Goal: Task Accomplishment & Management: Use online tool/utility

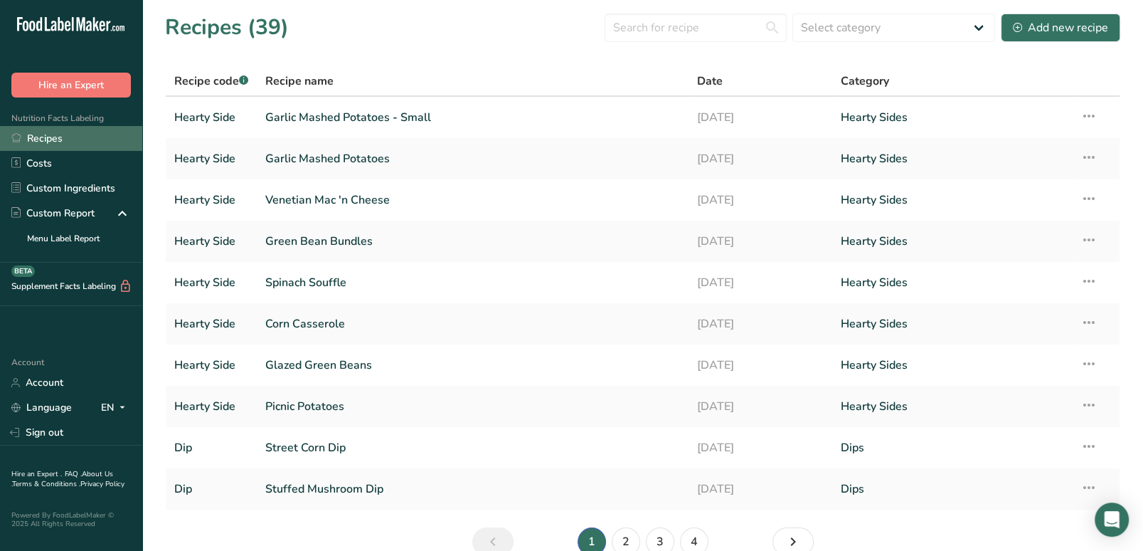
click at [70, 142] on link "Recipes" at bounding box center [71, 138] width 142 height 25
click at [1073, 23] on div "Add new recipe" at bounding box center [1060, 27] width 95 height 17
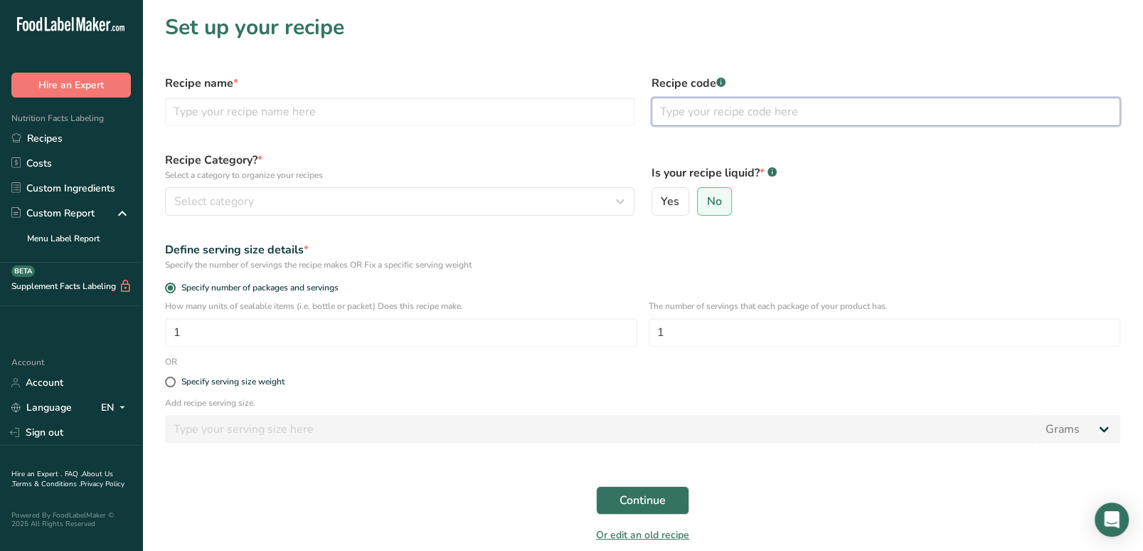
click at [754, 113] on input "text" at bounding box center [886, 111] width 469 height 28
type input "Cookies"
click at [496, 119] on input "text" at bounding box center [399, 111] width 469 height 28
type input "Heath Bar Crunch"
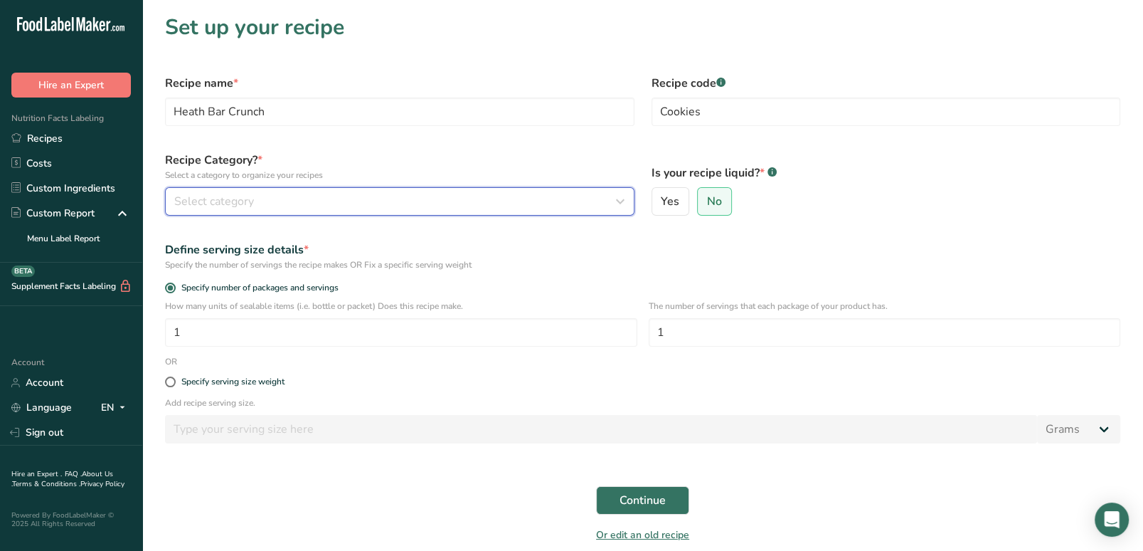
click at [490, 198] on div "Select category" at bounding box center [395, 201] width 442 height 17
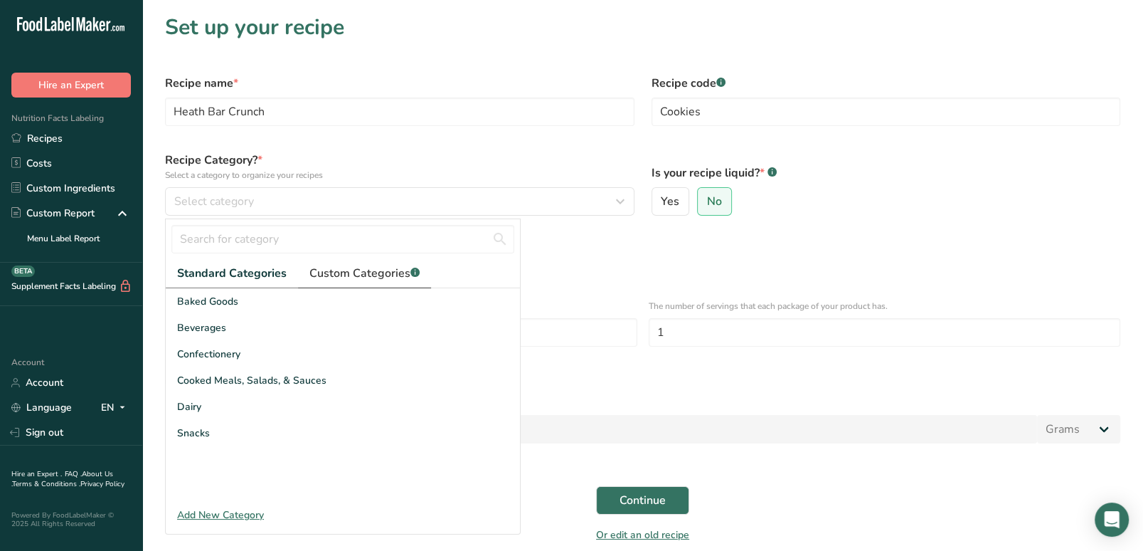
click at [369, 274] on span "Custom Categories .a-a{fill:#347362;}.b-a{fill:#fff;}" at bounding box center [364, 273] width 110 height 17
click at [218, 515] on div "Add New Category" at bounding box center [343, 514] width 354 height 15
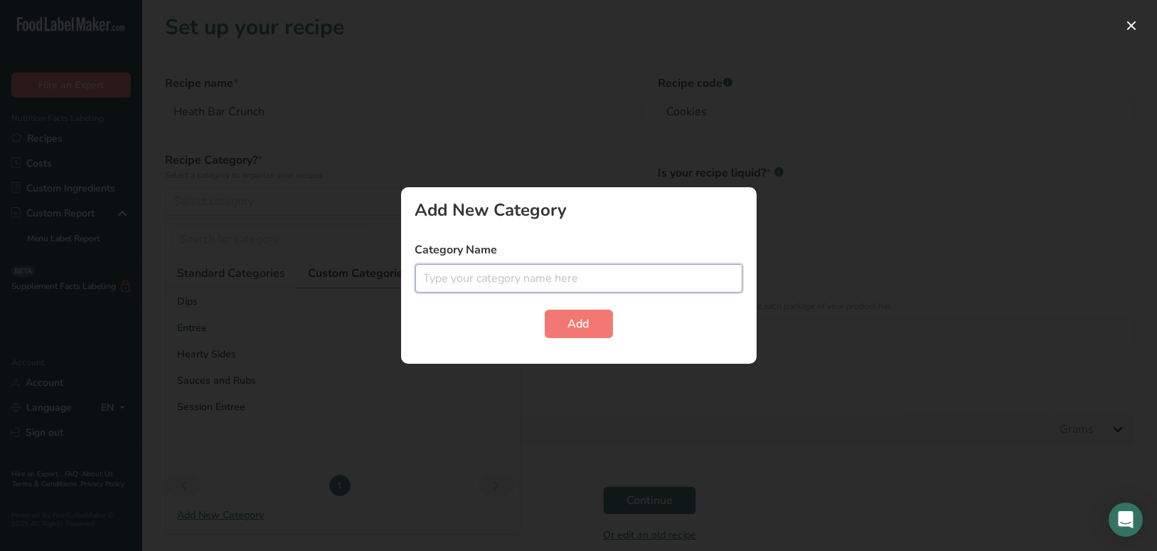
click at [570, 272] on input "text" at bounding box center [578, 278] width 327 height 28
type input "Cookies"
click at [579, 329] on span "Add" at bounding box center [578, 323] width 21 height 17
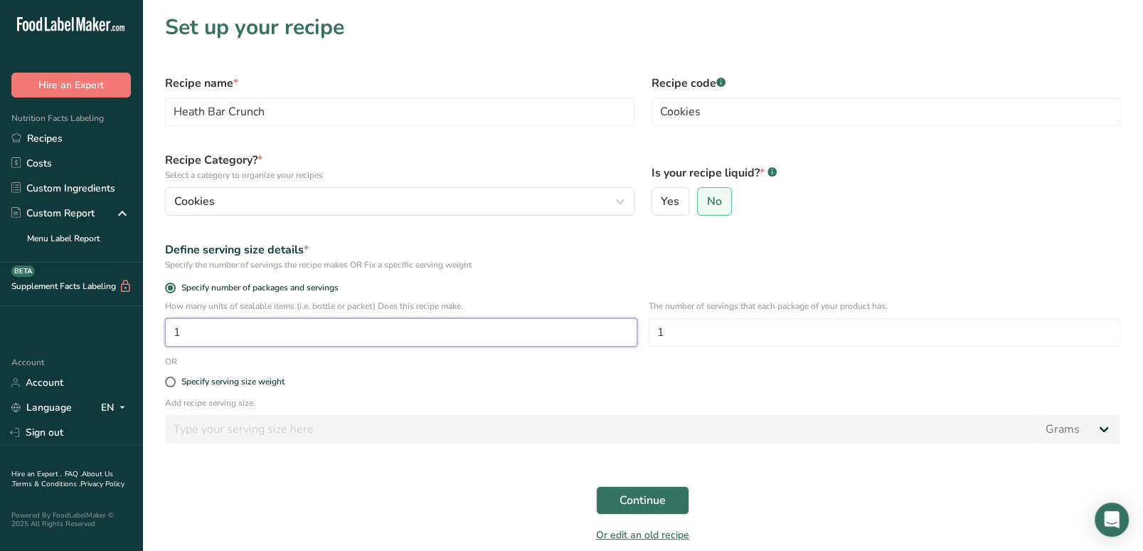
click at [579, 329] on input "1" at bounding box center [401, 332] width 472 height 28
drag, startPoint x: 690, startPoint y: 336, endPoint x: 675, endPoint y: 334, distance: 15.1
click at [675, 334] on input "1" at bounding box center [885, 332] width 472 height 28
type input "12"
click at [655, 497] on span "Continue" at bounding box center [643, 499] width 46 height 17
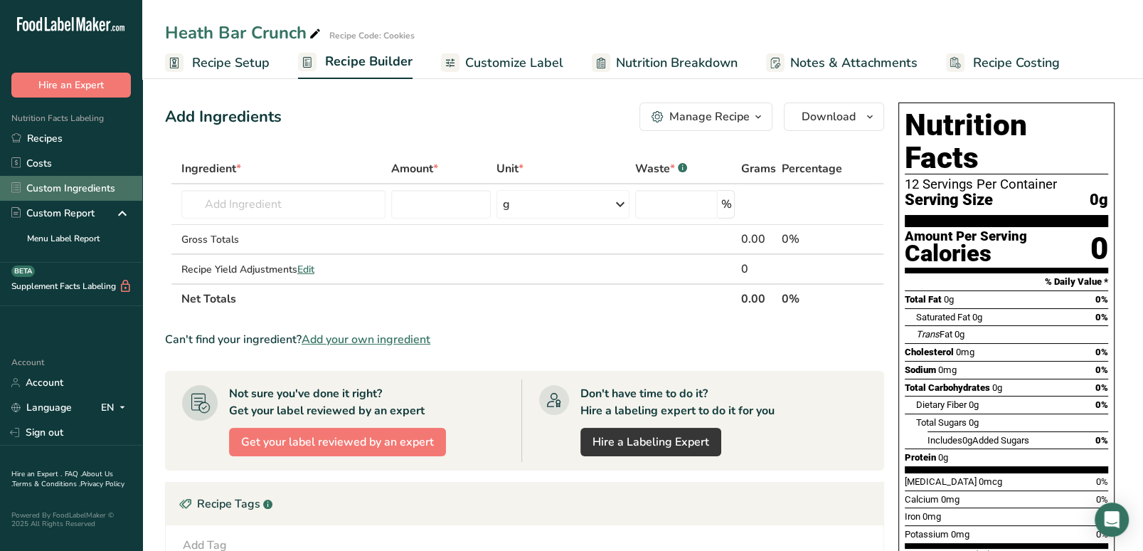
click at [76, 190] on link "Custom Ingredients" at bounding box center [71, 188] width 142 height 25
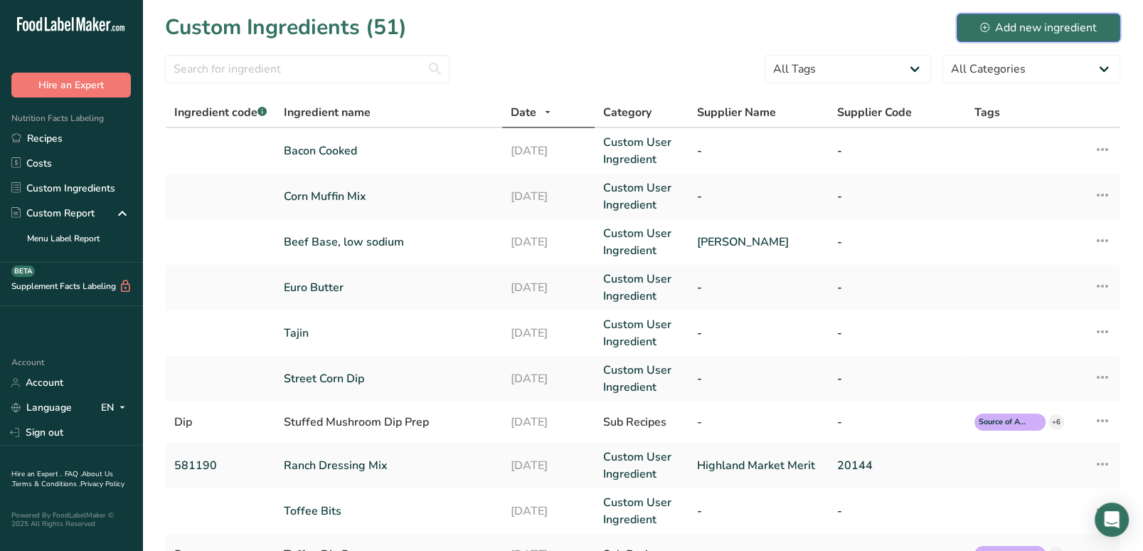
click at [1028, 27] on div "Add new ingredient" at bounding box center [1038, 27] width 117 height 17
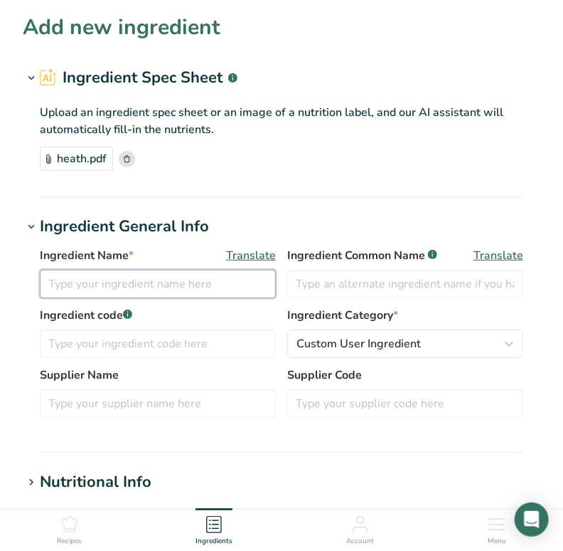
click at [203, 284] on input "text" at bounding box center [158, 284] width 236 height 28
type input "Heath Bar Crunch Cookies"
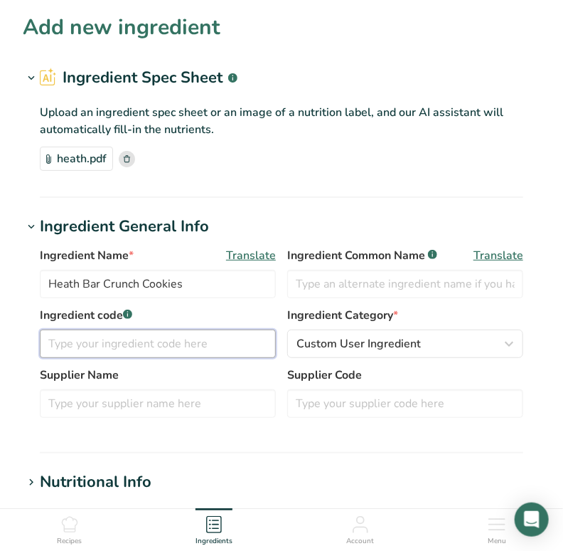
click at [179, 345] on input "text" at bounding box center [158, 343] width 236 height 28
type input "C"
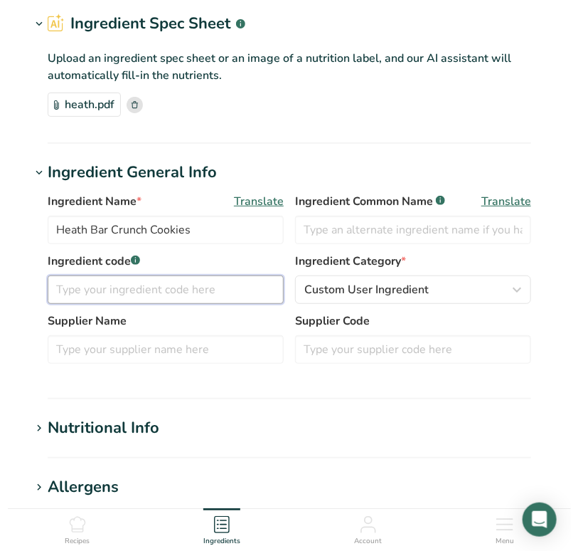
scroll to position [58, 0]
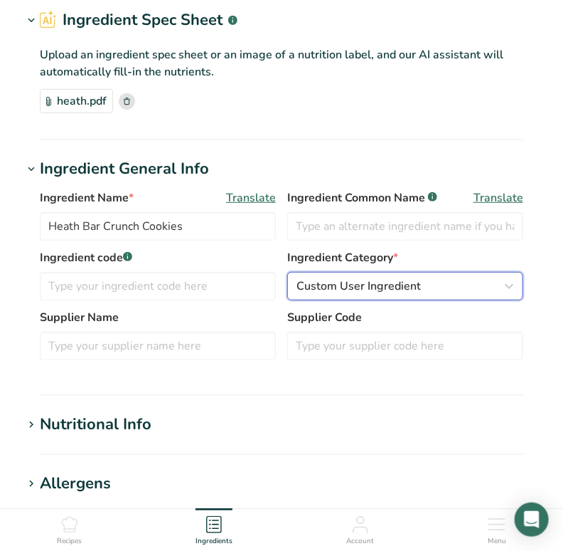
click at [327, 285] on span "Custom User Ingredient" at bounding box center [359, 285] width 124 height 17
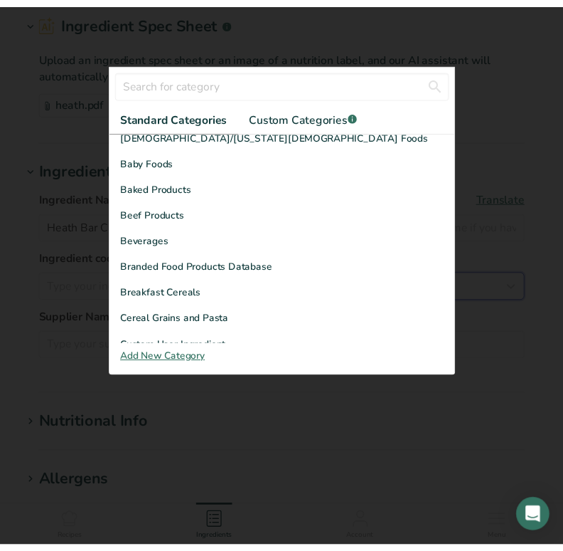
scroll to position [0, 0]
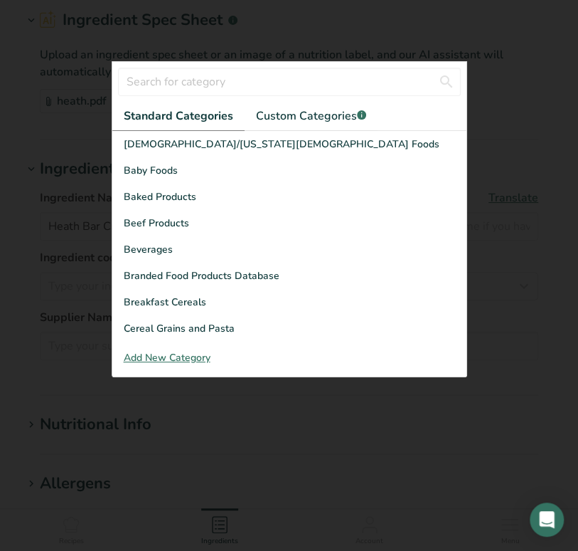
click at [192, 356] on div "Add New Category" at bounding box center [289, 357] width 354 height 15
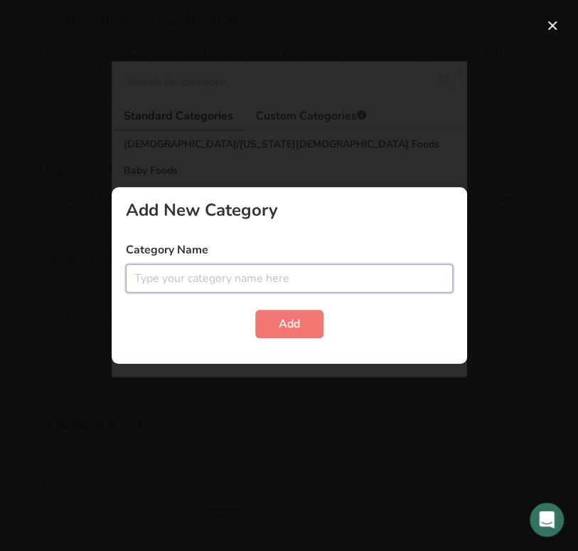
click at [224, 282] on input "text" at bounding box center [289, 278] width 327 height 28
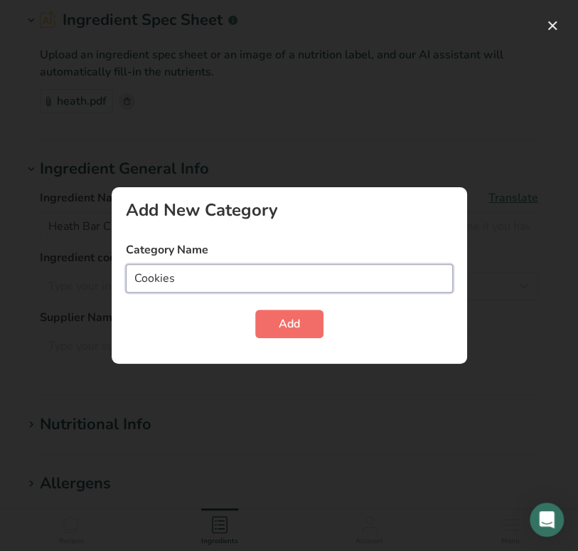
type input "Cookies"
click at [286, 321] on span "Add" at bounding box center [289, 323] width 21 height 17
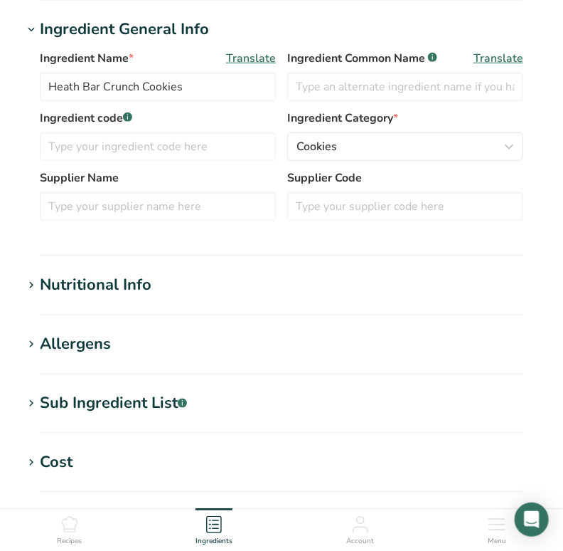
scroll to position [201, 0]
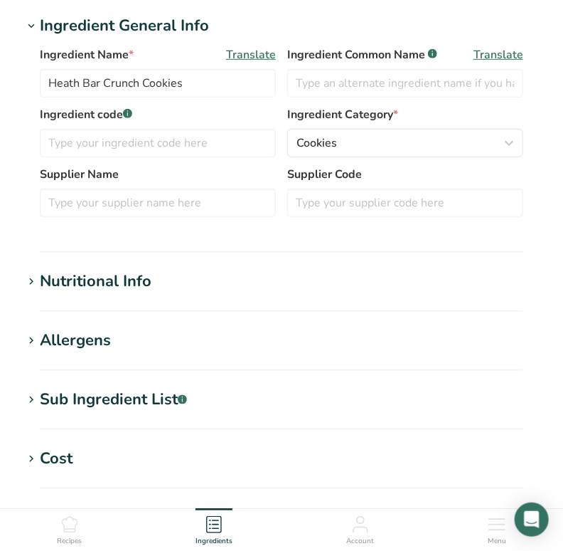
click at [32, 282] on icon at bounding box center [31, 282] width 13 height 20
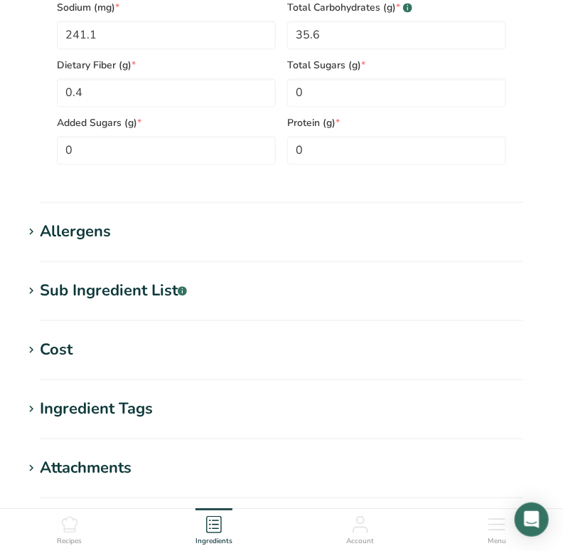
scroll to position [811, 0]
click at [36, 233] on icon at bounding box center [31, 233] width 13 height 20
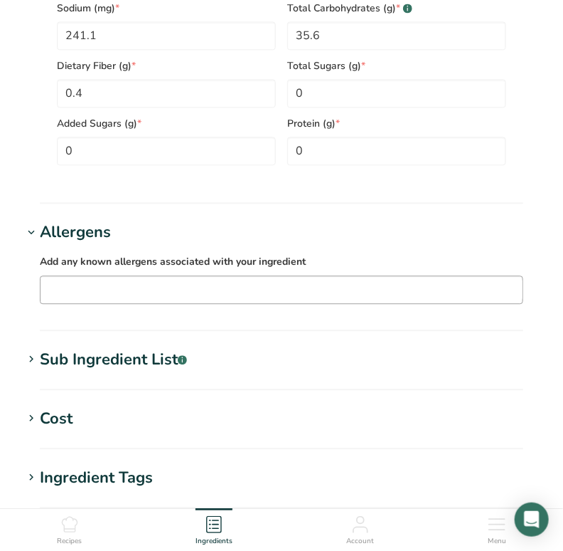
click at [106, 296] on input "text" at bounding box center [282, 289] width 482 height 22
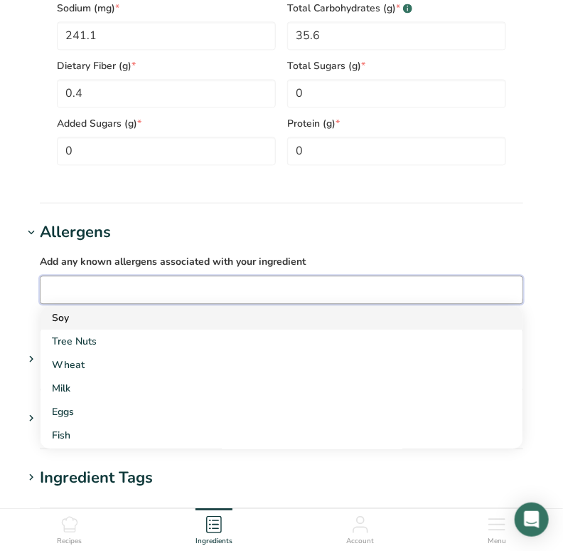
click at [68, 321] on div "Soy" at bounding box center [270, 317] width 437 height 15
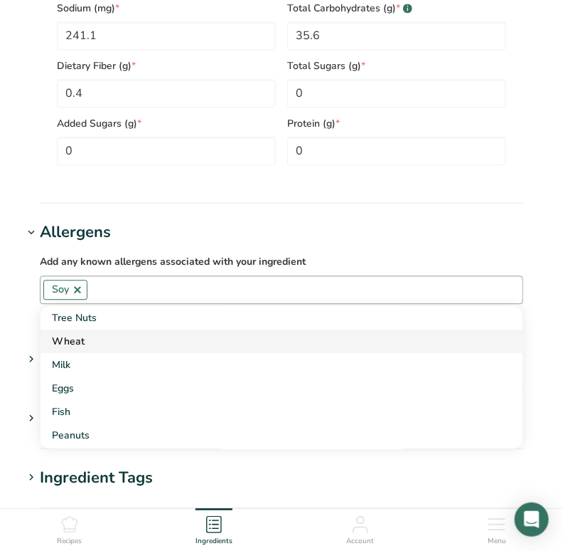
click at [70, 344] on div "Wheat" at bounding box center [270, 341] width 437 height 15
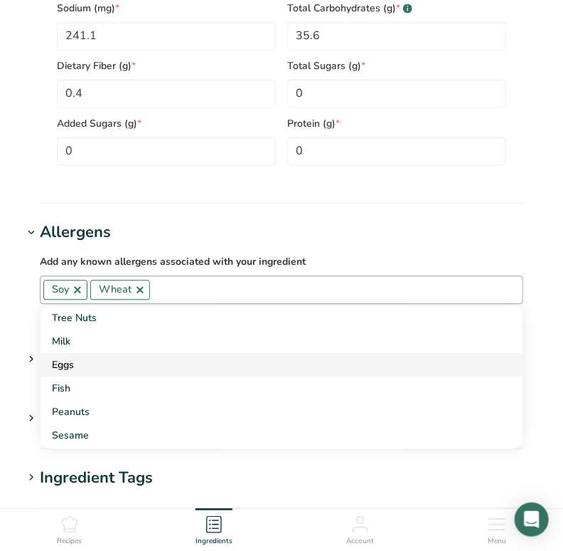
click at [73, 365] on div "Eggs" at bounding box center [270, 364] width 437 height 15
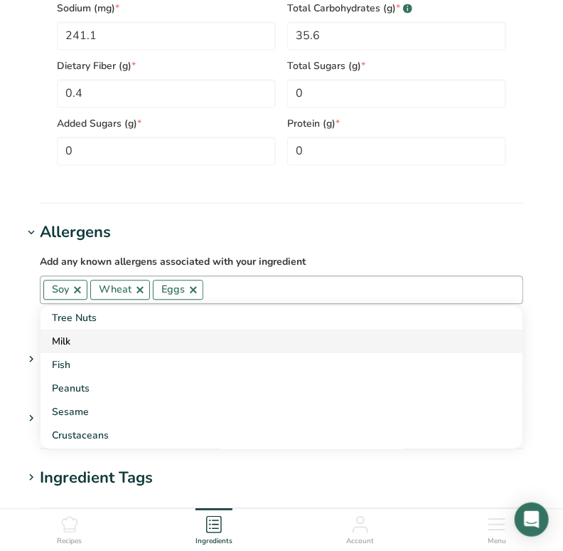
click at [70, 349] on div "Milk" at bounding box center [270, 341] width 437 height 15
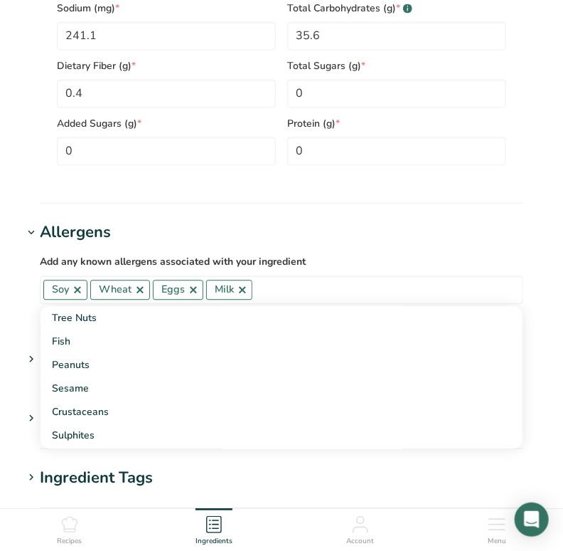
click at [324, 203] on hr at bounding box center [282, 202] width 484 height 1
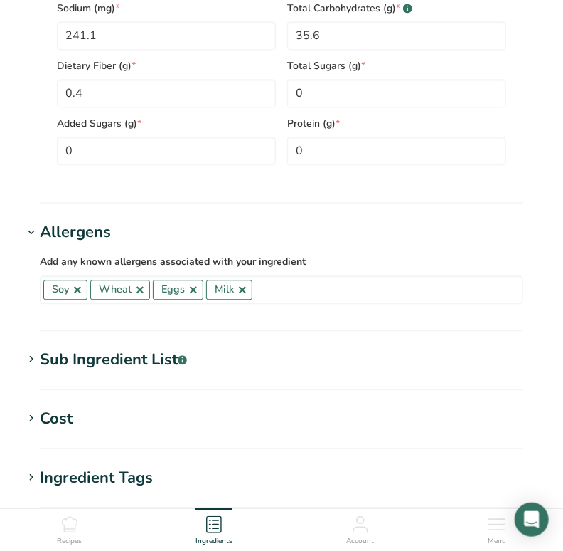
scroll to position [1102, 0]
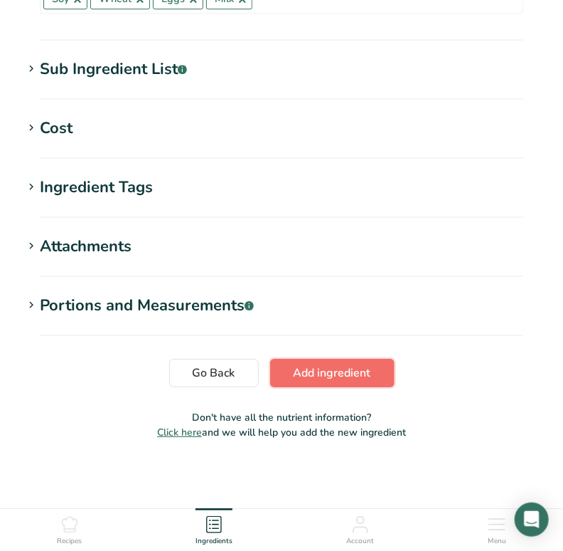
click at [317, 372] on span "Add ingredient" at bounding box center [333, 372] width 78 height 17
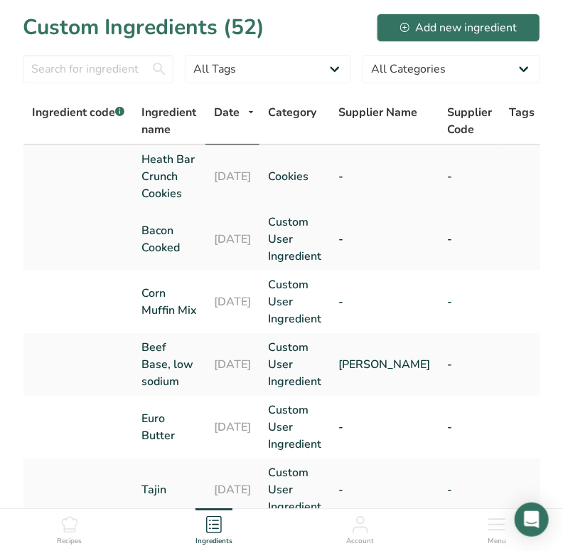
click at [167, 165] on link "Heath Bar Crunch Cookies" at bounding box center [169, 176] width 55 height 51
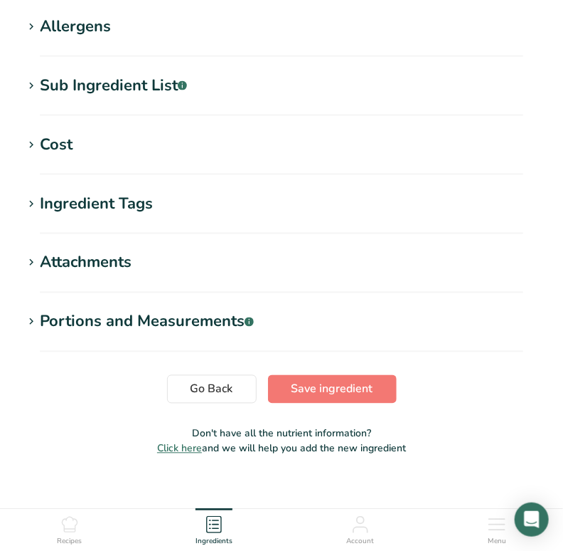
scroll to position [516, 0]
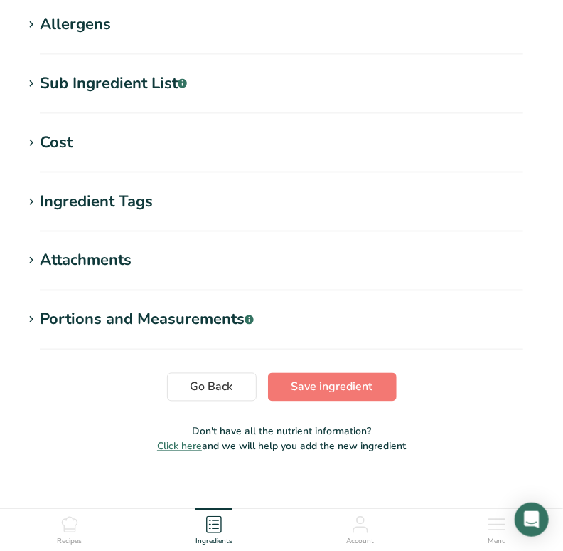
click at [173, 319] on div "Portions and Measurements .a-a{fill:#347362;}.b-a{fill:#fff;}" at bounding box center [147, 319] width 214 height 23
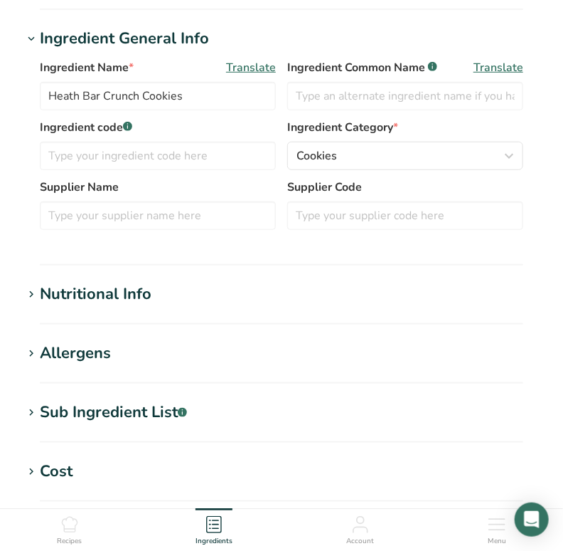
scroll to position [186, 0]
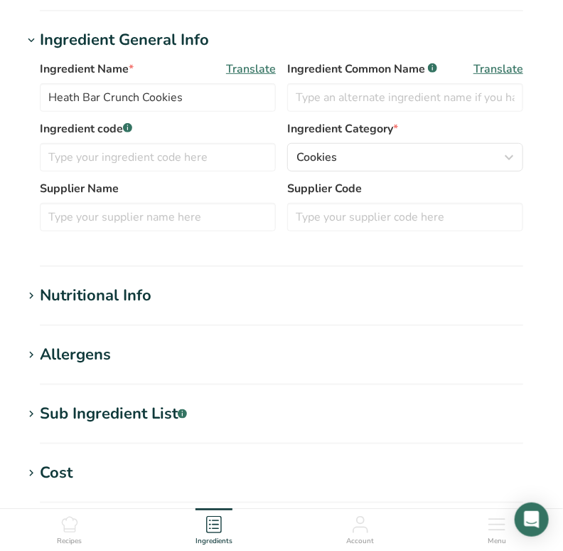
click at [34, 296] on icon at bounding box center [31, 296] width 13 height 20
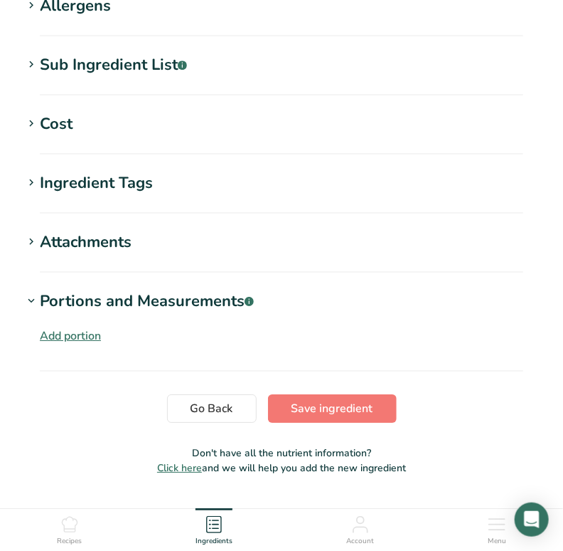
scroll to position [1197, 0]
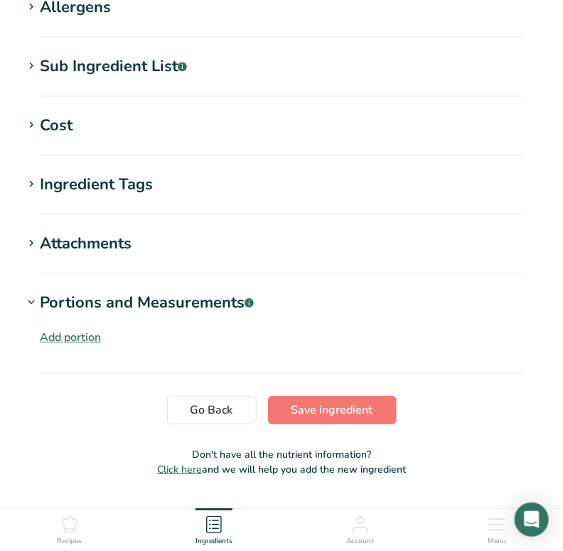
click at [83, 329] on div "Add portion" at bounding box center [70, 337] width 61 height 17
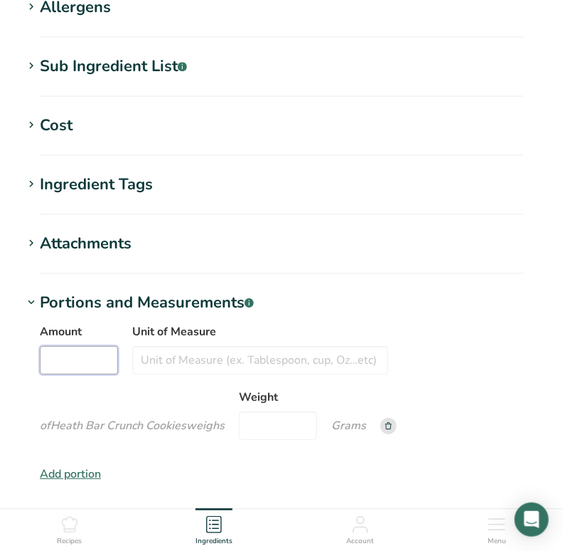
click at [74, 346] on input "Amount" at bounding box center [79, 360] width 78 height 28
type input "1"
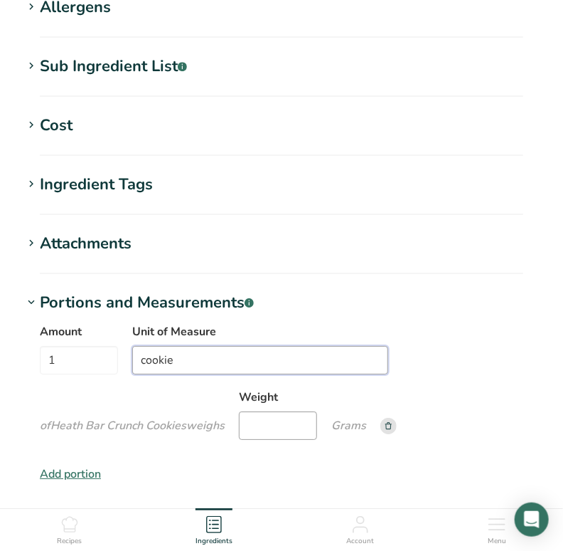
type input "cookie"
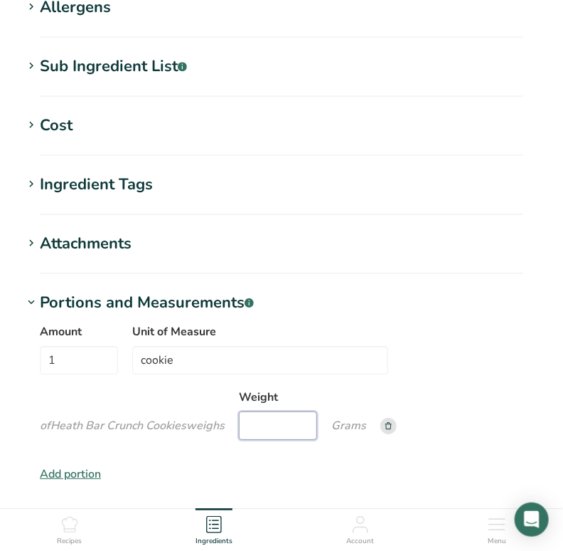
click at [275, 411] on input "Weight" at bounding box center [278, 425] width 78 height 28
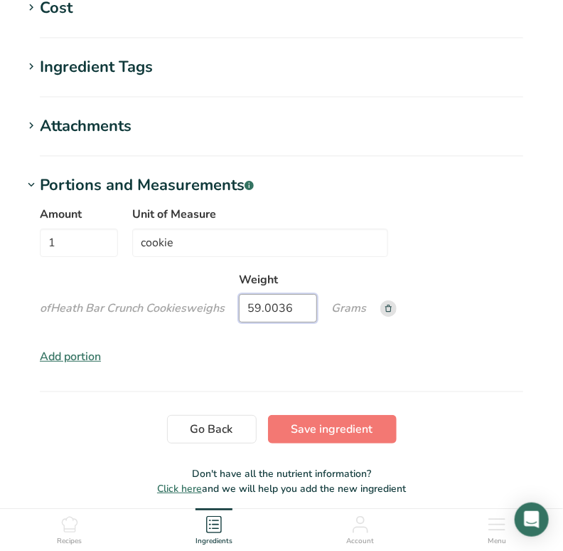
scroll to position [1338, 0]
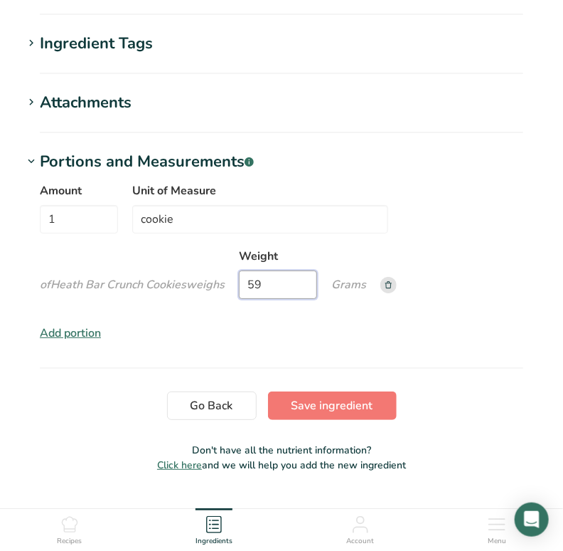
type input "5"
type input "57"
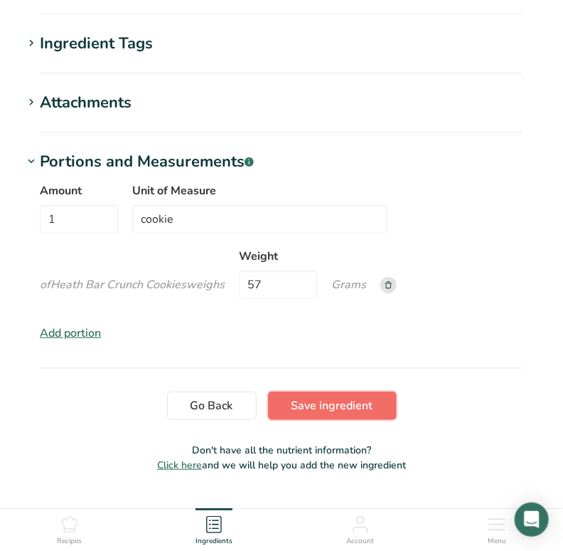
click at [361, 397] on span "Save ingredient" at bounding box center [333, 405] width 82 height 17
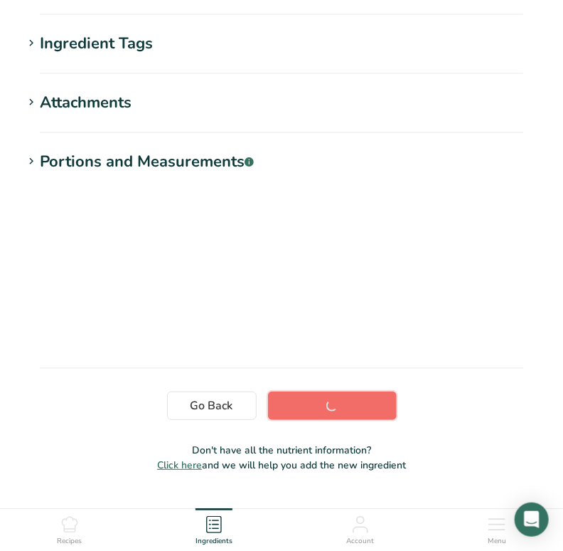
scroll to position [244, 0]
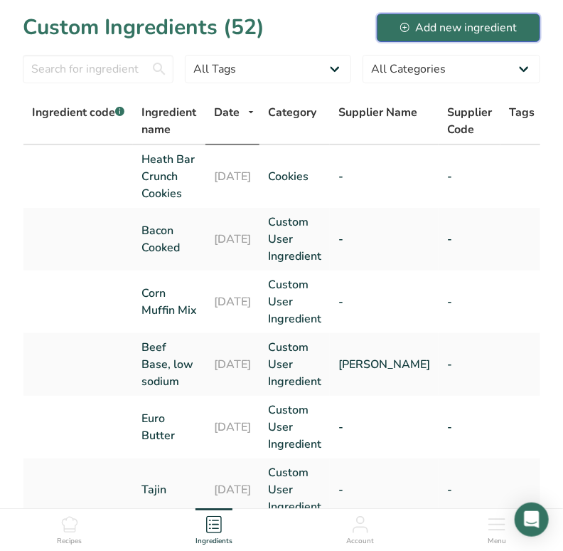
click at [443, 27] on div "Add new ingredient" at bounding box center [458, 27] width 117 height 17
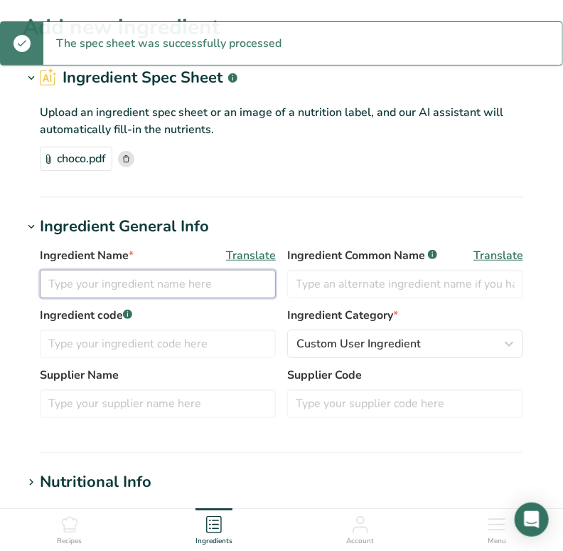
click at [176, 283] on input "text" at bounding box center [158, 284] width 236 height 28
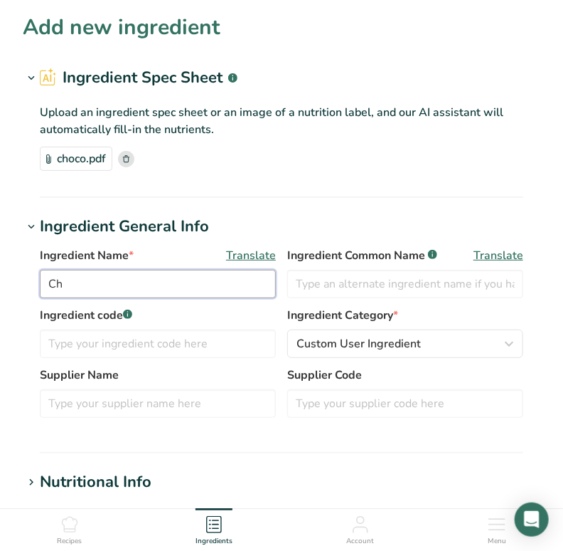
type input "C"
type input "T"
type input "Chocolate Lover's Cookies"
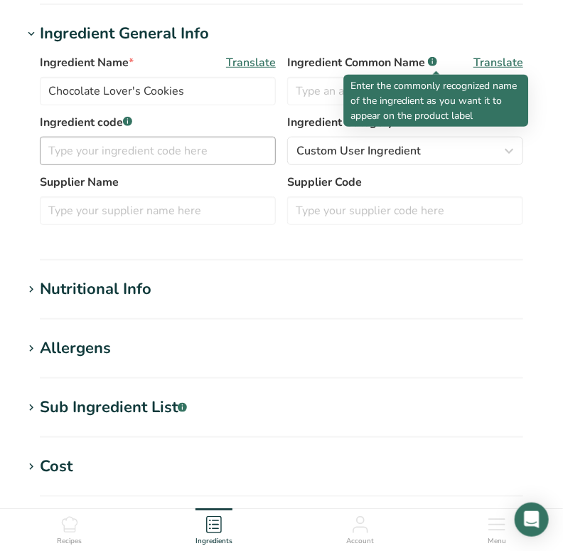
scroll to position [194, 0]
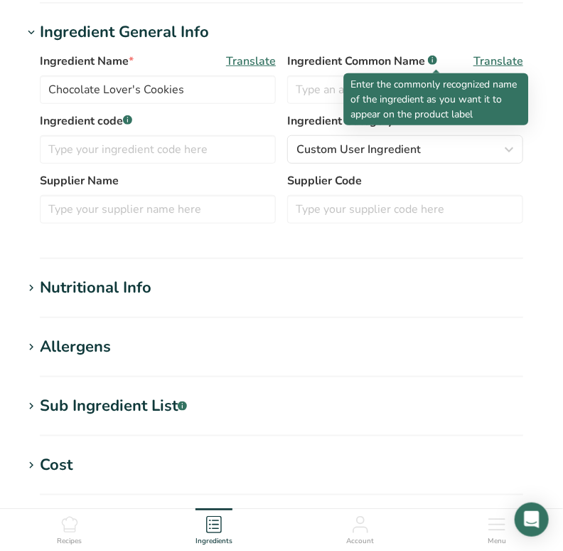
click at [32, 345] on icon at bounding box center [31, 347] width 13 height 20
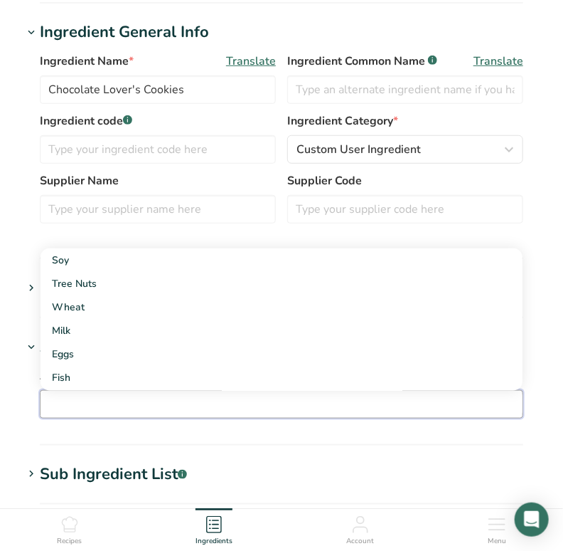
click at [70, 399] on input "text" at bounding box center [282, 404] width 482 height 22
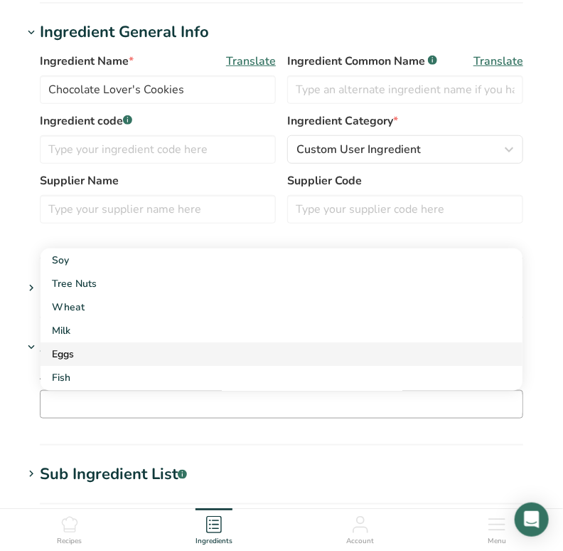
click at [64, 354] on div "Eggs" at bounding box center [270, 353] width 437 height 15
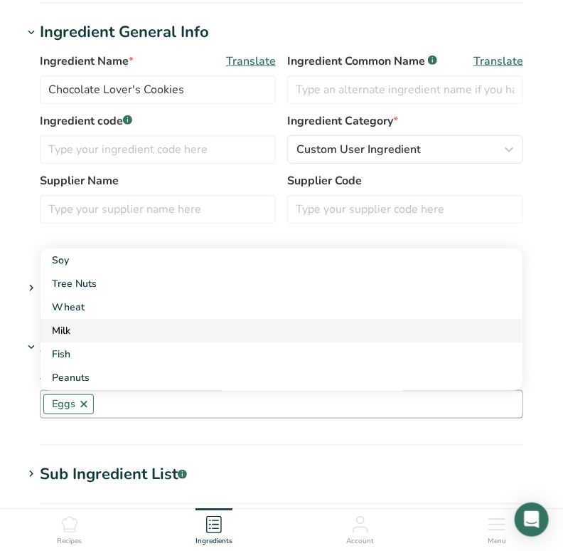
click at [65, 328] on div "Milk" at bounding box center [270, 330] width 437 height 15
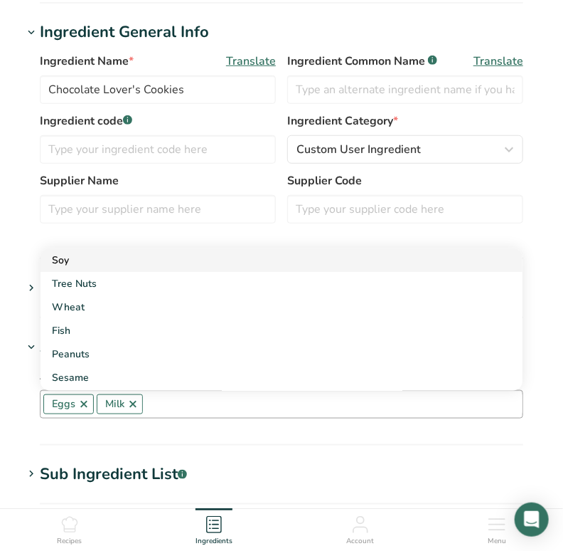
click at [73, 258] on div "Soy" at bounding box center [270, 260] width 437 height 15
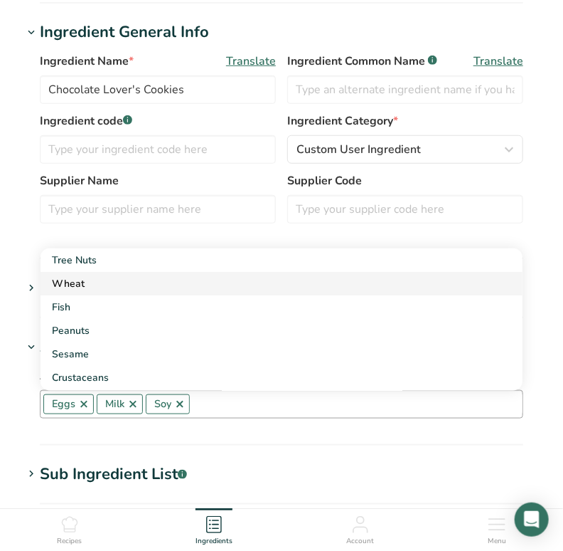
click at [71, 280] on div "Wheat" at bounding box center [270, 283] width 437 height 15
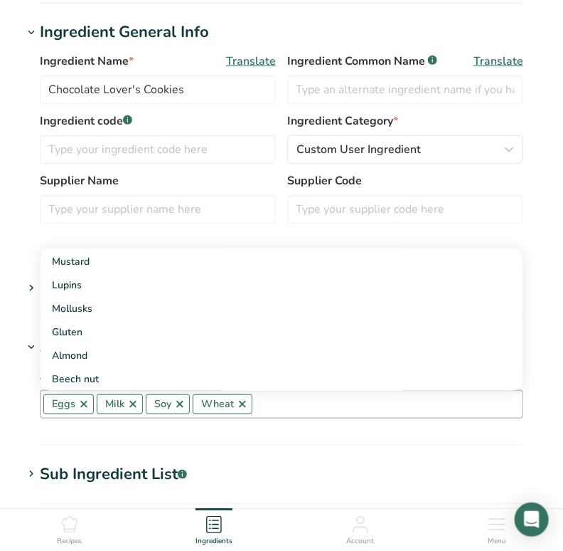
scroll to position [161, 0]
click at [86, 330] on div "Gluten" at bounding box center [270, 333] width 437 height 15
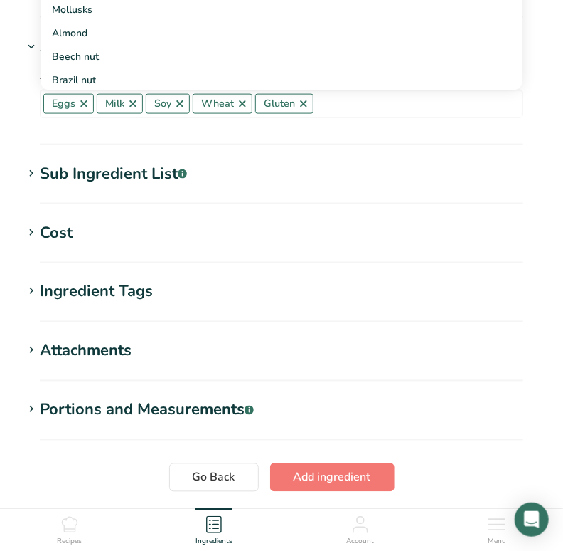
scroll to position [503, 0]
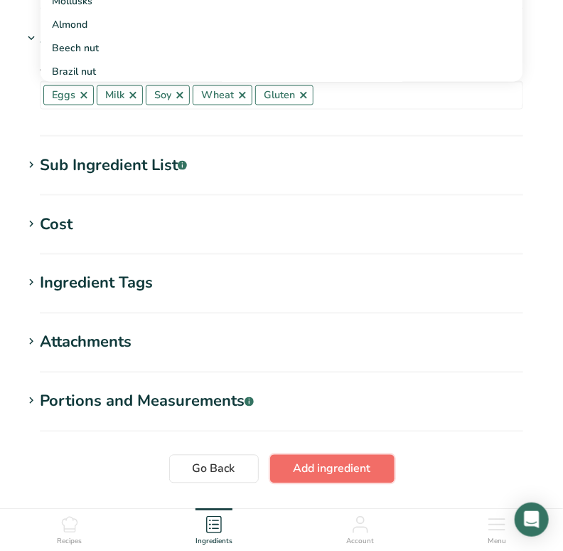
click at [339, 465] on span "Add ingredient" at bounding box center [333, 468] width 78 height 17
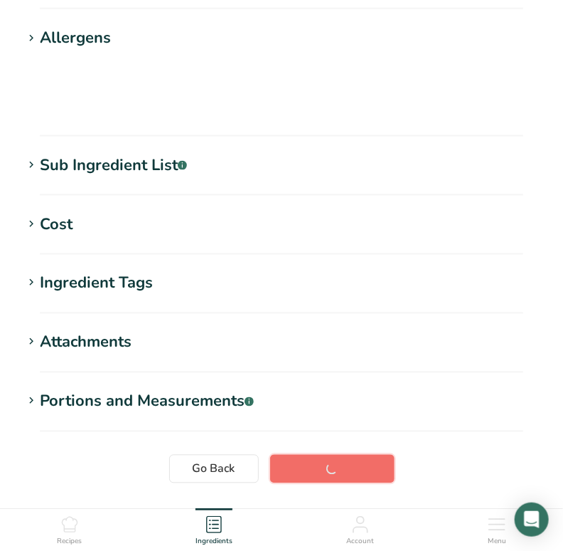
scroll to position [217, 0]
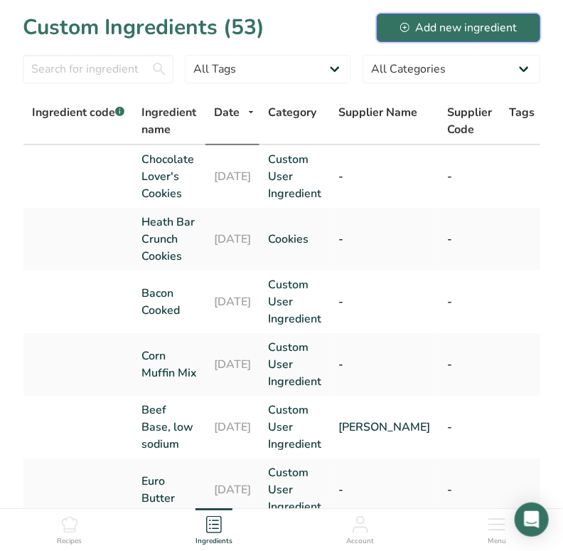
click at [437, 21] on div "Add new ingredient" at bounding box center [458, 27] width 117 height 17
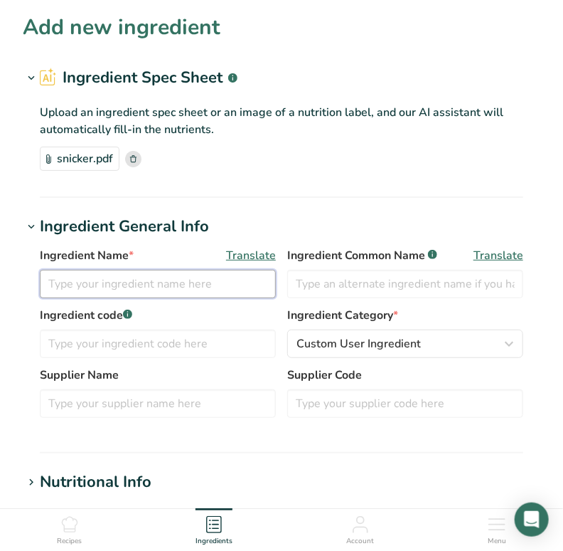
click at [179, 285] on input "text" at bounding box center [158, 284] width 236 height 28
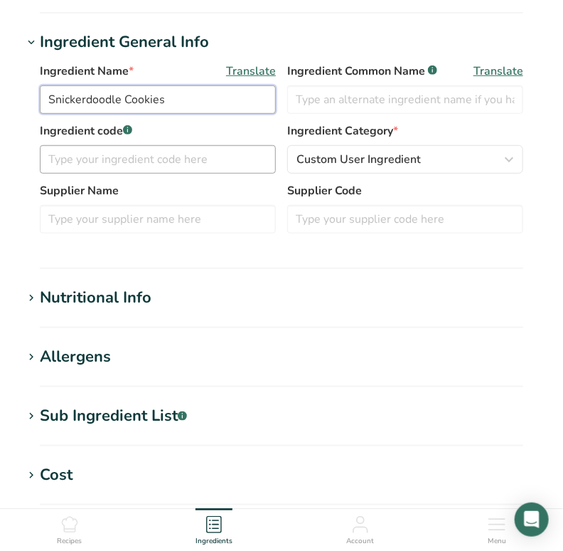
scroll to position [206, 0]
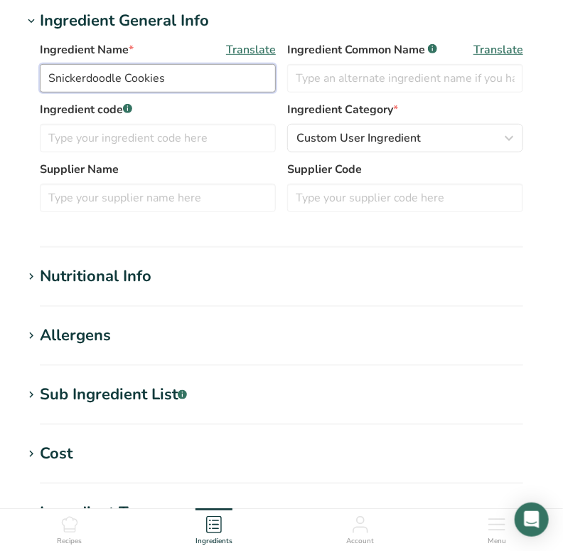
type input "Snickerdoodle Cookies"
click at [36, 334] on icon at bounding box center [31, 336] width 13 height 20
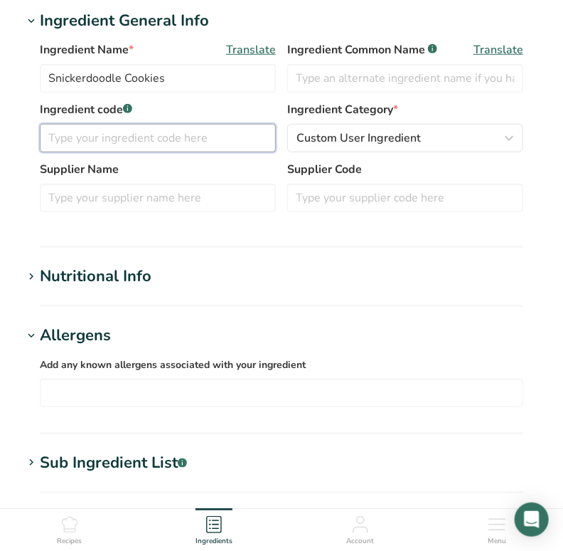
click at [122, 140] on input "text" at bounding box center [158, 138] width 236 height 28
type input "Cookies"
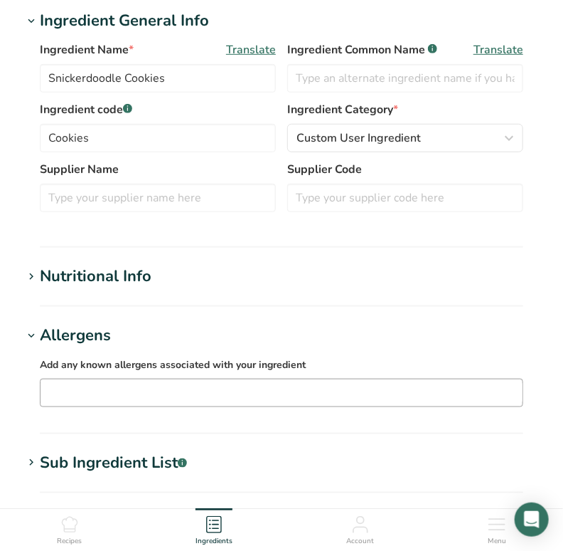
click at [90, 386] on input "text" at bounding box center [282, 392] width 482 height 22
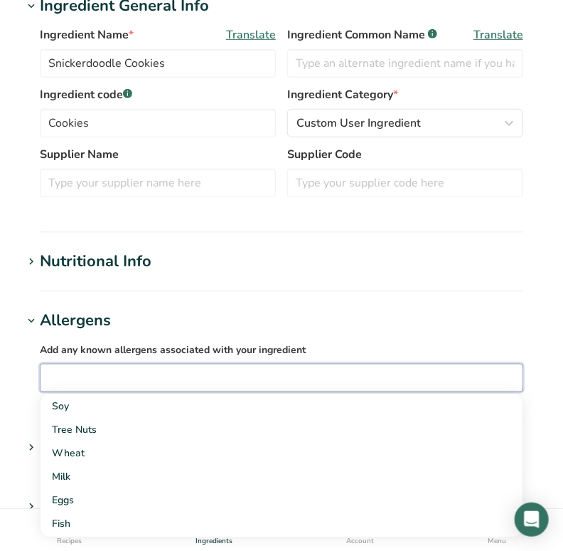
scroll to position [220, 0]
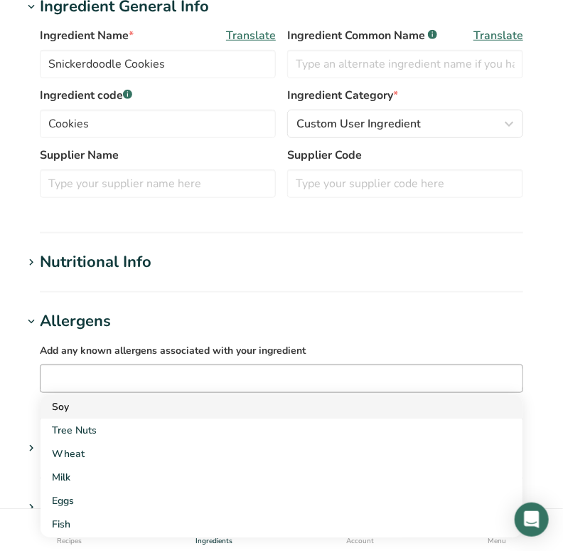
click at [94, 408] on div "Soy" at bounding box center [270, 406] width 437 height 15
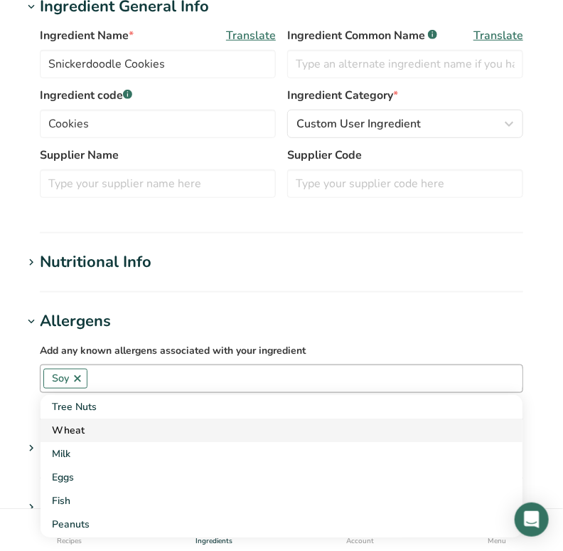
click at [88, 431] on div "Wheat" at bounding box center [270, 429] width 437 height 15
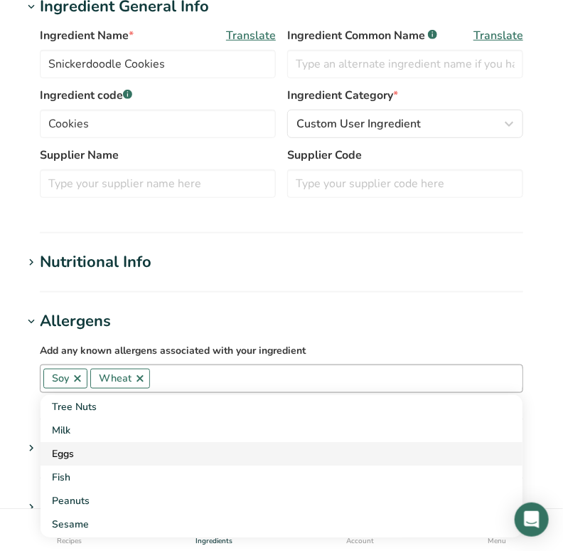
click at [86, 450] on div "Eggs" at bounding box center [270, 453] width 437 height 15
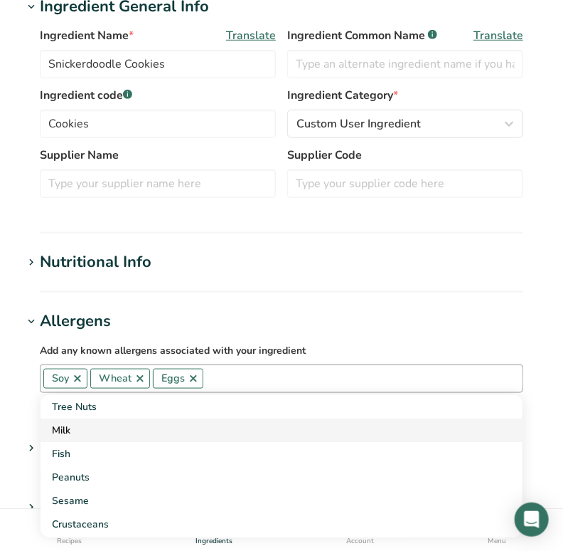
click at [85, 431] on div "Milk" at bounding box center [270, 429] width 437 height 15
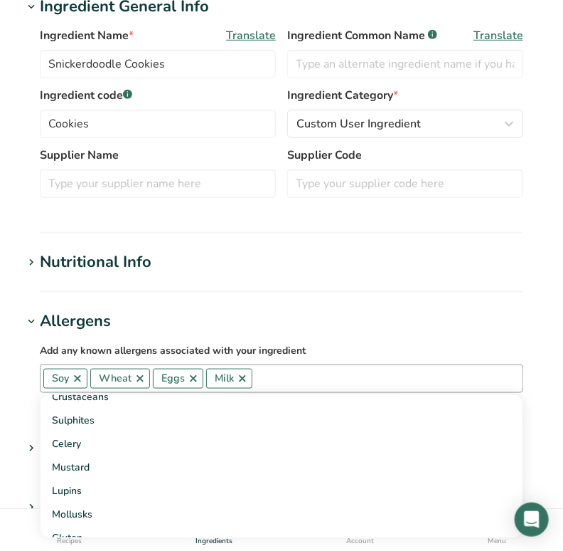
scroll to position [219, 0]
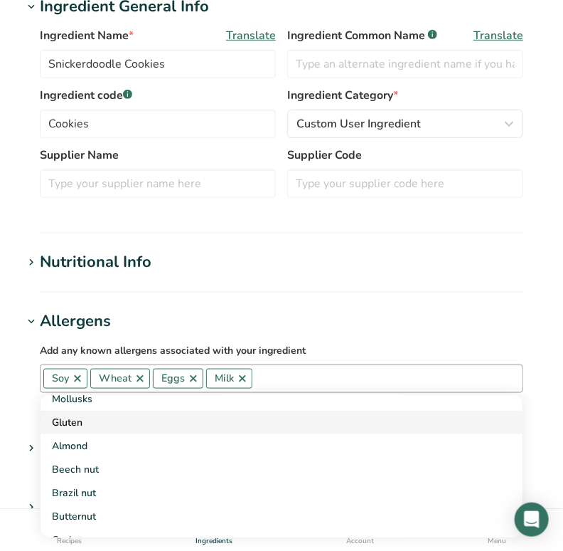
click at [108, 420] on div "Gluten" at bounding box center [270, 422] width 437 height 15
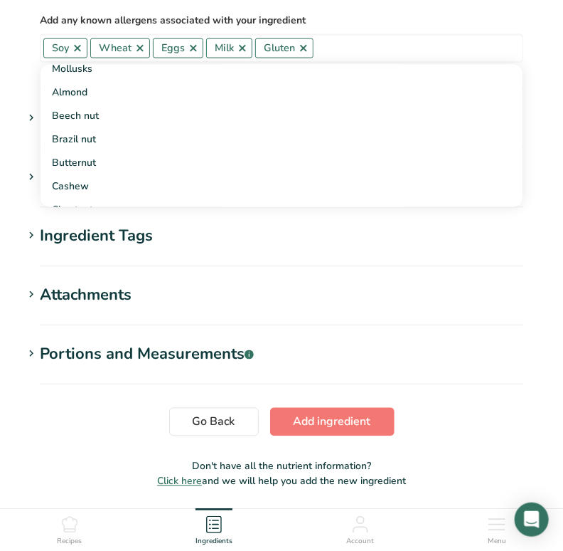
scroll to position [598, 0]
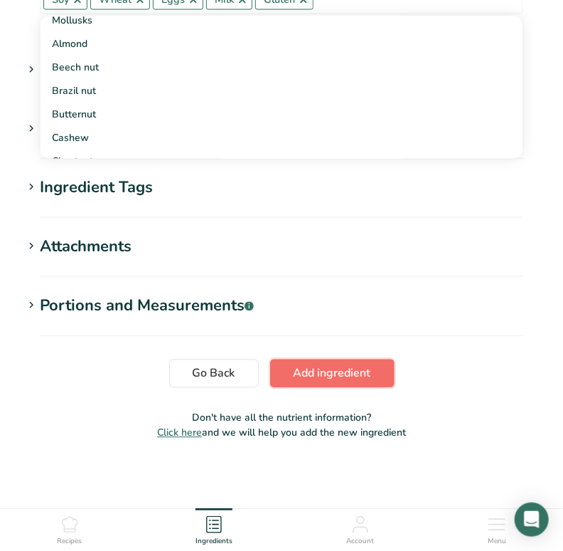
click at [337, 373] on span "Add ingredient" at bounding box center [333, 373] width 78 height 17
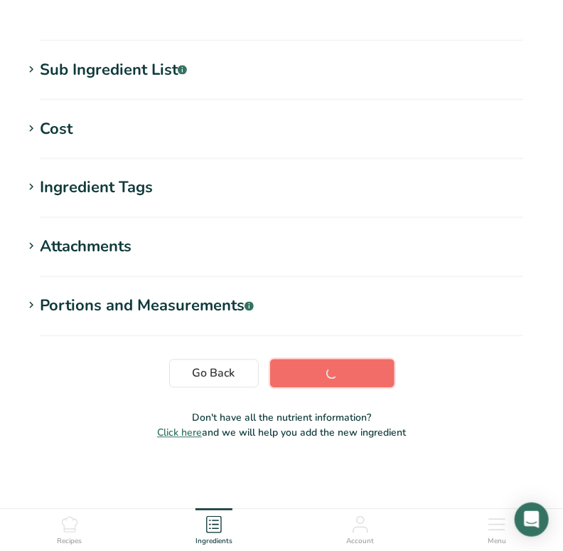
scroll to position [244, 0]
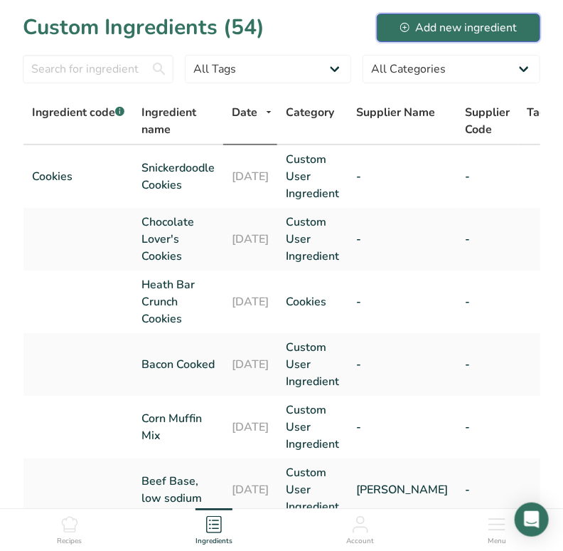
click at [462, 23] on div "Add new ingredient" at bounding box center [458, 27] width 117 height 17
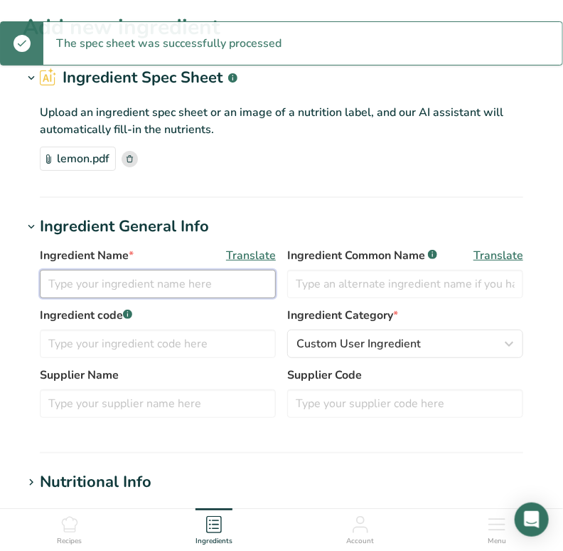
click at [179, 296] on input "text" at bounding box center [158, 284] width 236 height 28
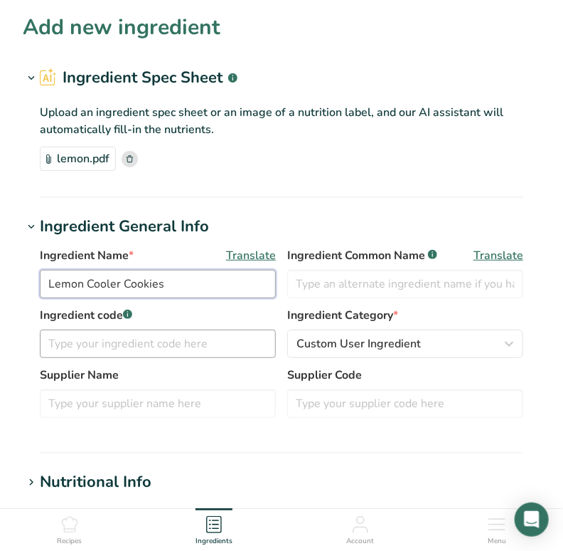
type input "Lemon Cooler Cookies"
click at [188, 344] on input "text" at bounding box center [158, 343] width 236 height 28
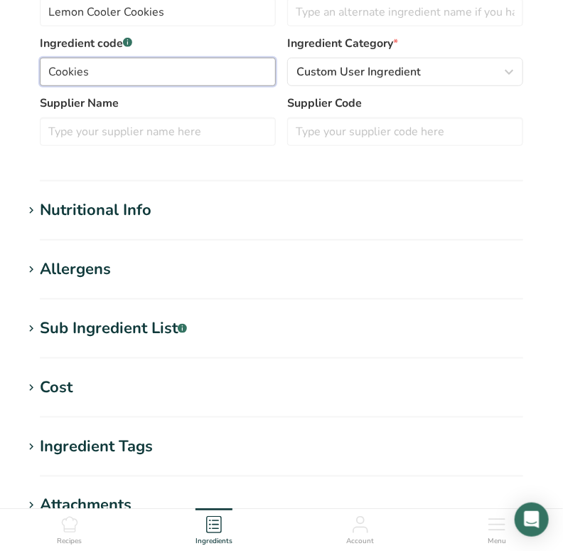
type input "Cookies"
click at [29, 266] on icon at bounding box center [31, 270] width 13 height 20
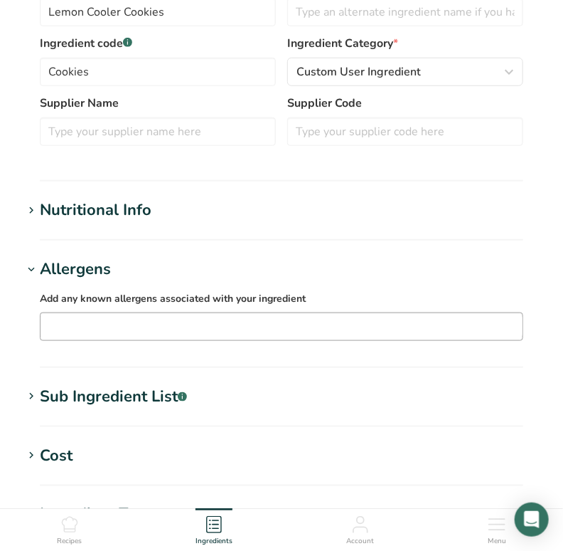
click at [131, 314] on div "Soy Tree Nuts Wheat Milk Eggs Fish Peanuts Sesame Crustaceans Sulphites Celery …" at bounding box center [282, 326] width 484 height 28
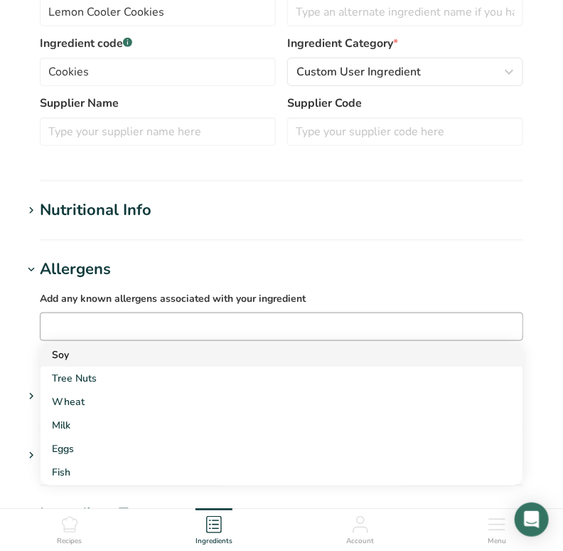
click at [100, 350] on div "Soy" at bounding box center [270, 354] width 437 height 15
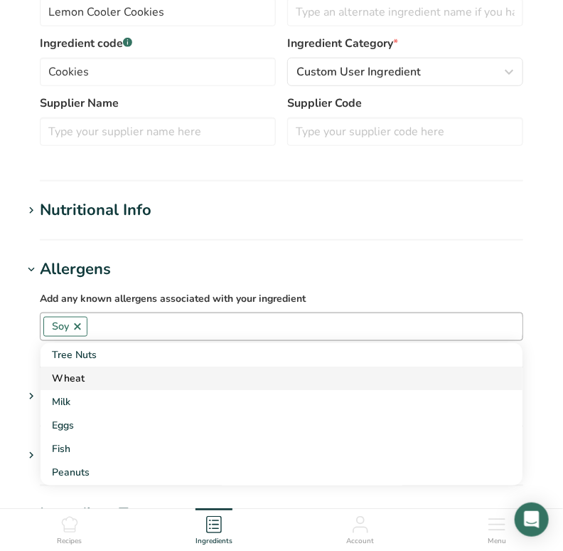
click at [96, 372] on div "Wheat" at bounding box center [270, 378] width 437 height 15
click at [96, 376] on div "Milk" at bounding box center [270, 378] width 437 height 15
click at [97, 382] on div "Eggs" at bounding box center [270, 378] width 437 height 15
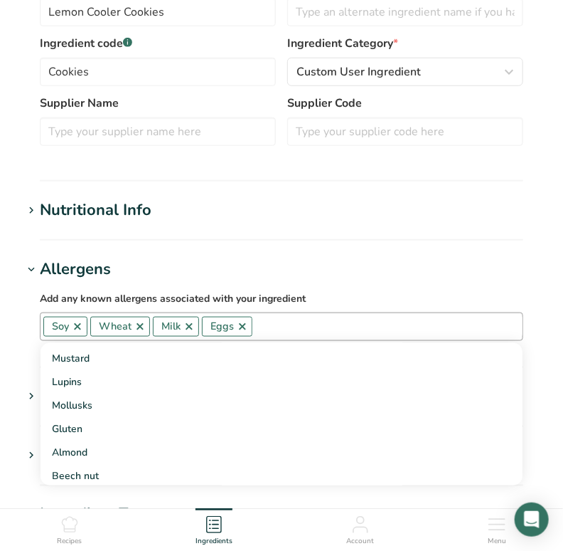
scroll to position [169, 0]
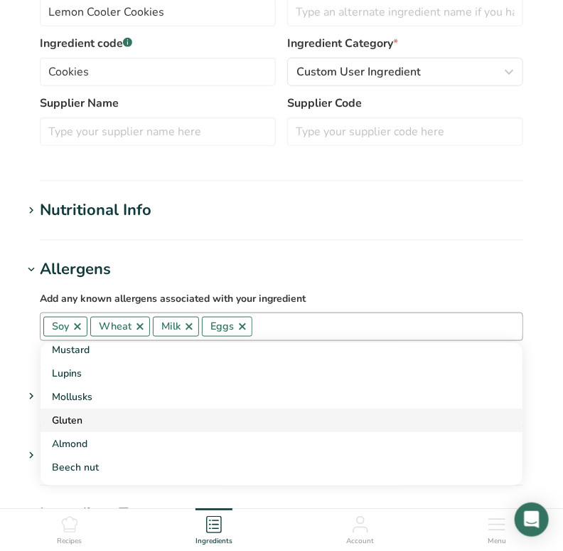
click at [102, 420] on div "Gluten" at bounding box center [270, 420] width 437 height 15
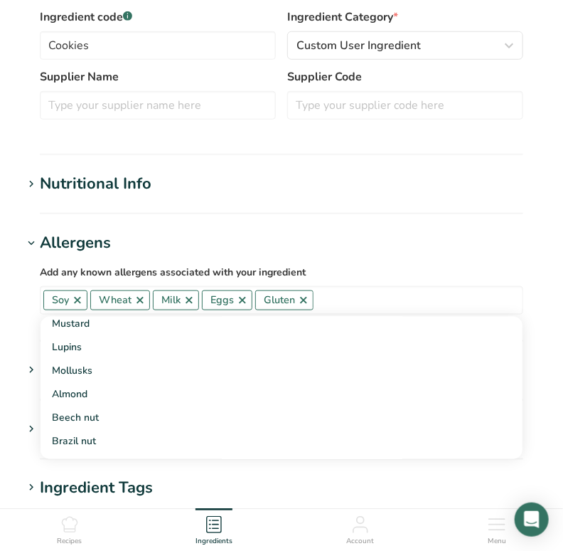
scroll to position [598, 0]
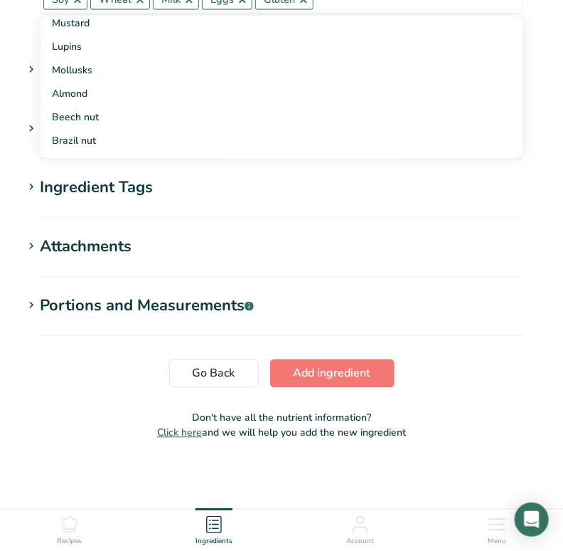
click at [141, 309] on div "Portions and Measurements .a-a{fill:#347362;}.b-a{fill:#fff;}" at bounding box center [147, 305] width 214 height 23
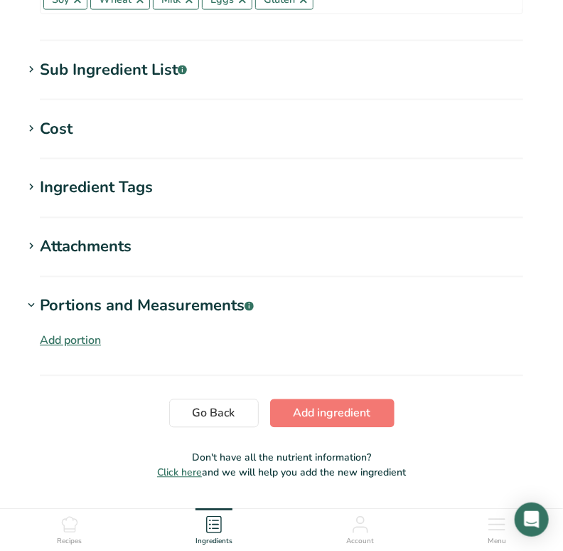
click at [66, 341] on div "Add portion" at bounding box center [70, 340] width 61 height 17
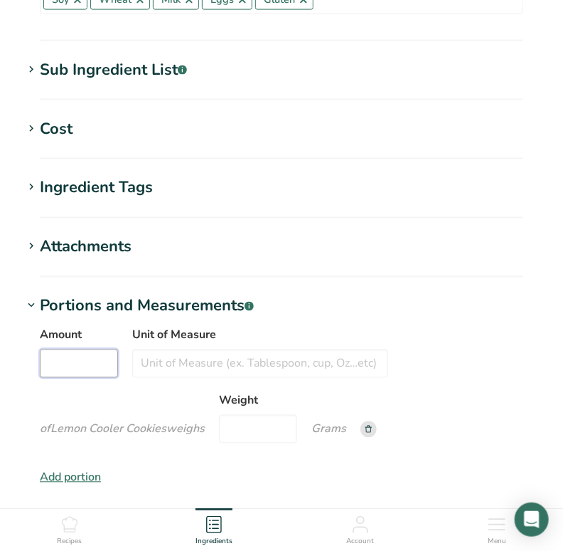
click at [70, 359] on input "Amount" at bounding box center [79, 363] width 78 height 28
type input "1"
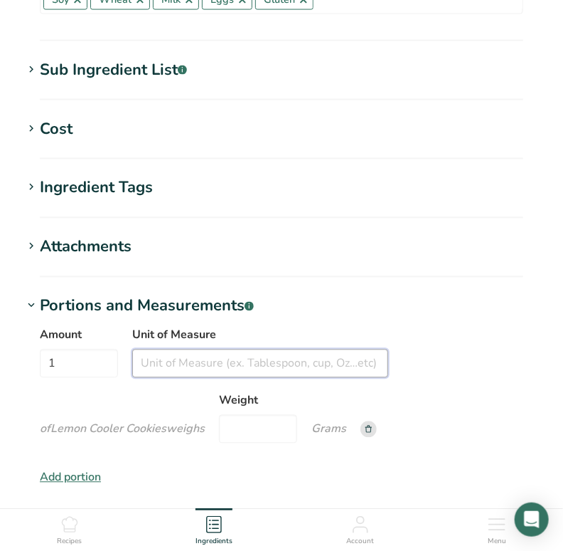
click at [185, 361] on input "Unit of Measure" at bounding box center [260, 363] width 256 height 28
type input "cookie"
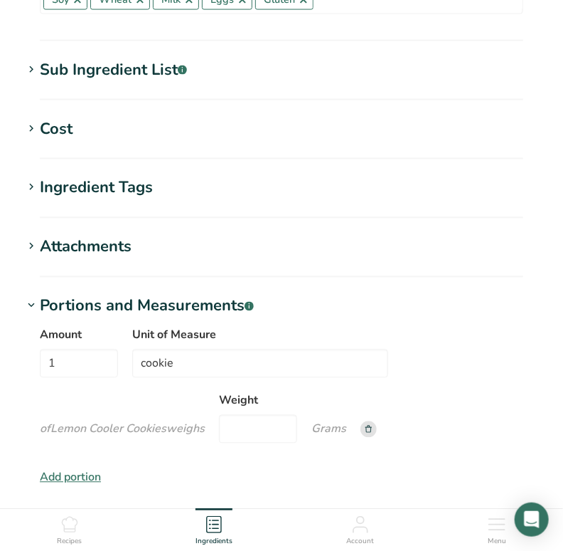
click at [184, 422] on icon "of Lemon Cooler Cookies weigh s" at bounding box center [122, 429] width 165 height 16
click at [262, 429] on input "Weight" at bounding box center [258, 429] width 78 height 28
type input "57"
click at [415, 393] on div "Amount 1 Unit of Measure cookie of Lemon Cooler Cookies weigh s Weight 57 Grams" at bounding box center [282, 388] width 484 height 125
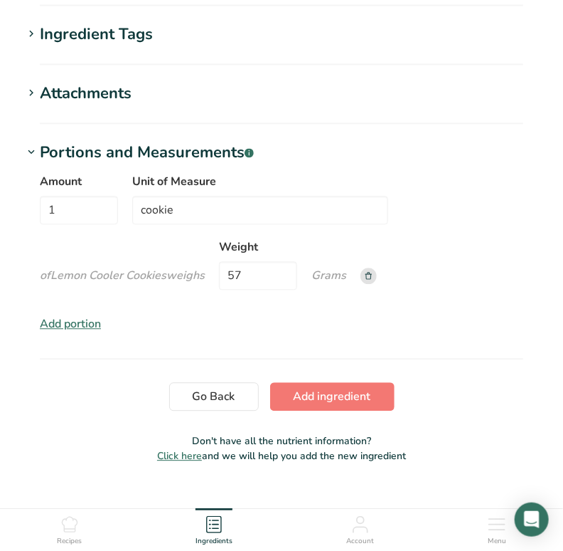
scroll to position [768, 0]
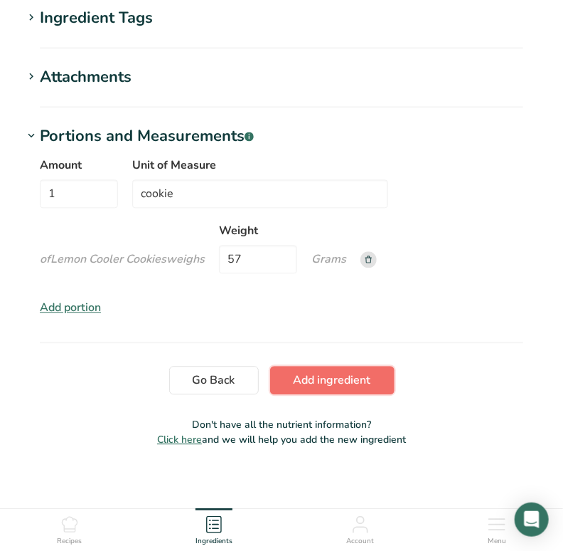
click at [356, 385] on span "Add ingredient" at bounding box center [333, 379] width 78 height 17
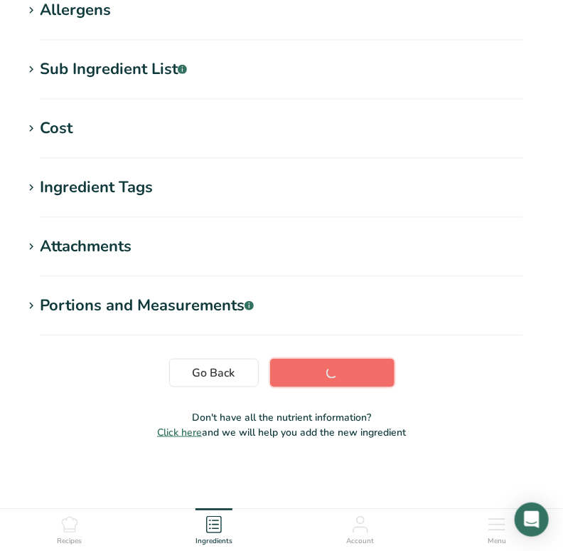
scroll to position [244, 0]
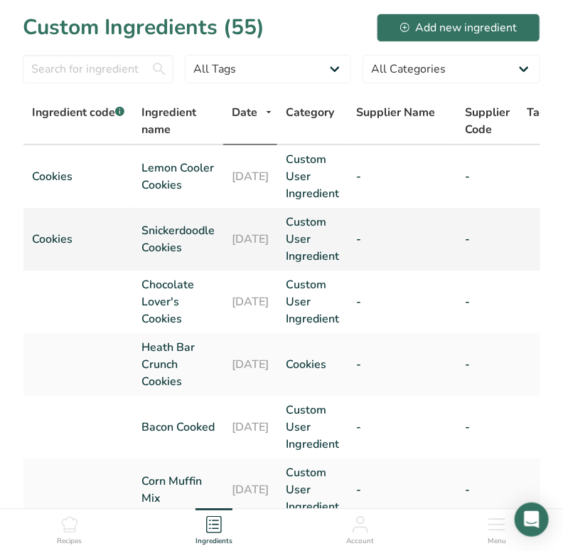
click at [163, 228] on link "Snickerdoodle Cookies" at bounding box center [178, 239] width 73 height 34
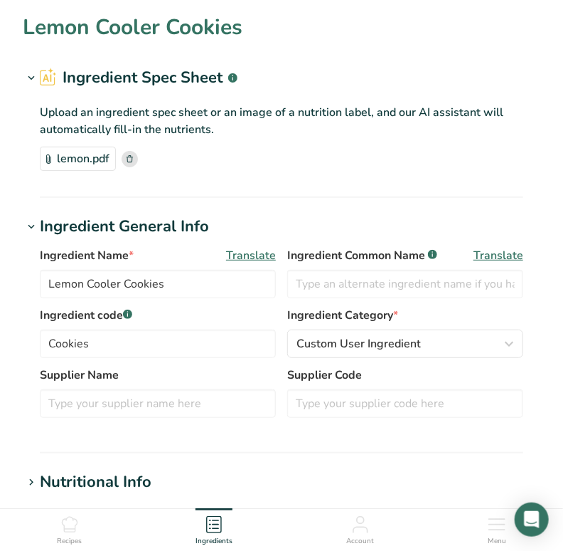
type input "Snickerdoodle Cookies"
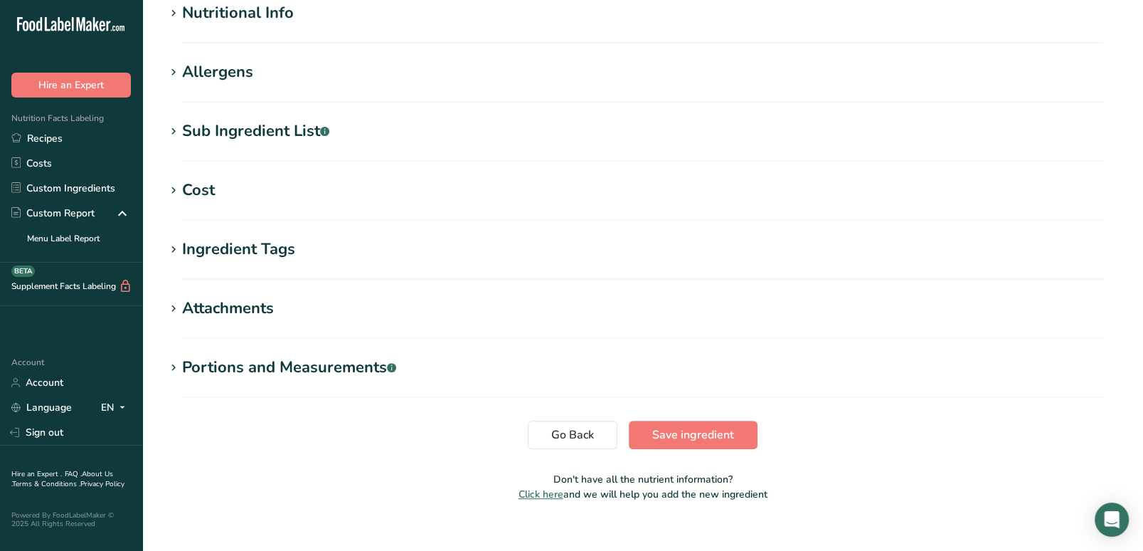
scroll to position [460, 0]
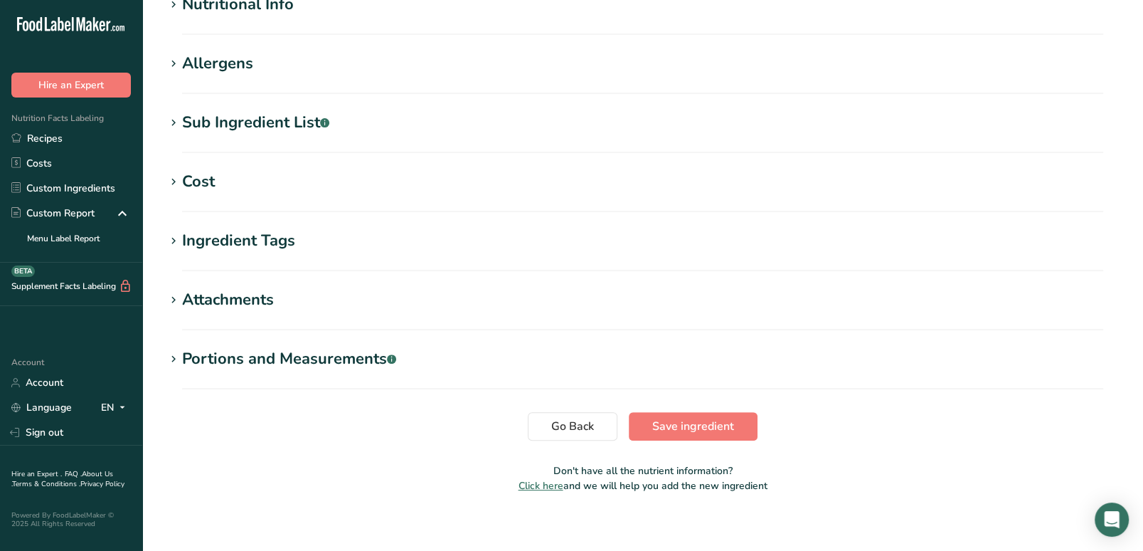
click at [174, 364] on icon at bounding box center [173, 359] width 13 height 20
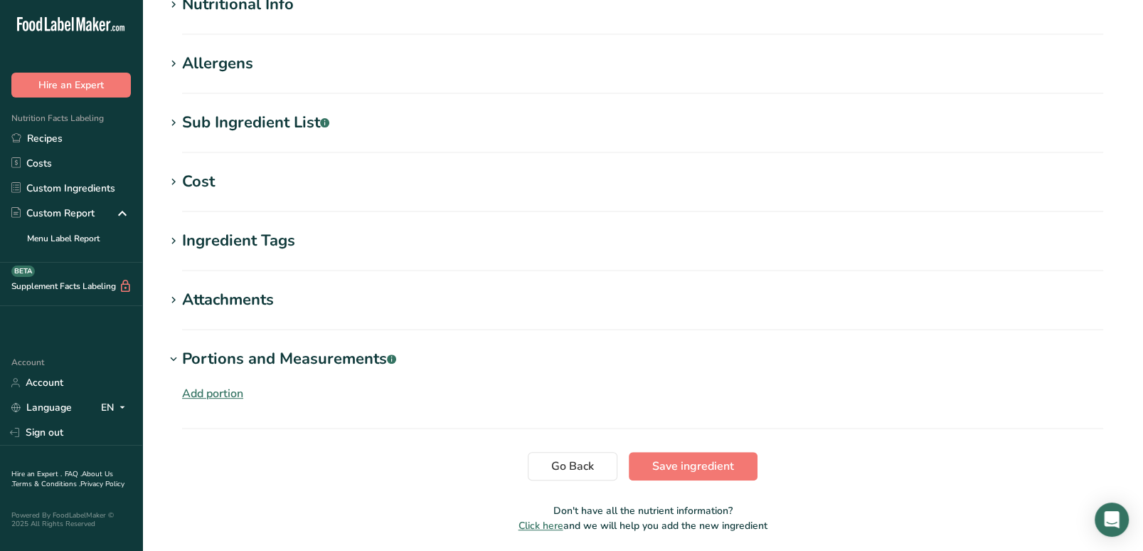
click at [207, 392] on div "Add portion" at bounding box center [212, 393] width 61 height 17
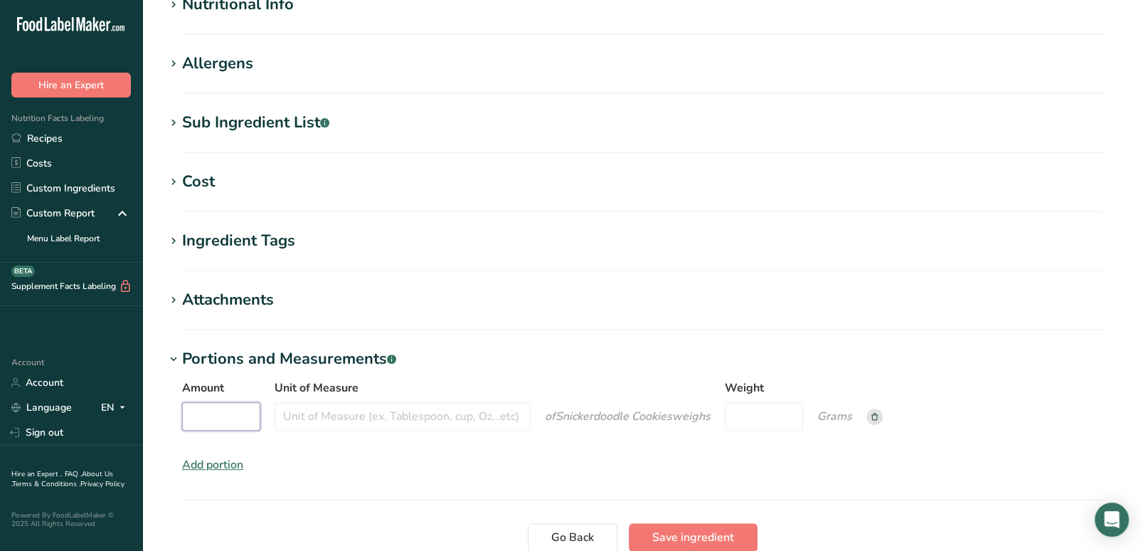
click at [214, 410] on input "Amount" at bounding box center [221, 416] width 78 height 28
type input "1"
click at [347, 419] on input "Unit of Measure" at bounding box center [403, 416] width 256 height 28
type input "cookie"
type input "43"
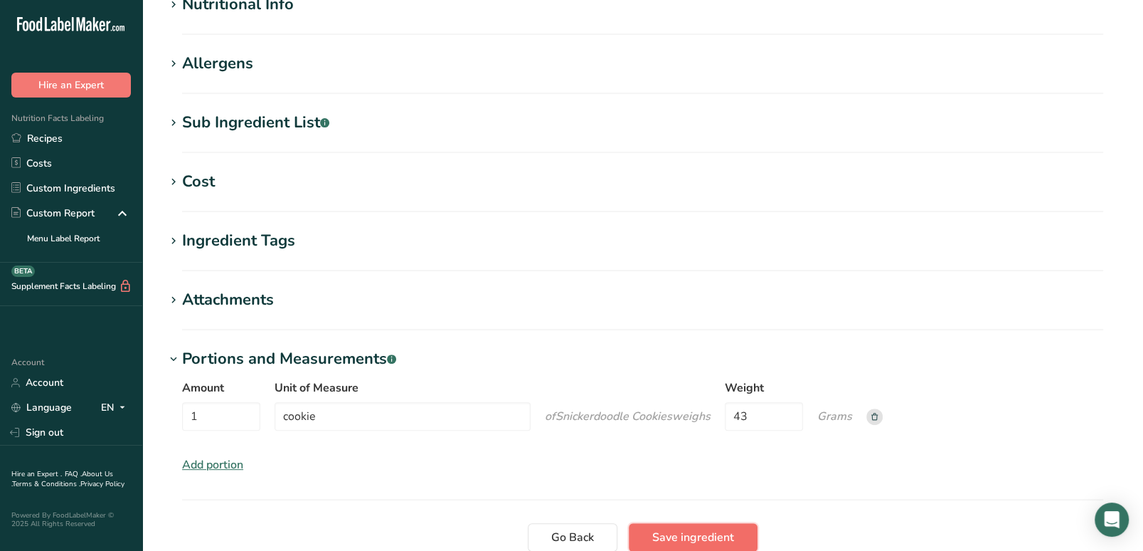
click at [702, 533] on span "Save ingredient" at bounding box center [693, 536] width 82 height 17
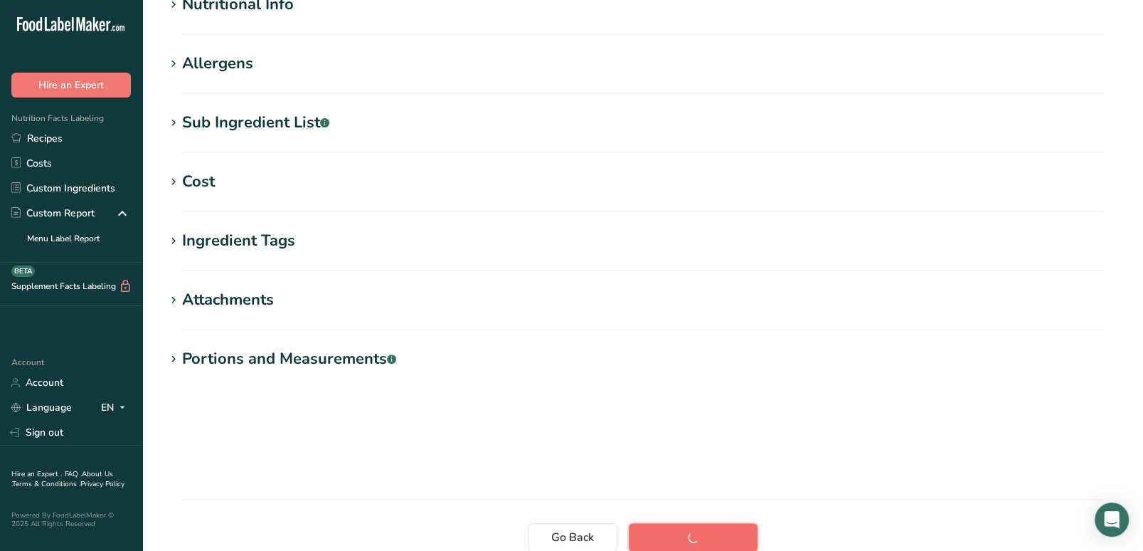
scroll to position [192, 0]
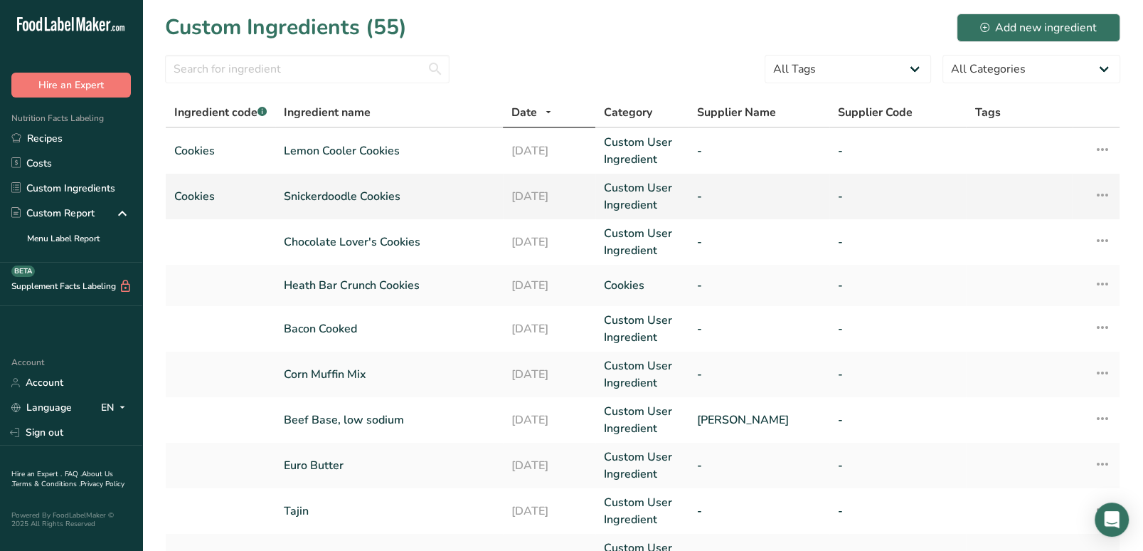
click at [337, 197] on link "Snickerdoodle Cookies" at bounding box center [389, 196] width 211 height 17
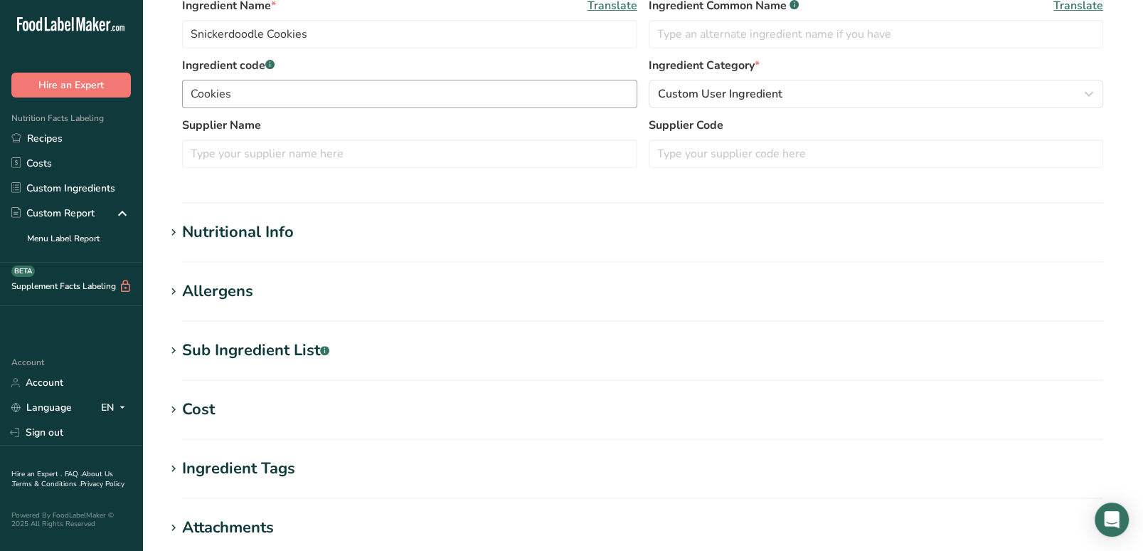
scroll to position [325, 0]
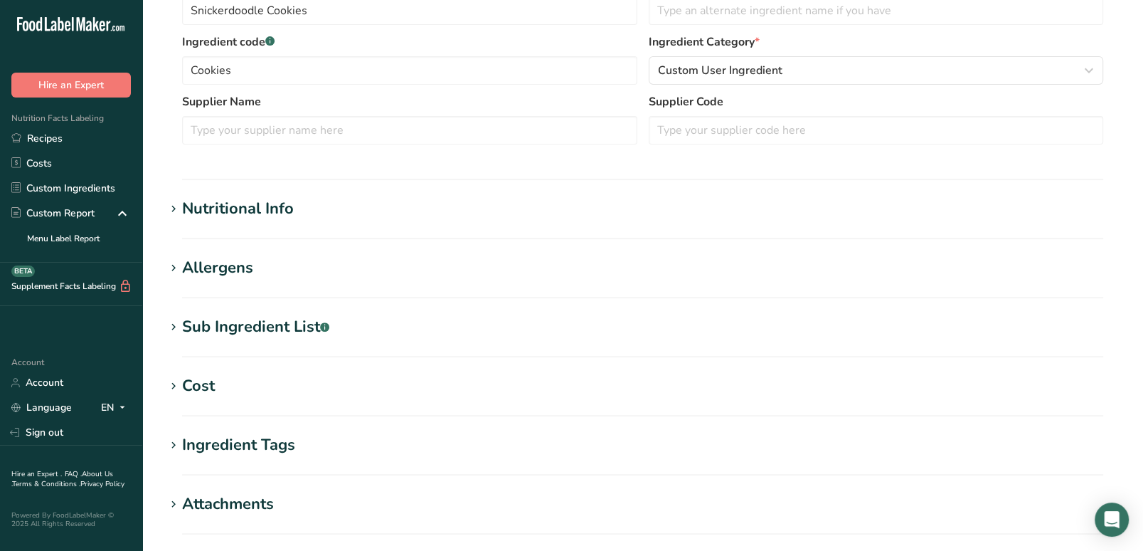
click at [179, 262] on icon at bounding box center [173, 268] width 13 height 20
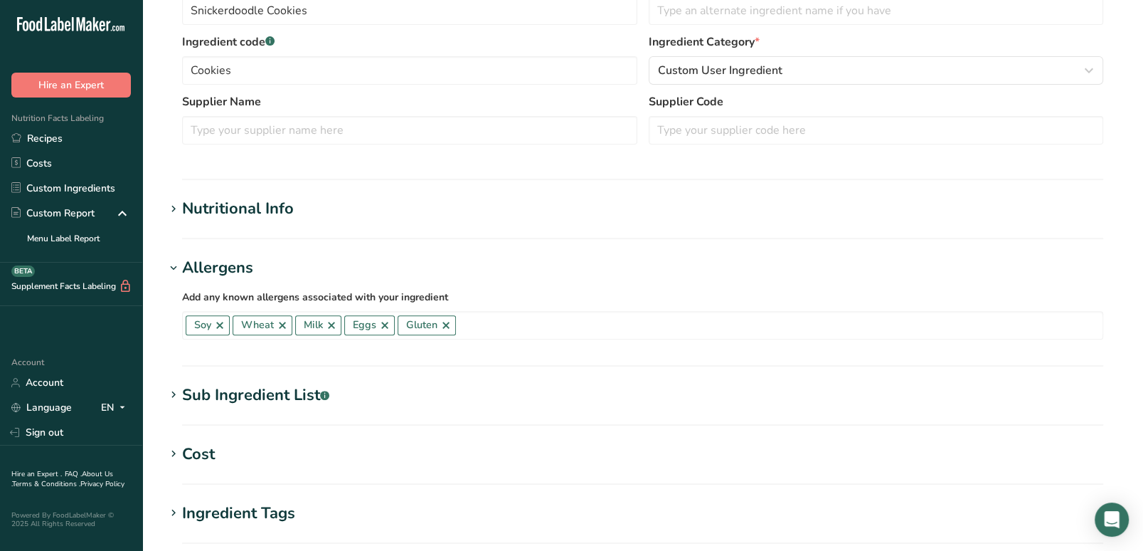
scroll to position [607, 0]
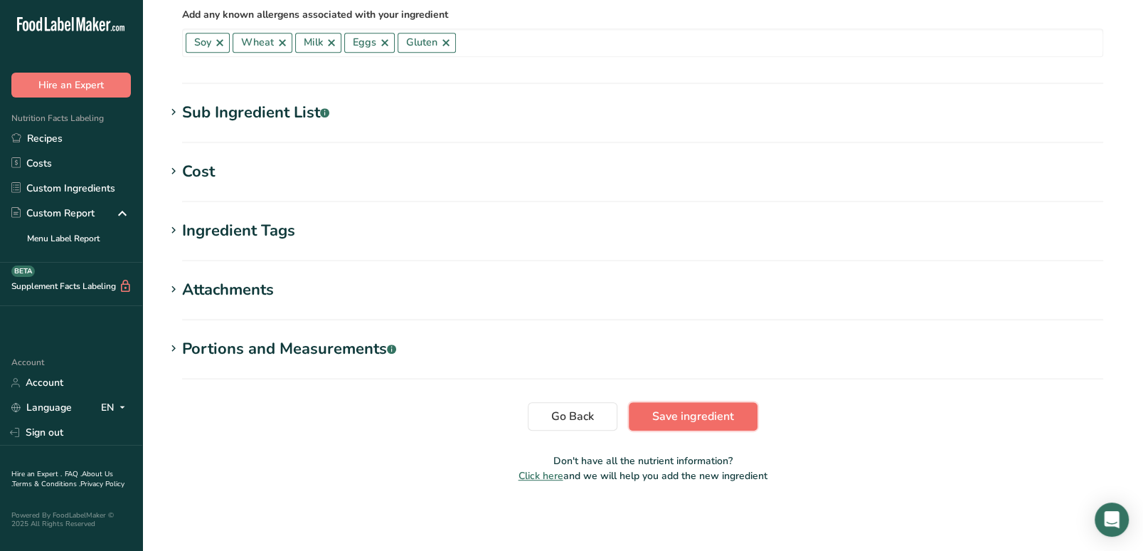
click at [703, 415] on span "Save ingredient" at bounding box center [693, 416] width 82 height 17
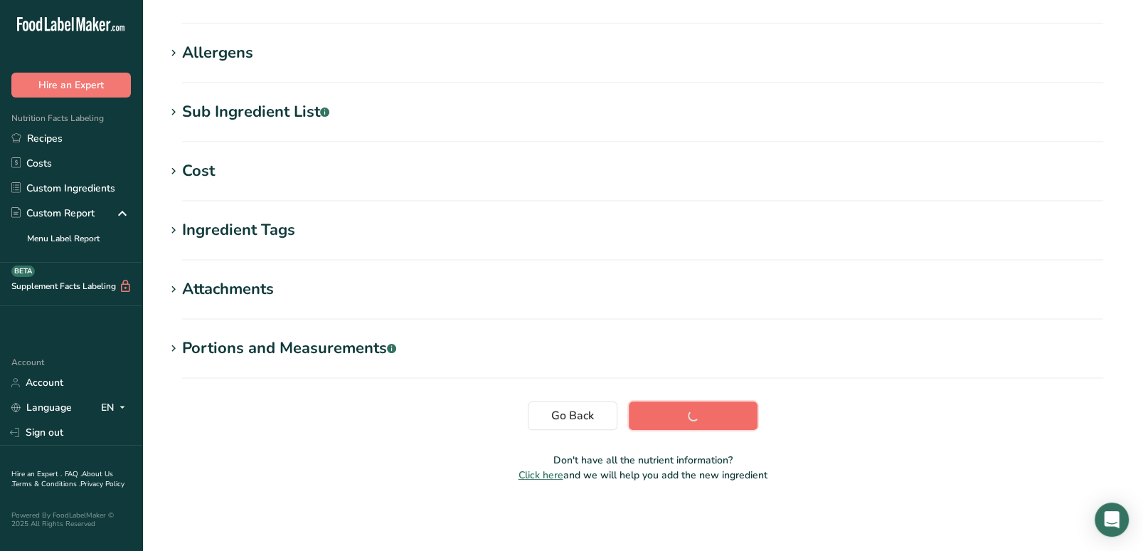
scroll to position [201, 0]
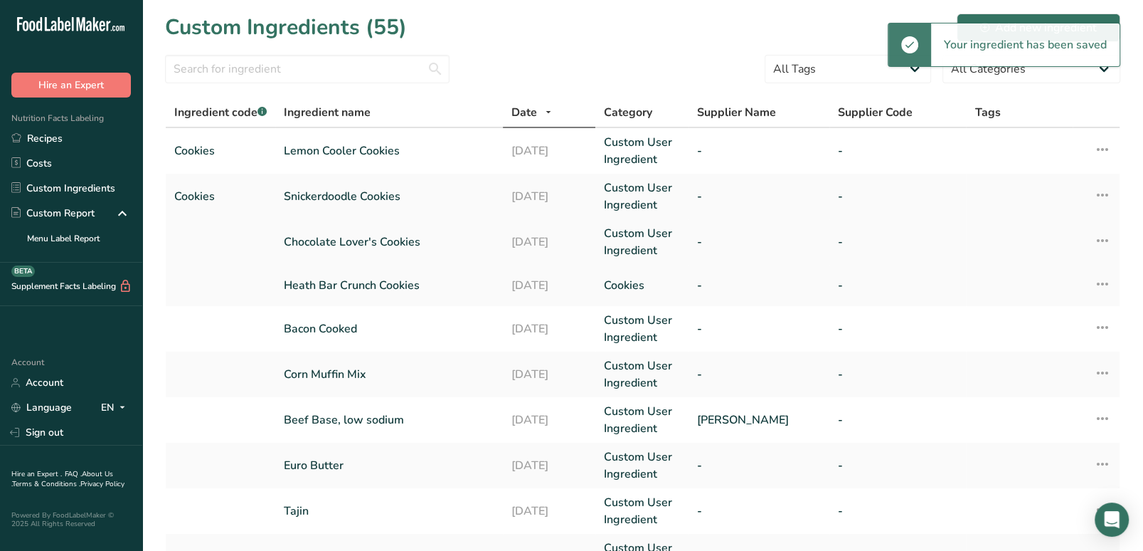
click at [350, 247] on link "Chocolate Lover's Cookies" at bounding box center [389, 241] width 211 height 17
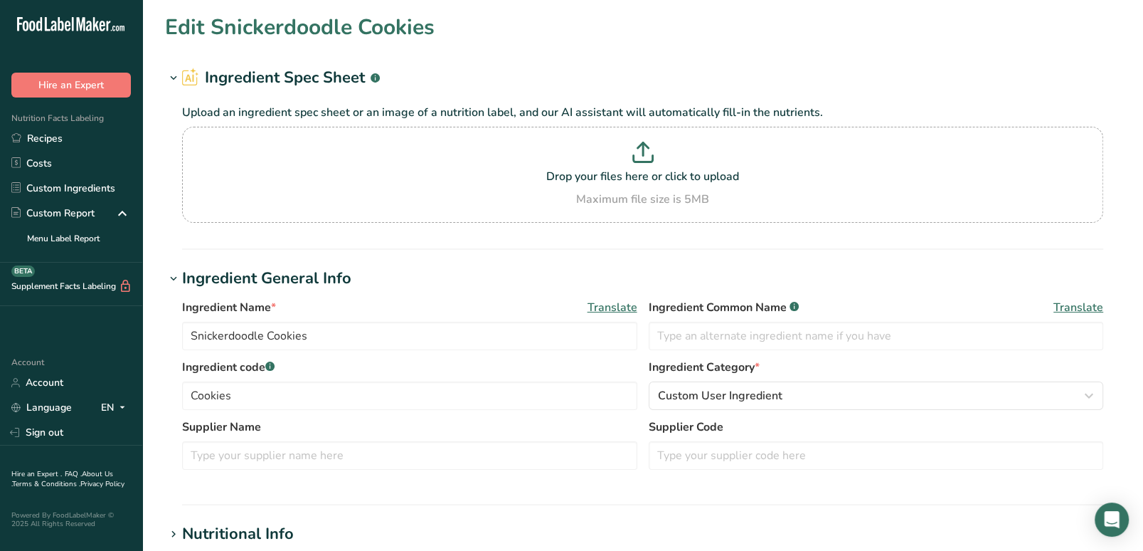
type input "Chocolate Lover's Cookies"
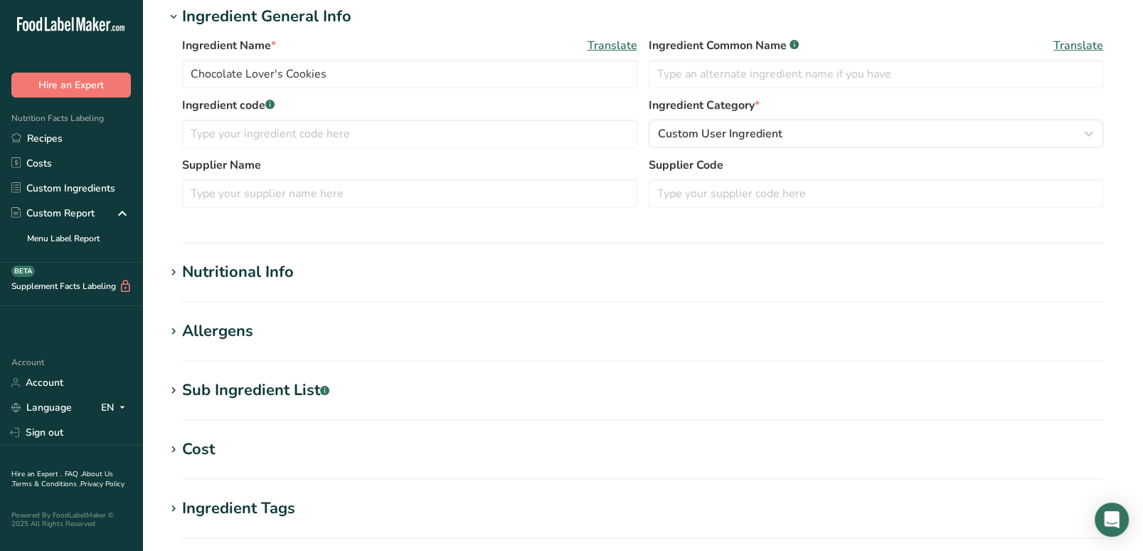
scroll to position [192, 0]
click at [175, 325] on icon at bounding box center [173, 332] width 13 height 20
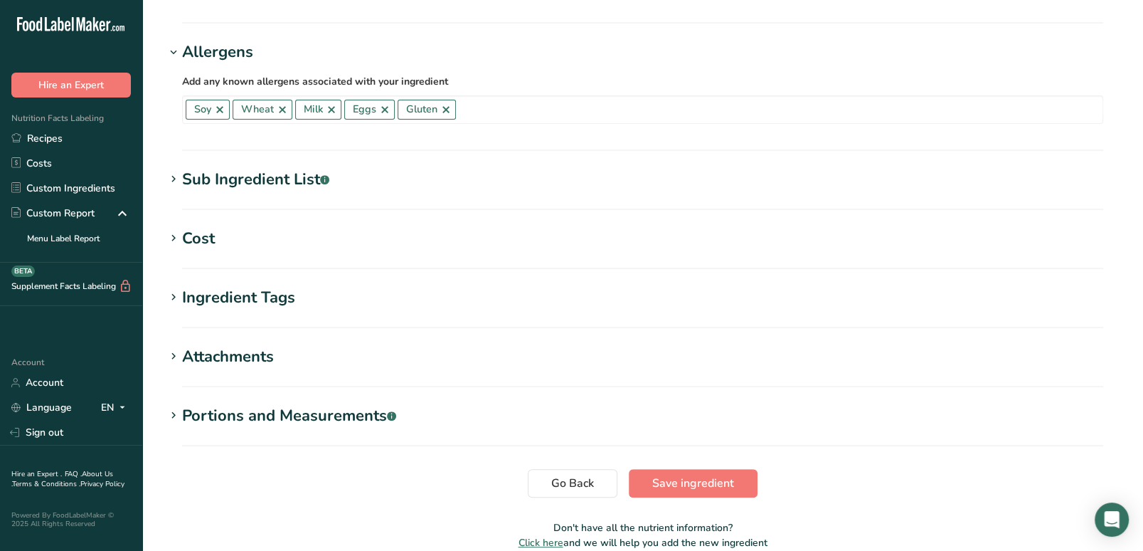
scroll to position [538, 0]
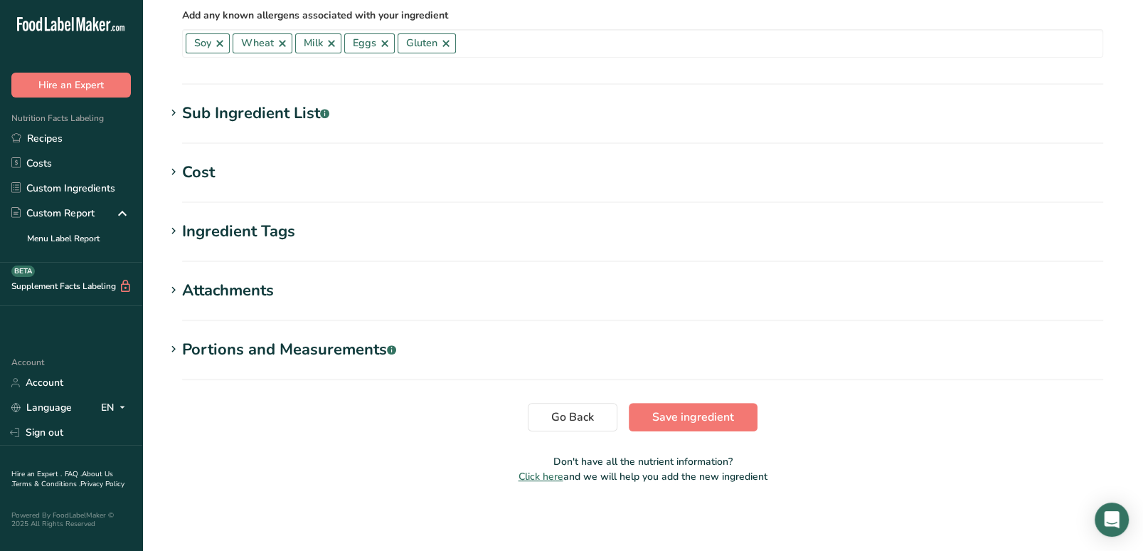
click at [178, 344] on icon at bounding box center [173, 349] width 13 height 20
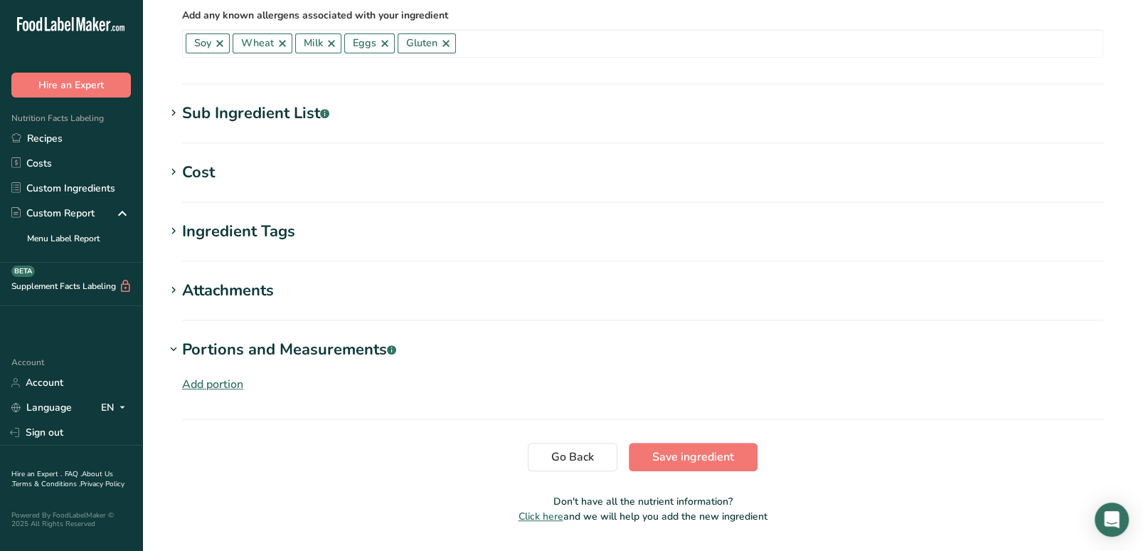
click at [208, 381] on div "Add portion" at bounding box center [212, 384] width 61 height 17
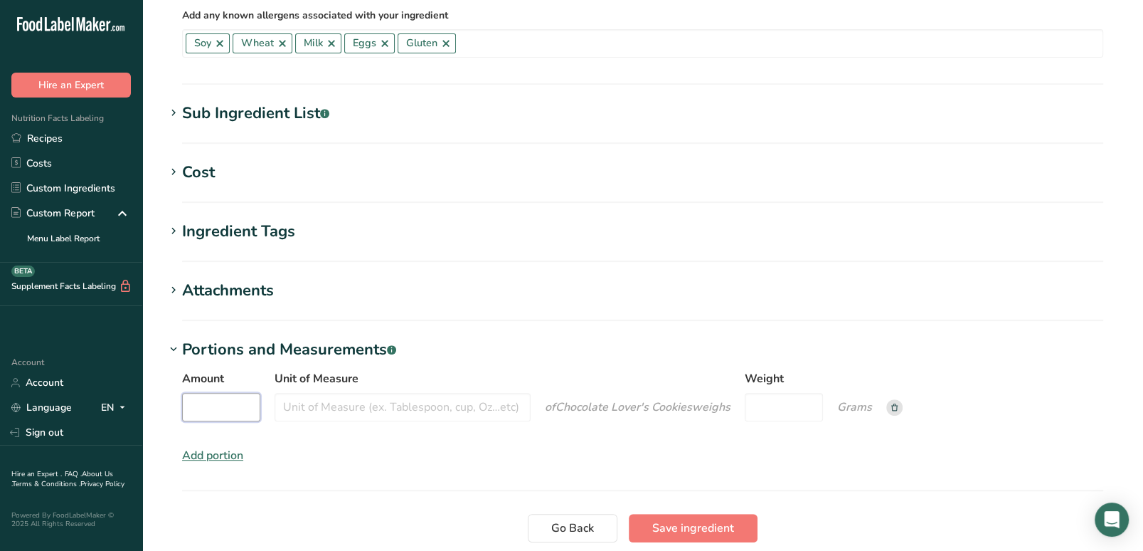
click at [216, 408] on input "Amount" at bounding box center [221, 407] width 78 height 28
type input "1"
click at [332, 400] on input "Unit of Measure" at bounding box center [403, 407] width 256 height 28
type input "cookie"
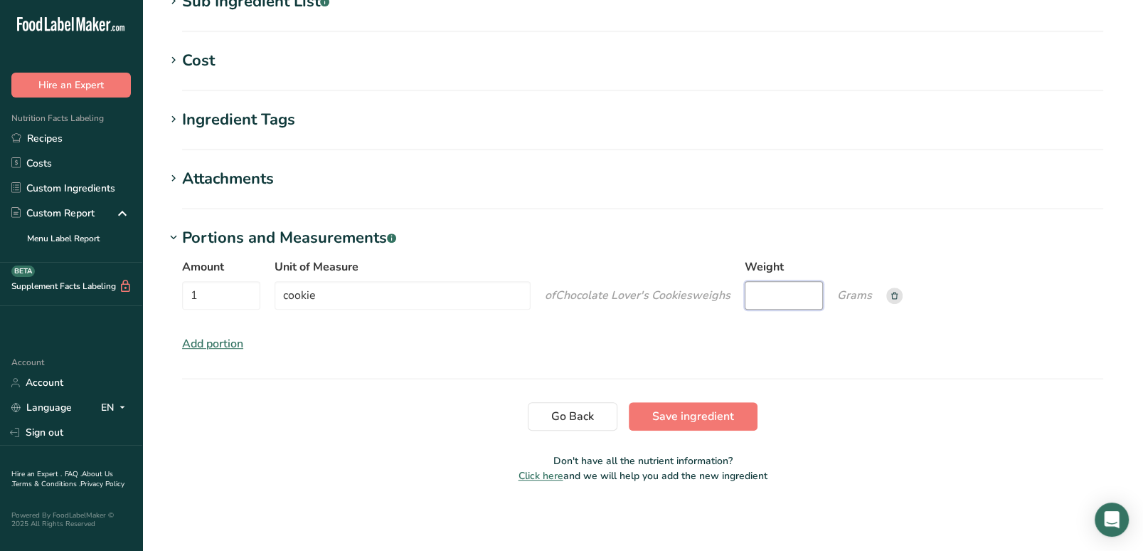
scroll to position [648, 0]
type input "57"
click at [716, 420] on span "Save ingredient" at bounding box center [693, 417] width 82 height 17
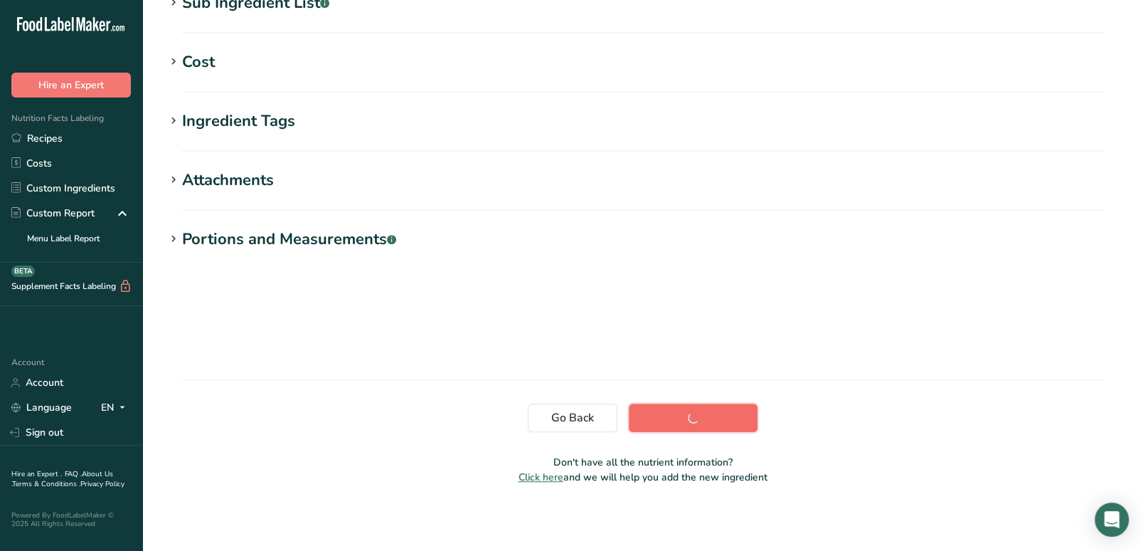
scroll to position [201, 0]
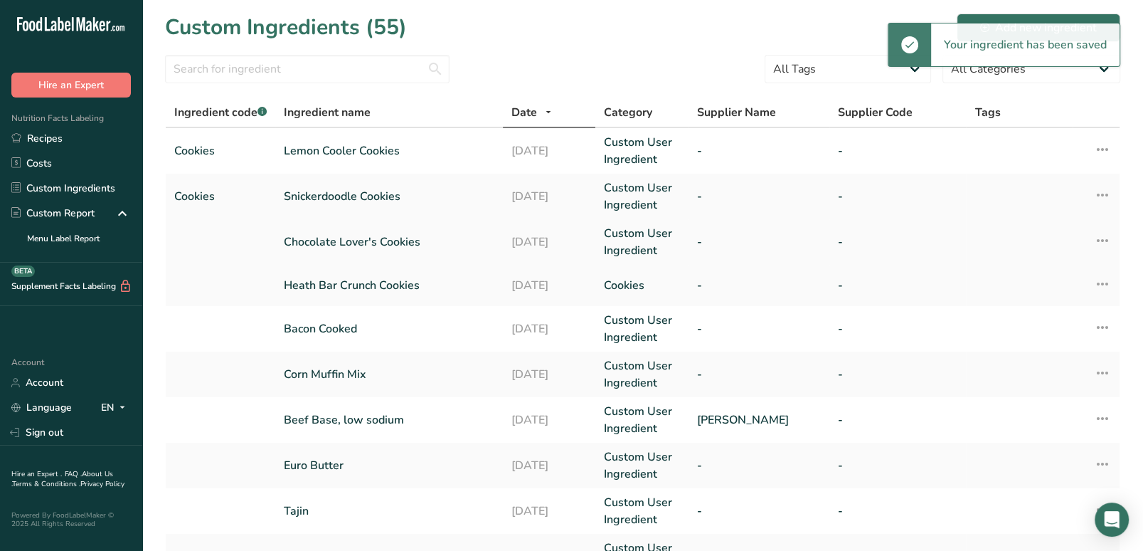
click at [316, 253] on td "Chocolate Lover's Cookies" at bounding box center [389, 242] width 228 height 46
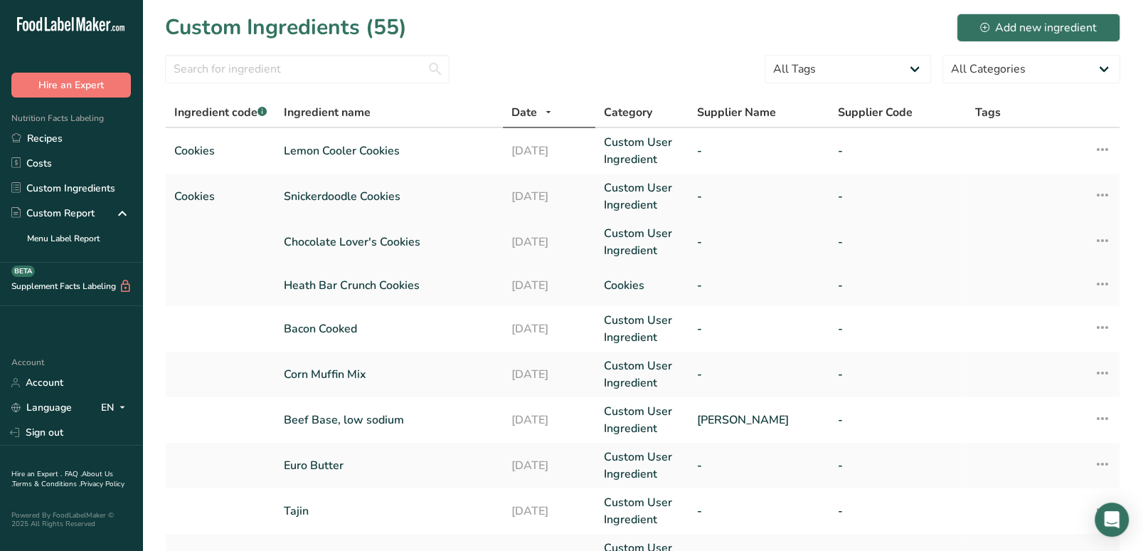
click at [346, 247] on link "Chocolate Lover's Cookies" at bounding box center [389, 241] width 211 height 17
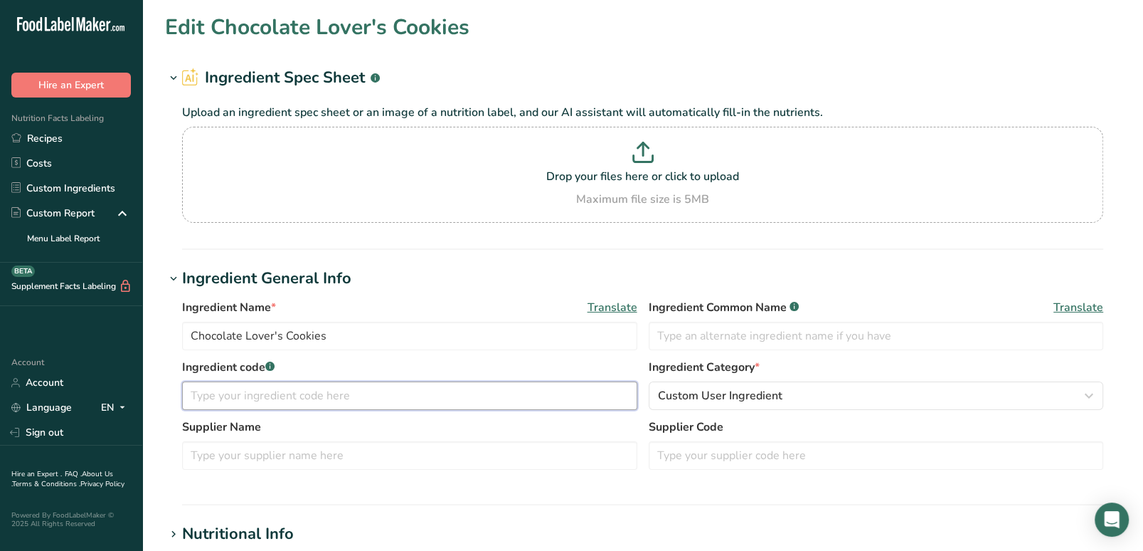
click at [353, 386] on input "text" at bounding box center [409, 395] width 455 height 28
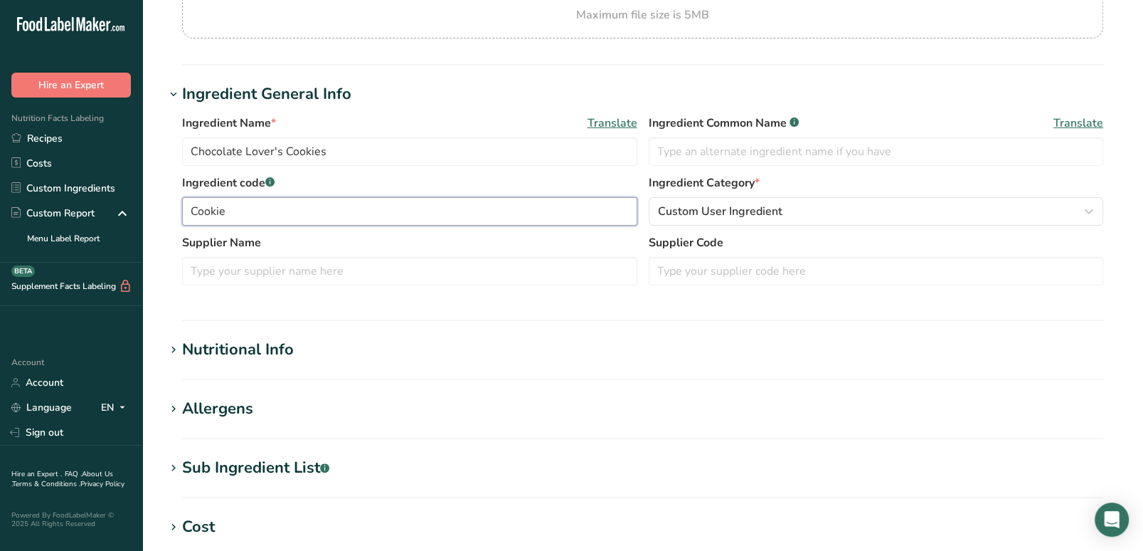
scroll to position [184, 0]
type input "Cookie"
click at [172, 347] on icon at bounding box center [173, 350] width 13 height 20
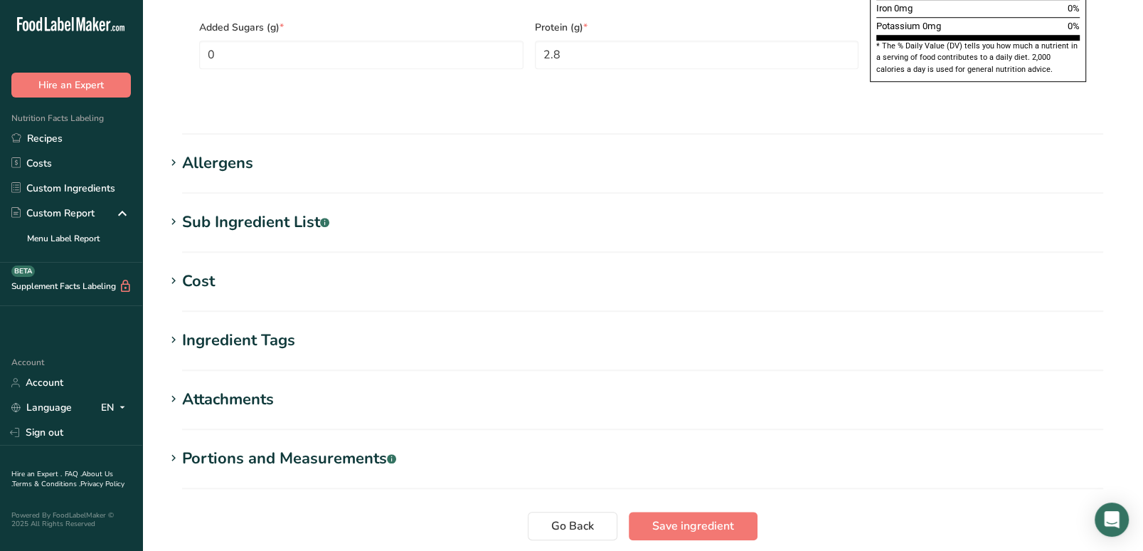
scroll to position [1168, 0]
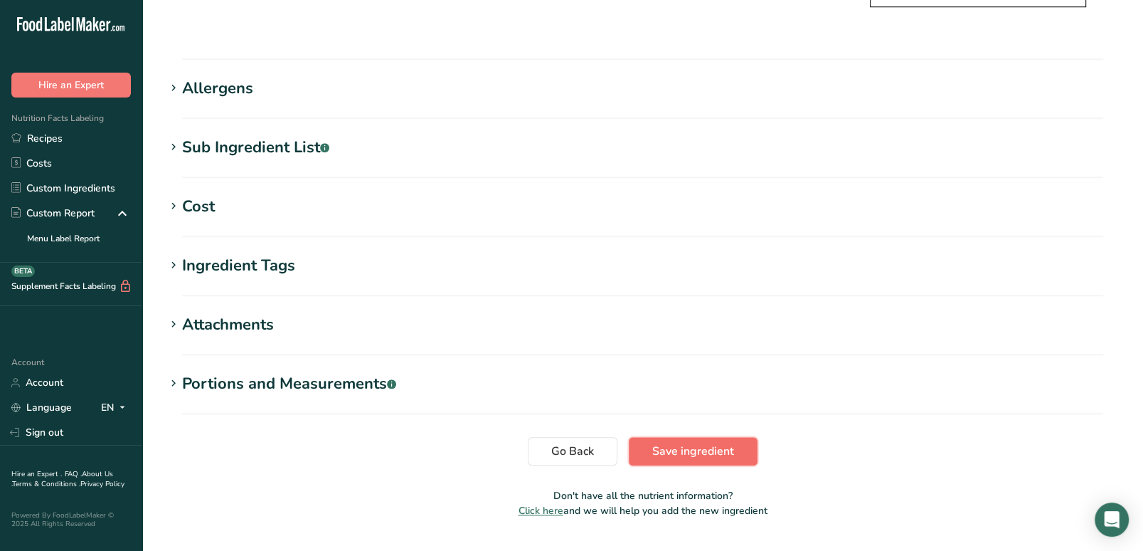
click at [714, 442] on span "Save ingredient" at bounding box center [693, 450] width 82 height 17
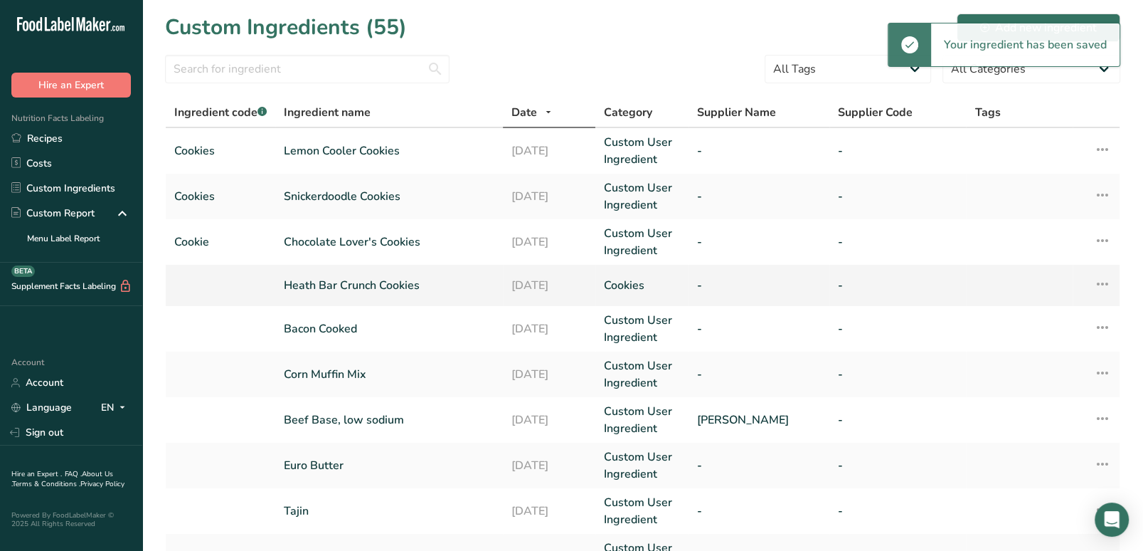
click at [395, 286] on link "Heath Bar Crunch Cookies" at bounding box center [389, 285] width 211 height 17
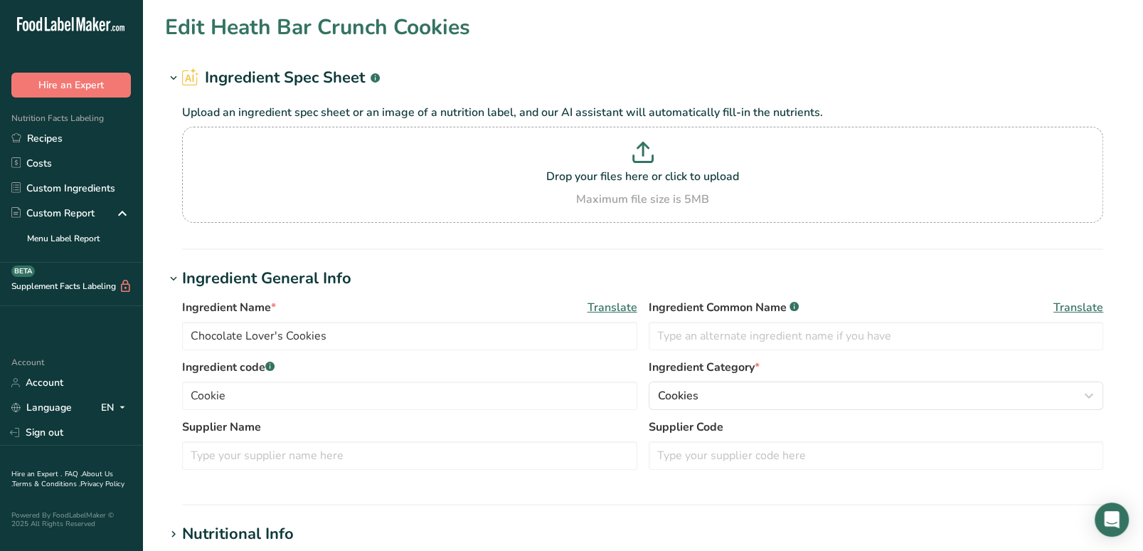
type input "Heath Bar Crunch Cookies"
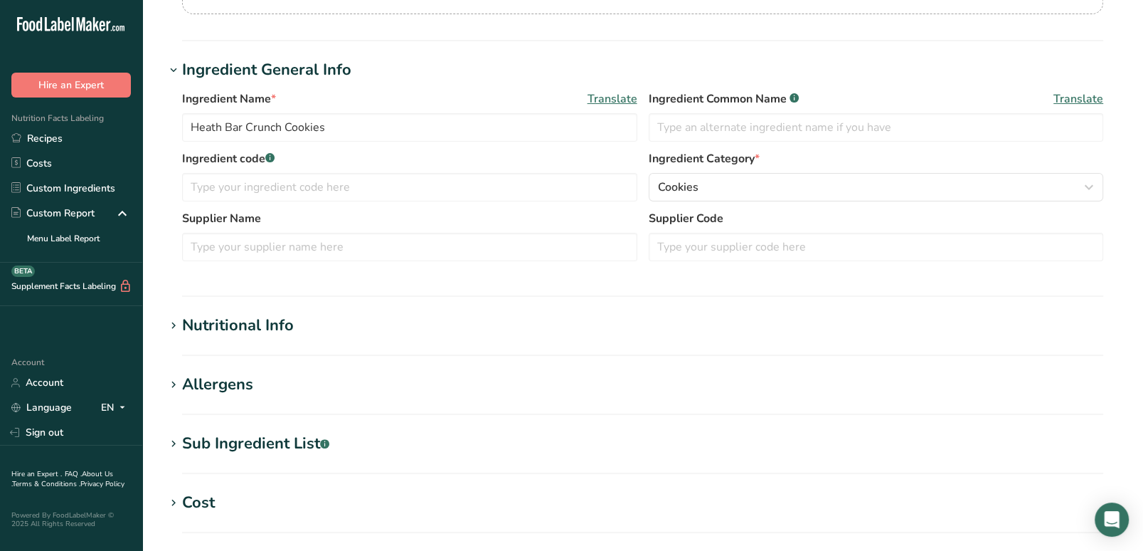
scroll to position [208, 0]
click at [340, 187] on input "text" at bounding box center [409, 188] width 455 height 28
type input "Cookie"
click at [179, 324] on icon at bounding box center [173, 327] width 13 height 20
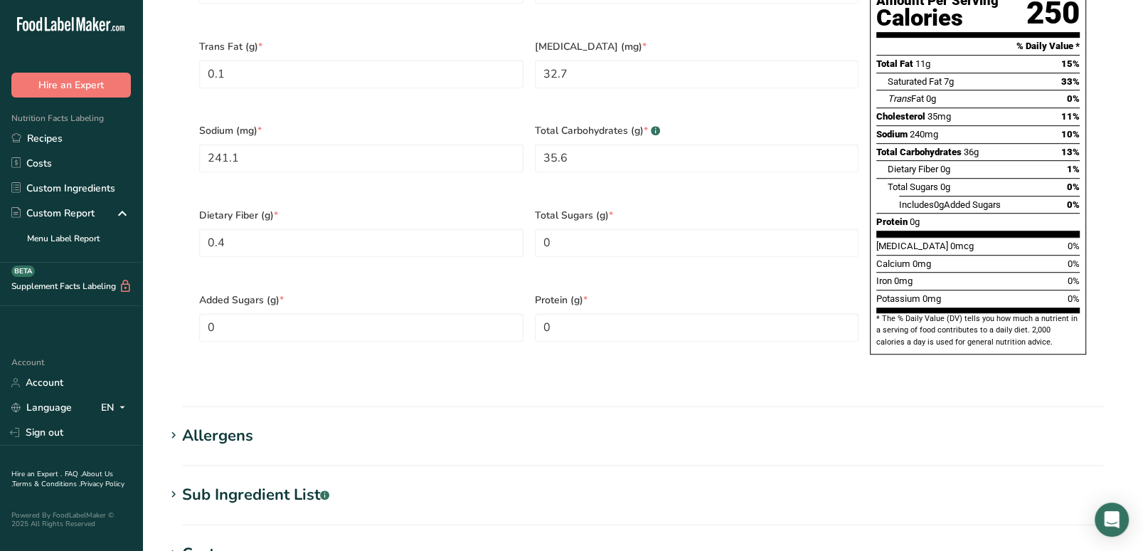
scroll to position [820, 0]
click at [165, 427] on span at bounding box center [173, 435] width 17 height 17
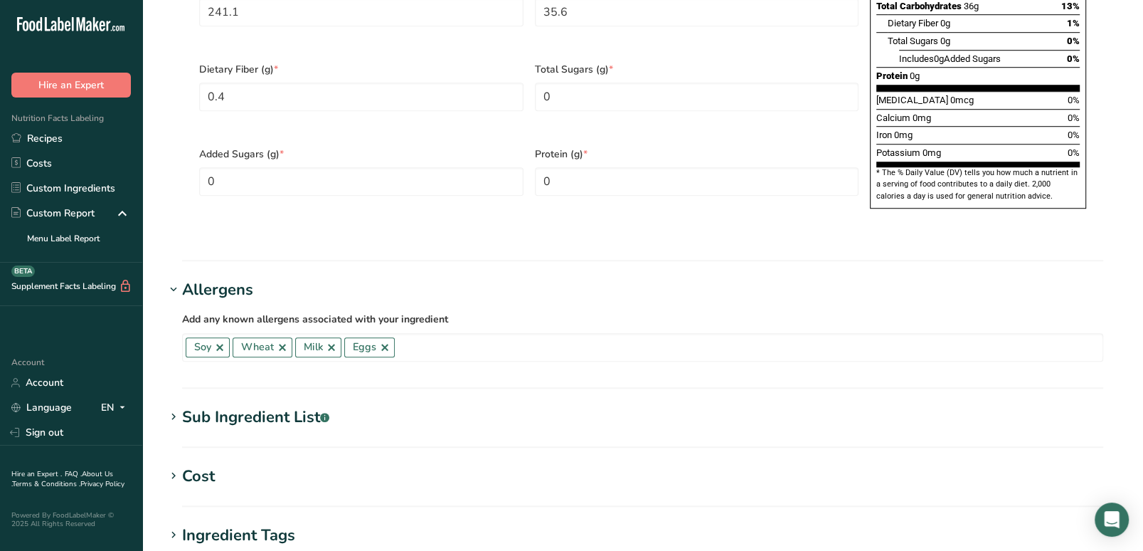
scroll to position [968, 0]
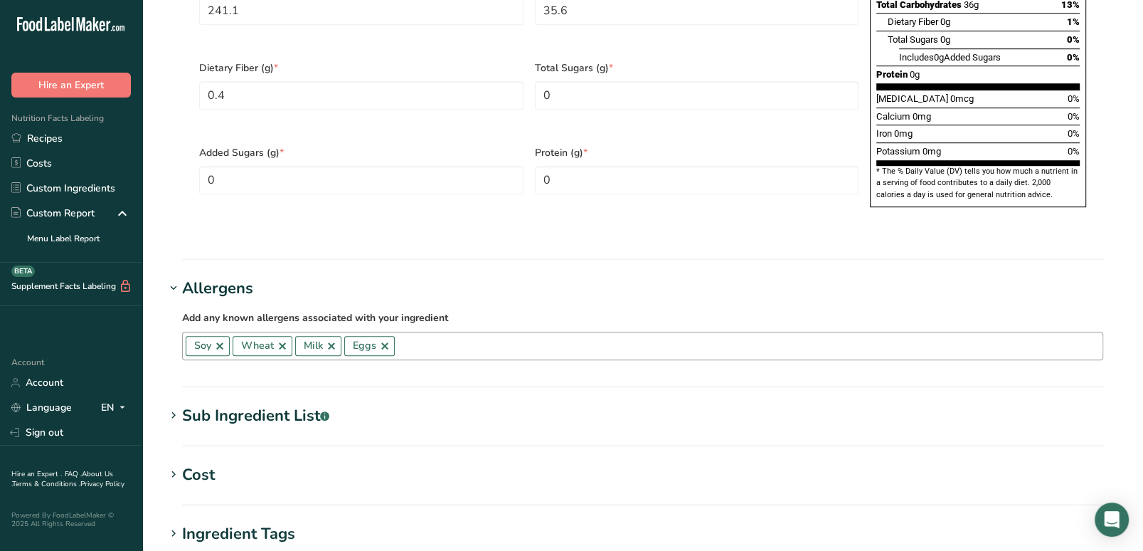
click at [446, 334] on input "text" at bounding box center [749, 345] width 708 height 22
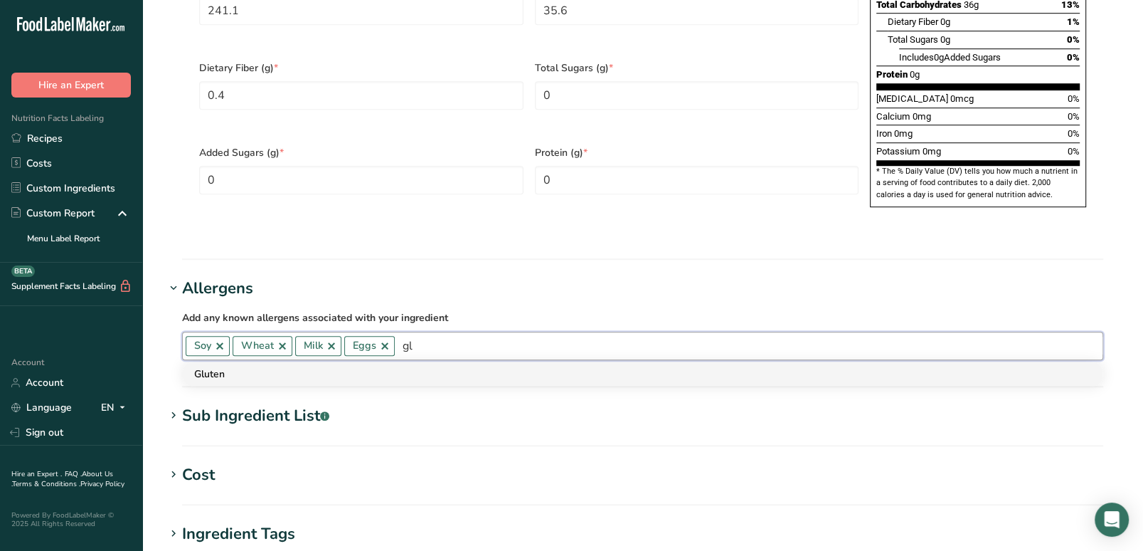
type input "gl"
click at [388, 366] on div "Gluten" at bounding box center [631, 373] width 874 height 15
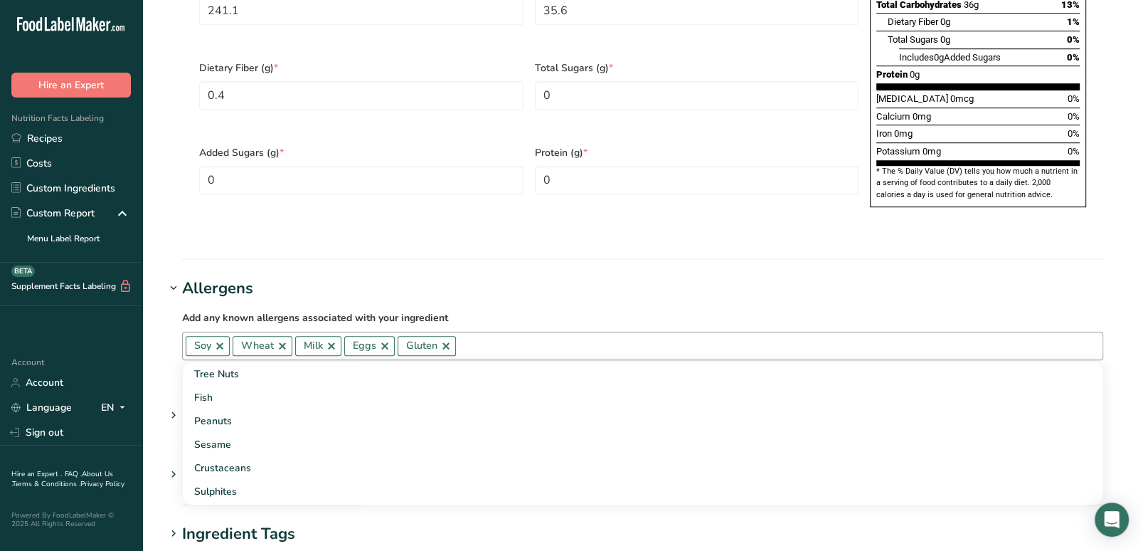
scroll to position [1235, 0]
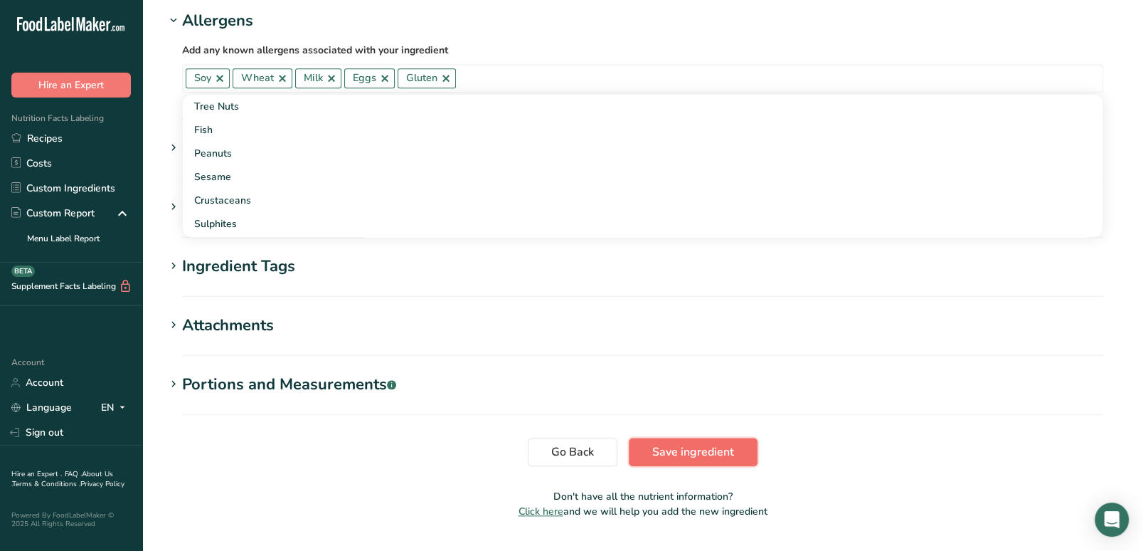
click at [700, 443] on span "Save ingredient" at bounding box center [693, 451] width 82 height 17
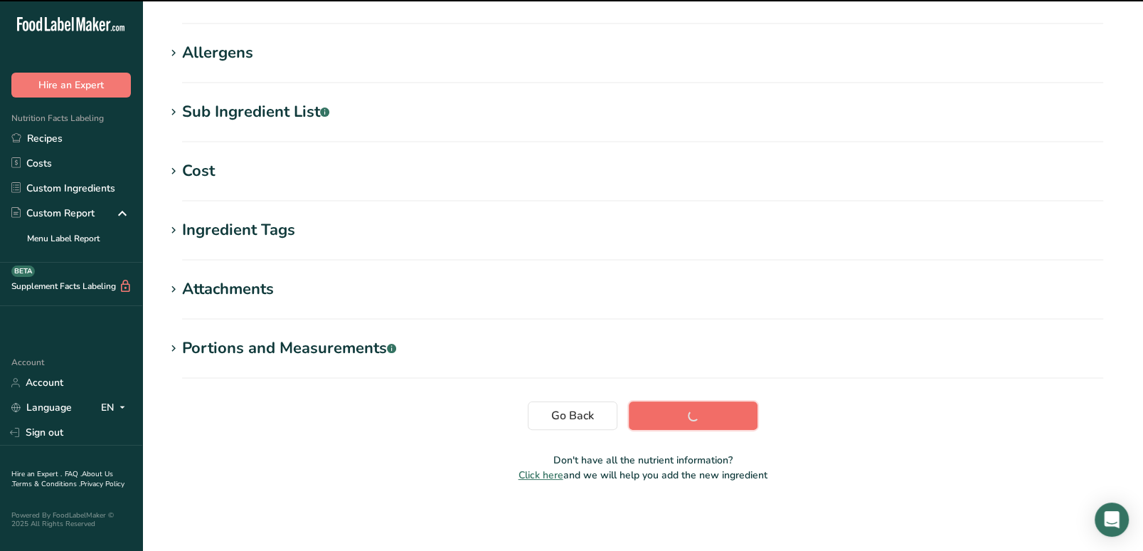
scroll to position [201, 0]
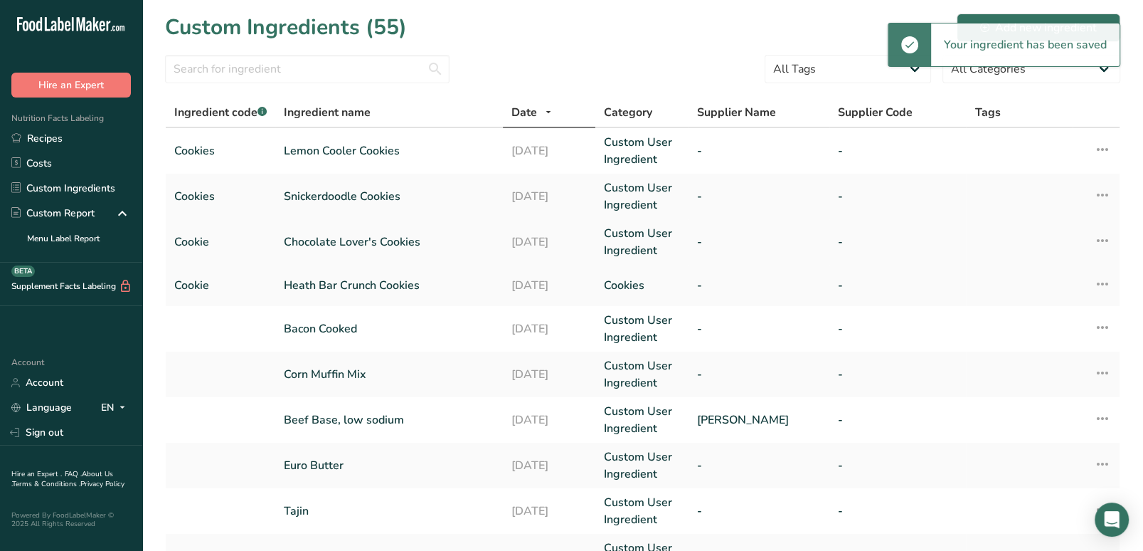
click at [345, 245] on link "Chocolate Lover's Cookies" at bounding box center [389, 241] width 211 height 17
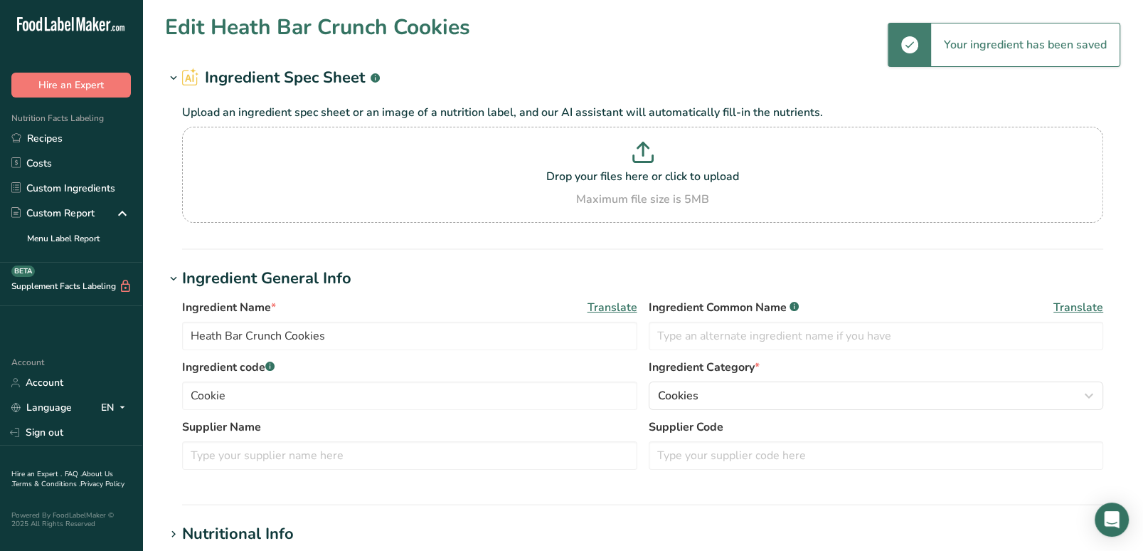
type input "Chocolate Lover's Cookies"
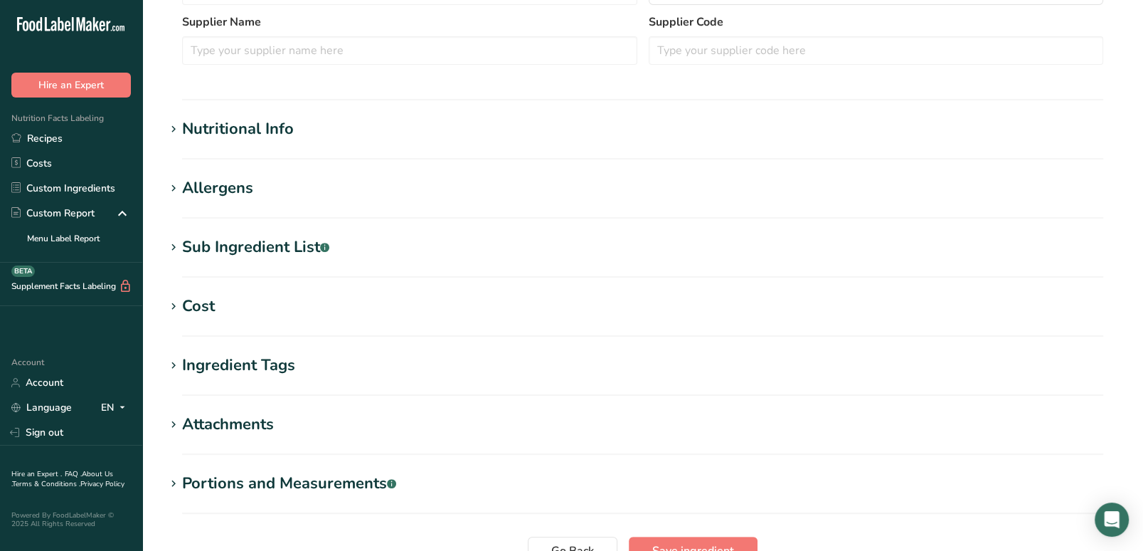
scroll to position [405, 0]
click at [173, 184] on icon at bounding box center [173, 188] width 13 height 20
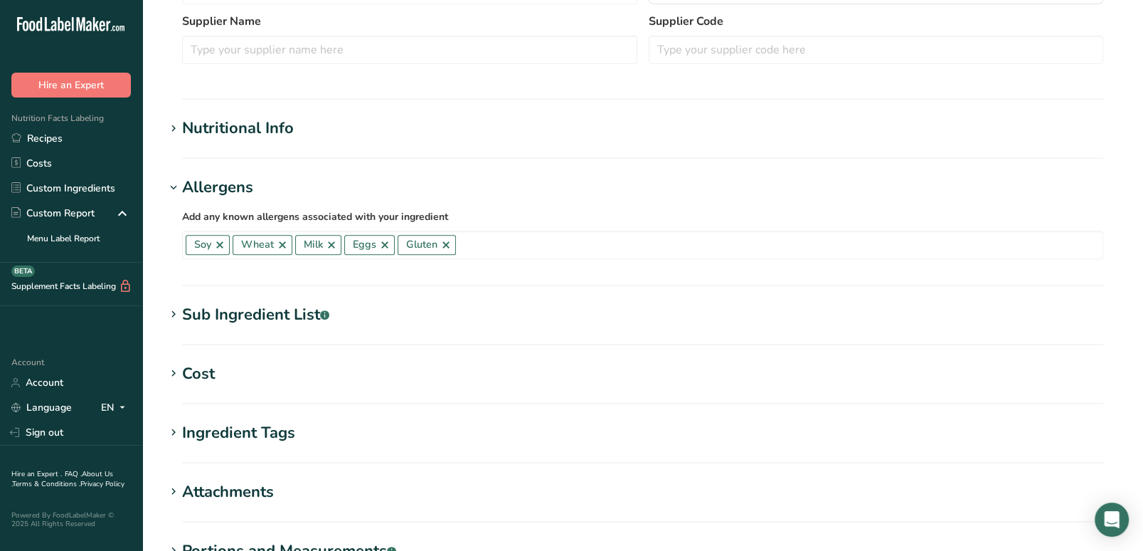
scroll to position [402, 0]
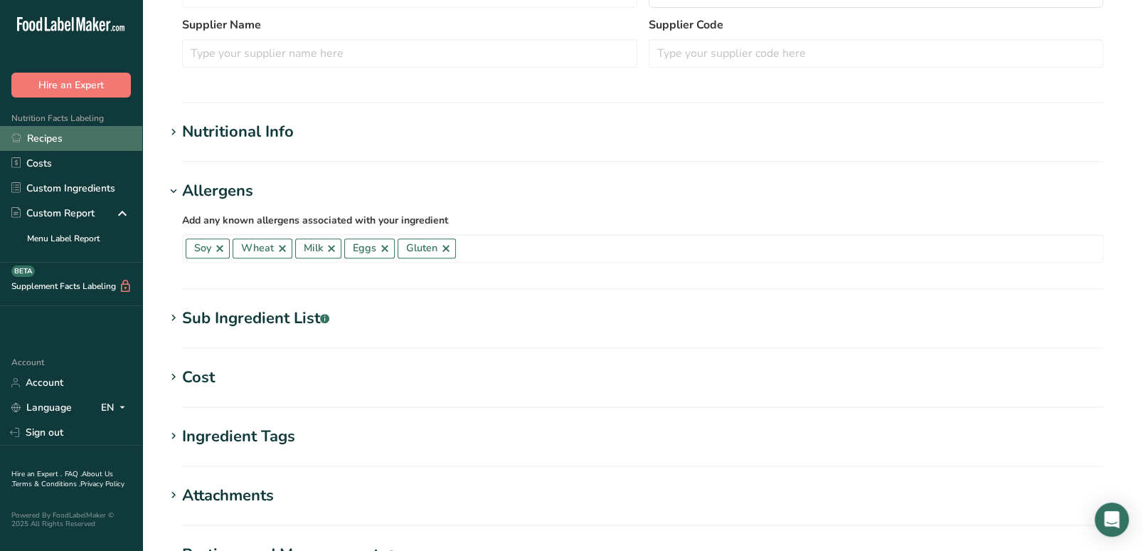
click at [84, 135] on link "Recipes" at bounding box center [71, 138] width 142 height 25
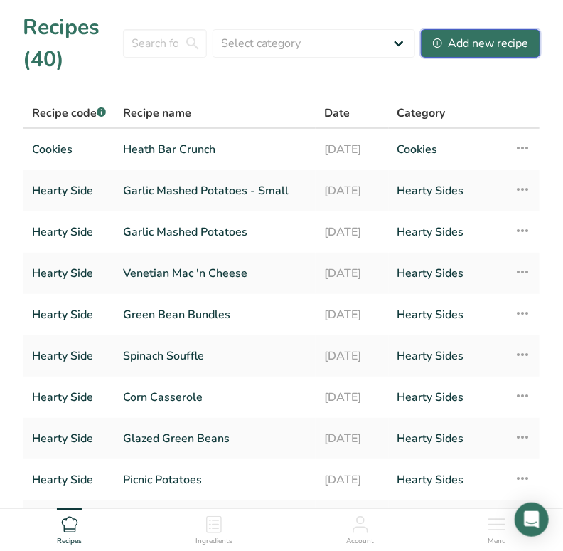
click at [482, 45] on div "Add new recipe" at bounding box center [480, 43] width 95 height 17
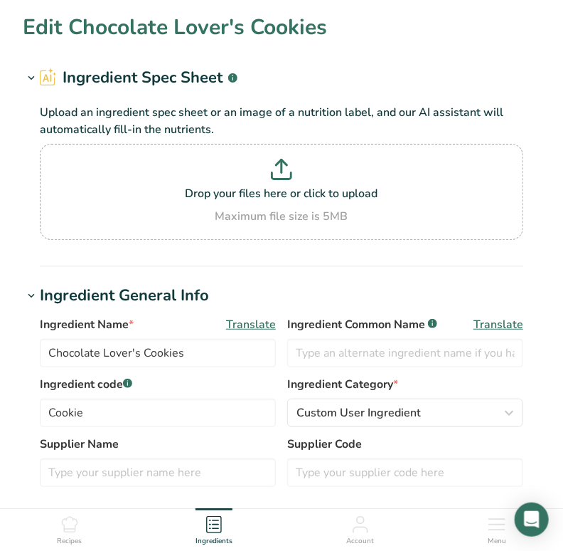
scroll to position [1, 0]
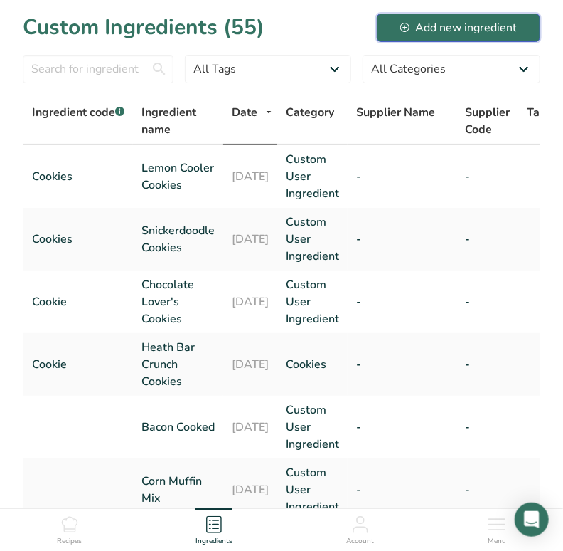
click at [464, 26] on div "Add new ingredient" at bounding box center [458, 27] width 117 height 17
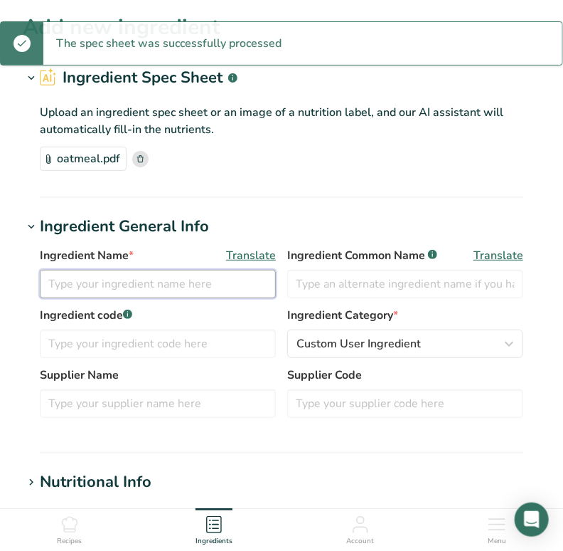
click at [183, 285] on input "text" at bounding box center [158, 284] width 236 height 28
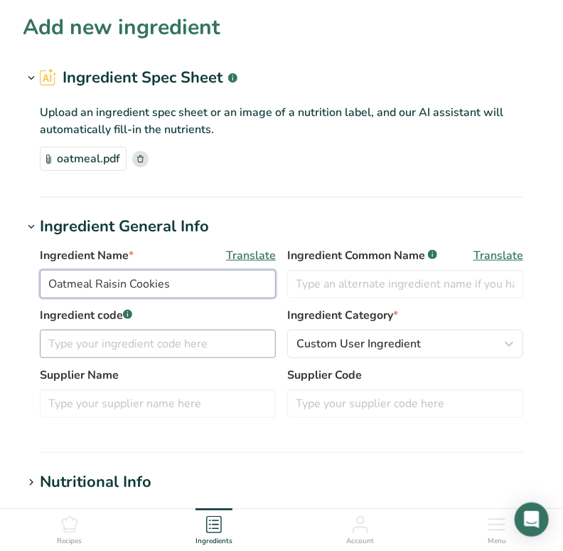
type input "Oatmeal Raisin Cookies"
click at [196, 341] on input "text" at bounding box center [158, 343] width 236 height 28
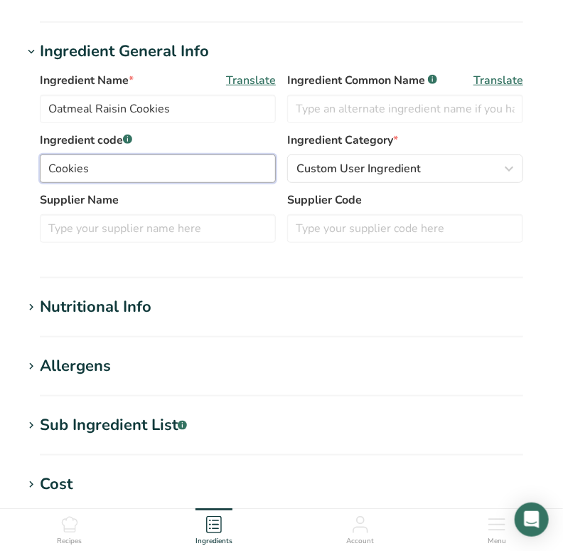
scroll to position [176, 0]
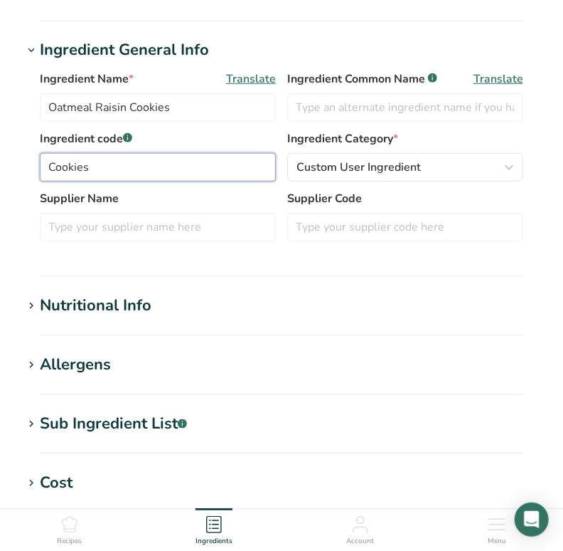
type input "Cookies"
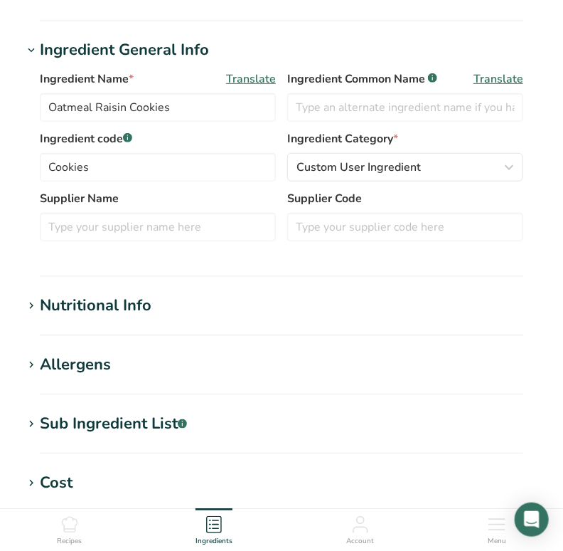
click at [35, 366] on icon at bounding box center [31, 365] width 13 height 20
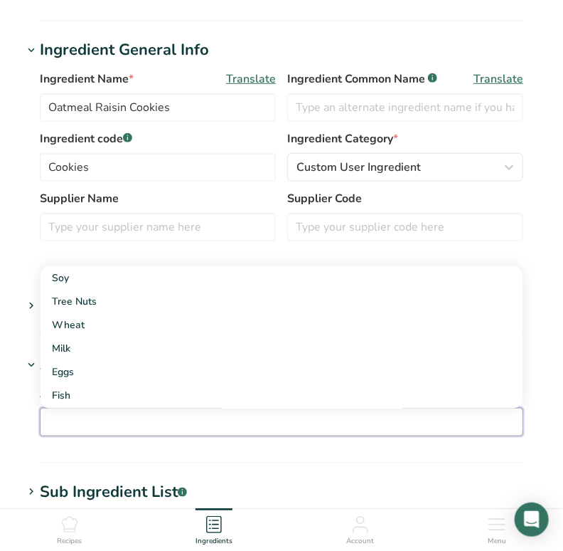
click at [73, 420] on input "text" at bounding box center [282, 421] width 482 height 22
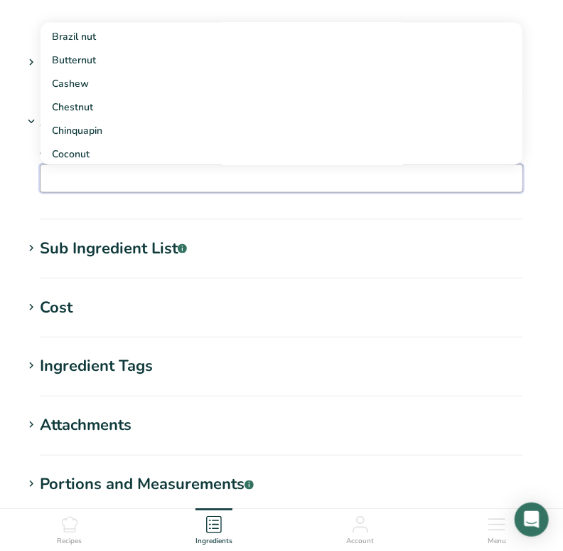
scroll to position [598, 0]
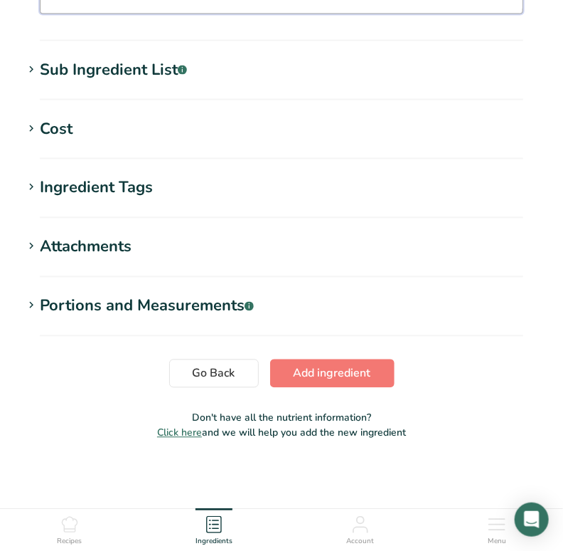
click at [31, 307] on icon at bounding box center [31, 306] width 13 height 20
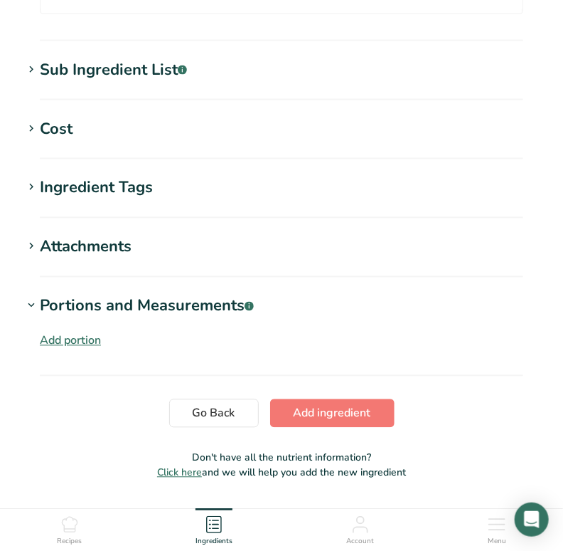
click at [78, 339] on div "Add portion" at bounding box center [70, 340] width 61 height 17
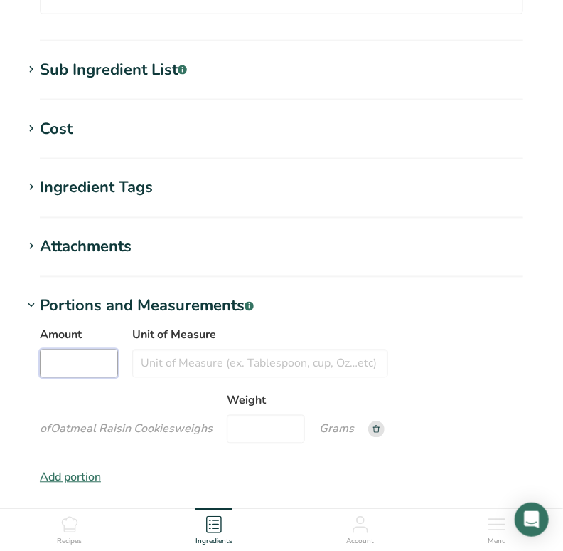
click at [81, 354] on input "Amount" at bounding box center [79, 363] width 78 height 28
type input "1"
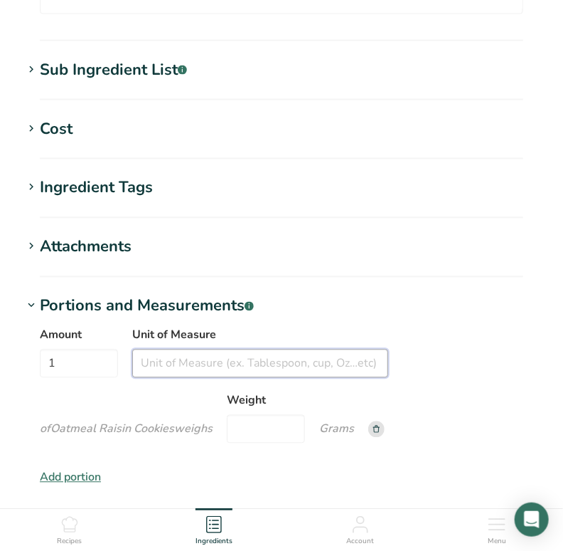
click at [173, 356] on input "Unit of Measure" at bounding box center [260, 363] width 256 height 28
type input "cookie"
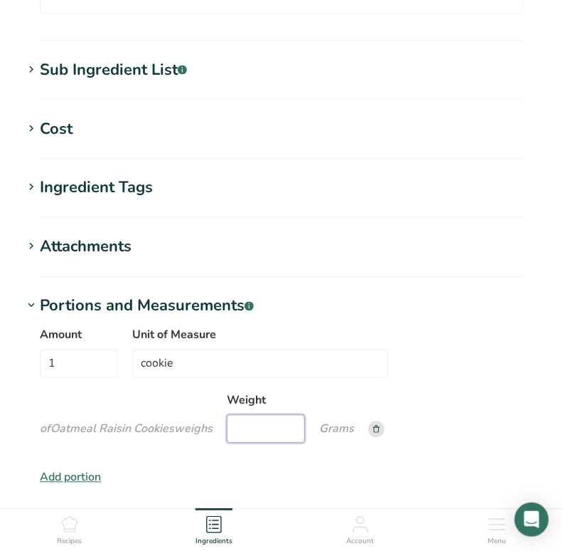
click at [270, 424] on input "Weight" at bounding box center [266, 429] width 78 height 28
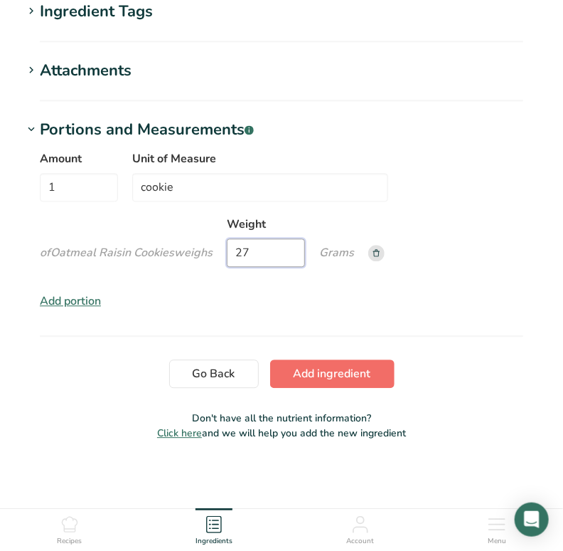
type input "27"
click at [349, 371] on span "Add ingredient" at bounding box center [333, 373] width 78 height 17
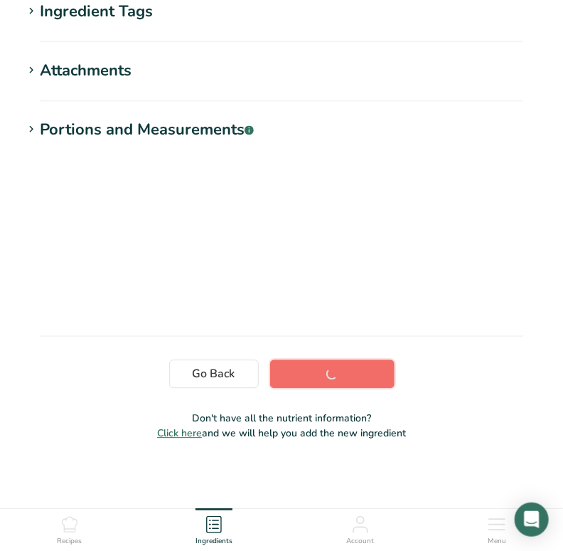
scroll to position [244, 0]
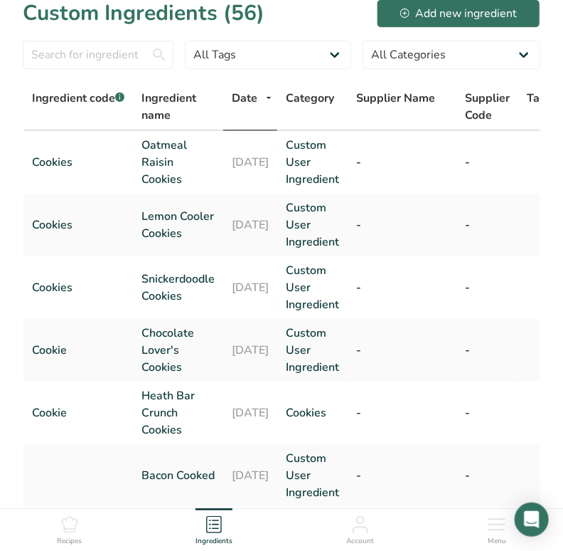
scroll to position [15, 0]
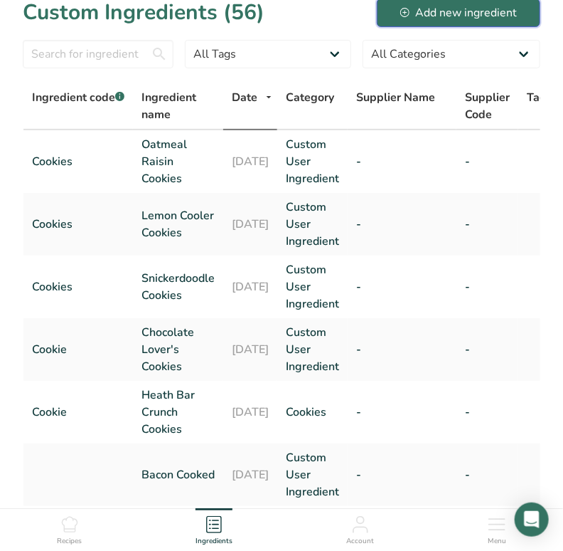
click at [442, 15] on div "Add new ingredient" at bounding box center [458, 12] width 117 height 17
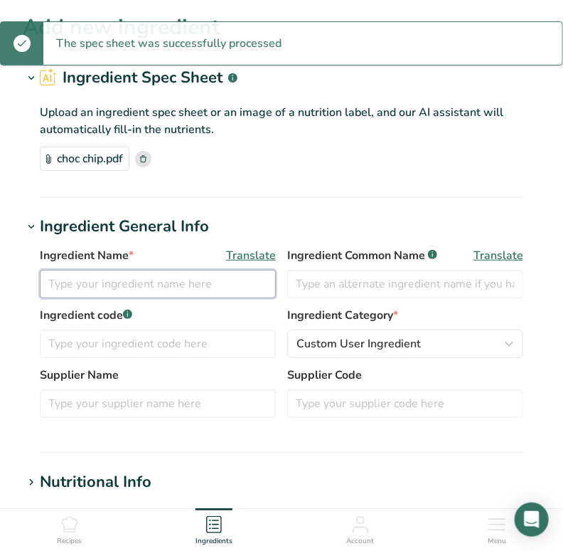
click at [196, 282] on input "text" at bounding box center [158, 284] width 236 height 28
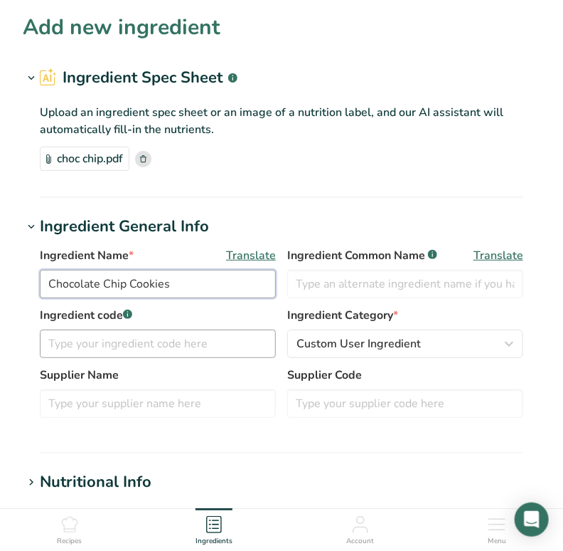
type input "Chocolate Chip Cookies"
click at [200, 339] on input "text" at bounding box center [158, 343] width 236 height 28
type input "c"
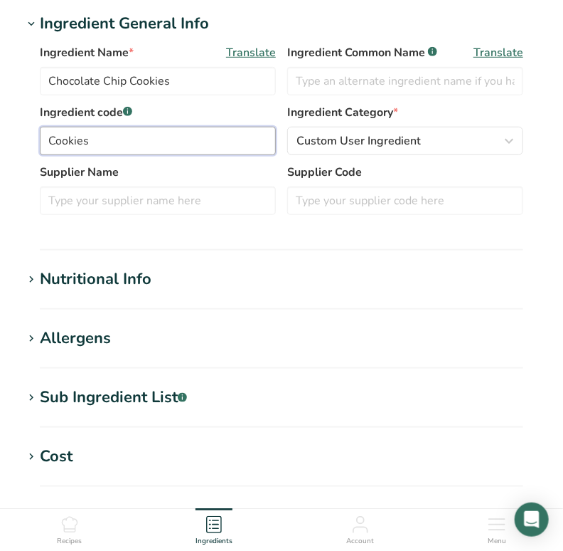
scroll to position [203, 0]
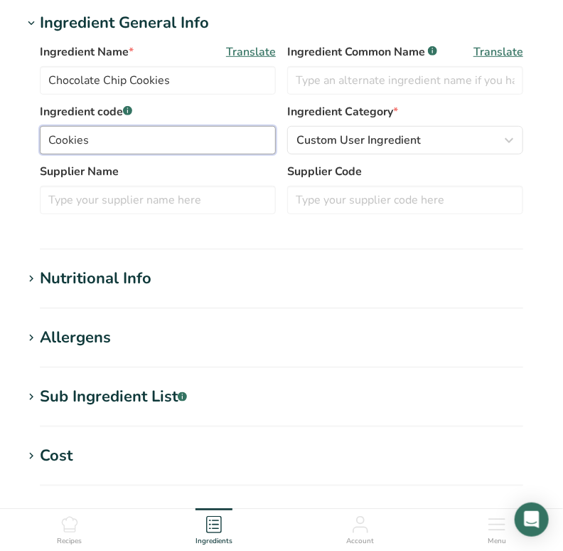
type input "Cookies"
click at [37, 326] on h1 "Allergens" at bounding box center [282, 337] width 518 height 23
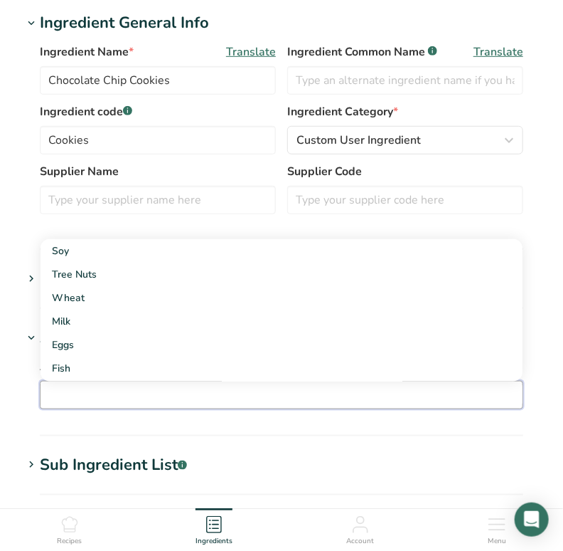
click at [70, 396] on input "text" at bounding box center [282, 394] width 482 height 22
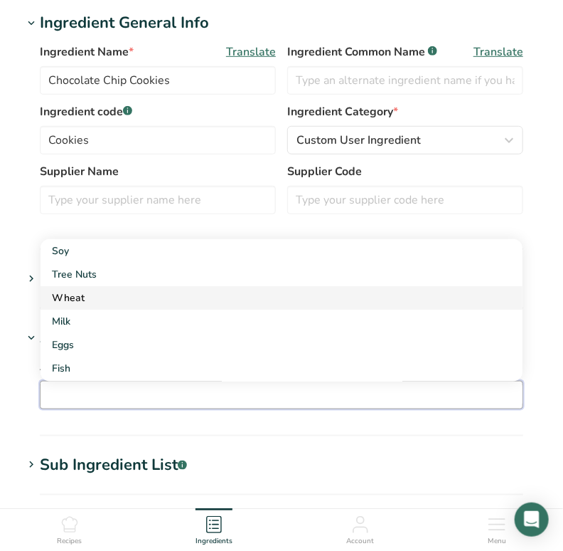
click at [75, 294] on div "Wheat" at bounding box center [270, 297] width 437 height 15
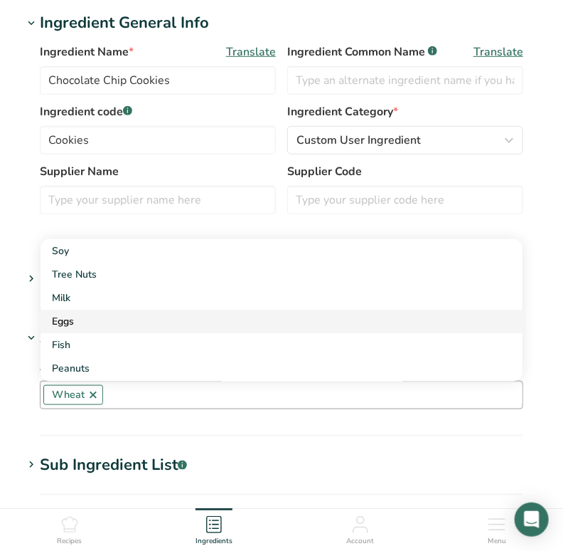
click at [73, 317] on div "Eggs" at bounding box center [270, 321] width 437 height 15
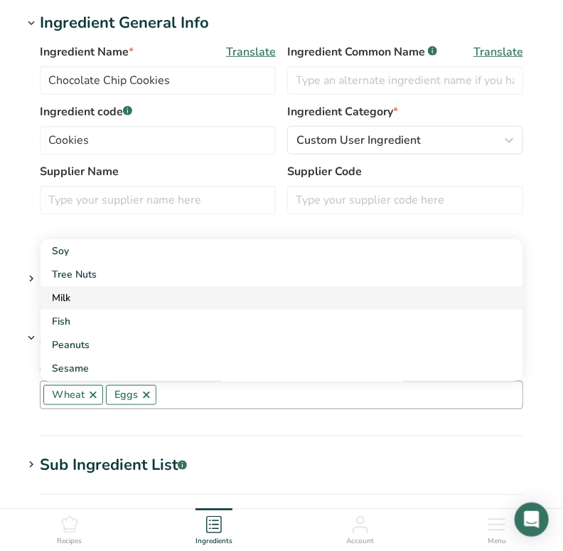
click at [70, 298] on div "Milk" at bounding box center [270, 297] width 437 height 15
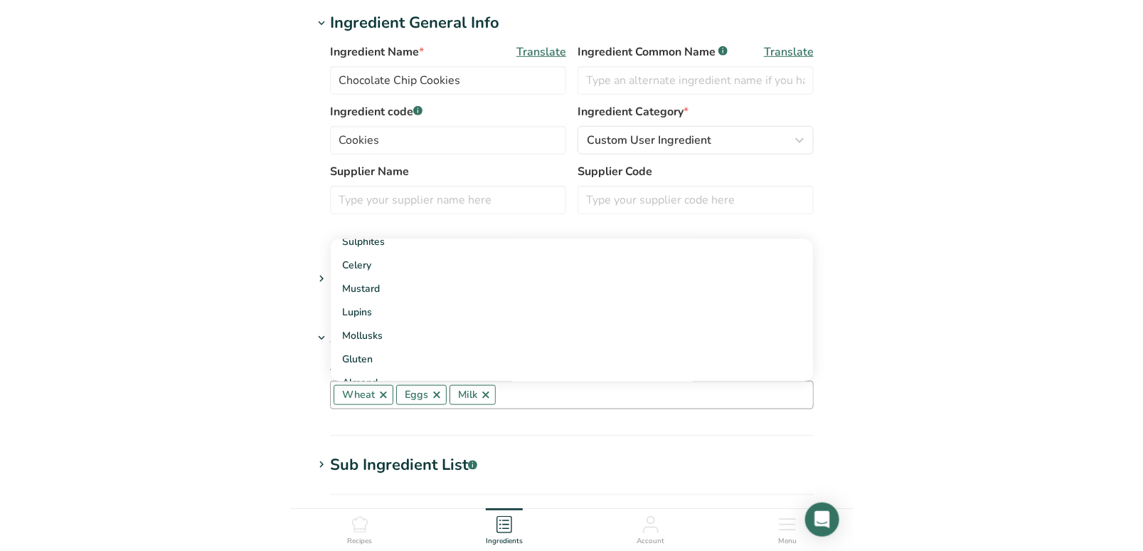
scroll to position [152, 0]
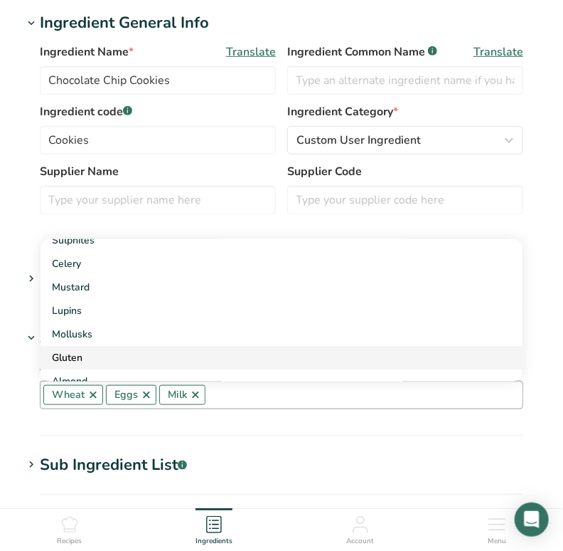
click at [80, 355] on div "Gluten" at bounding box center [270, 357] width 437 height 15
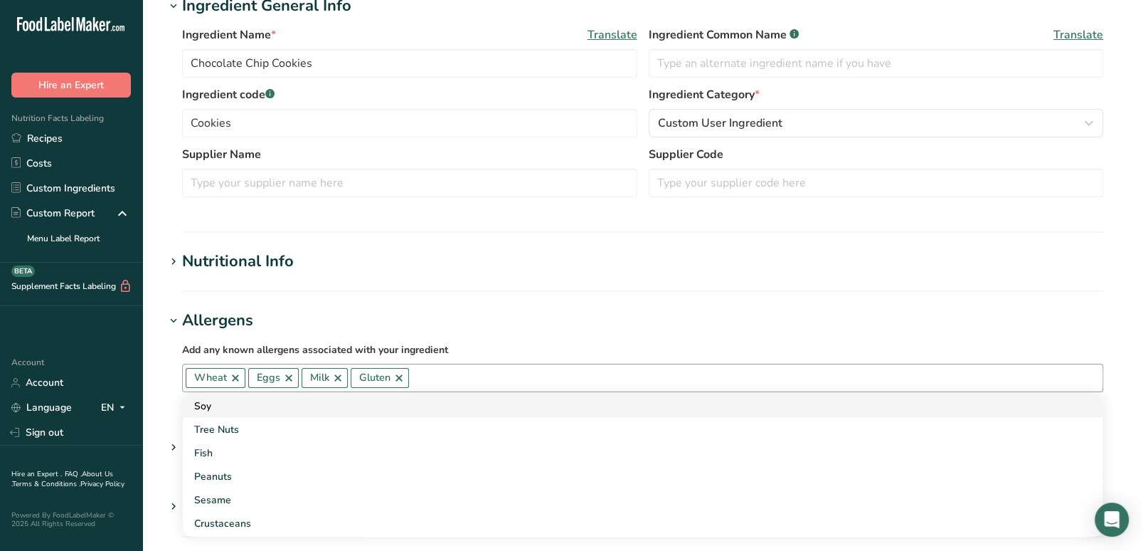
click at [236, 403] on div "Soy" at bounding box center [631, 405] width 874 height 15
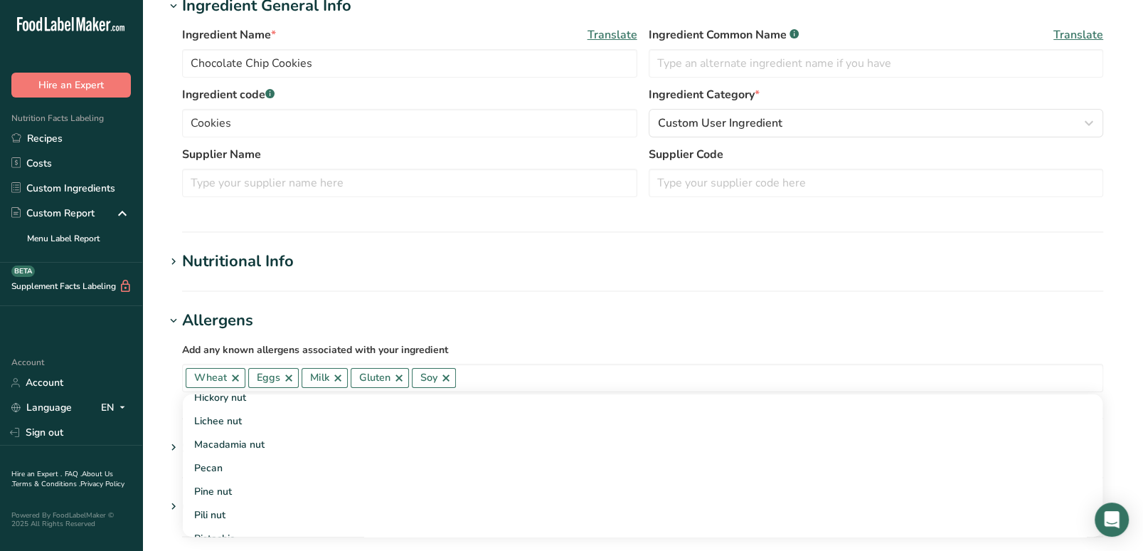
scroll to position [538, 0]
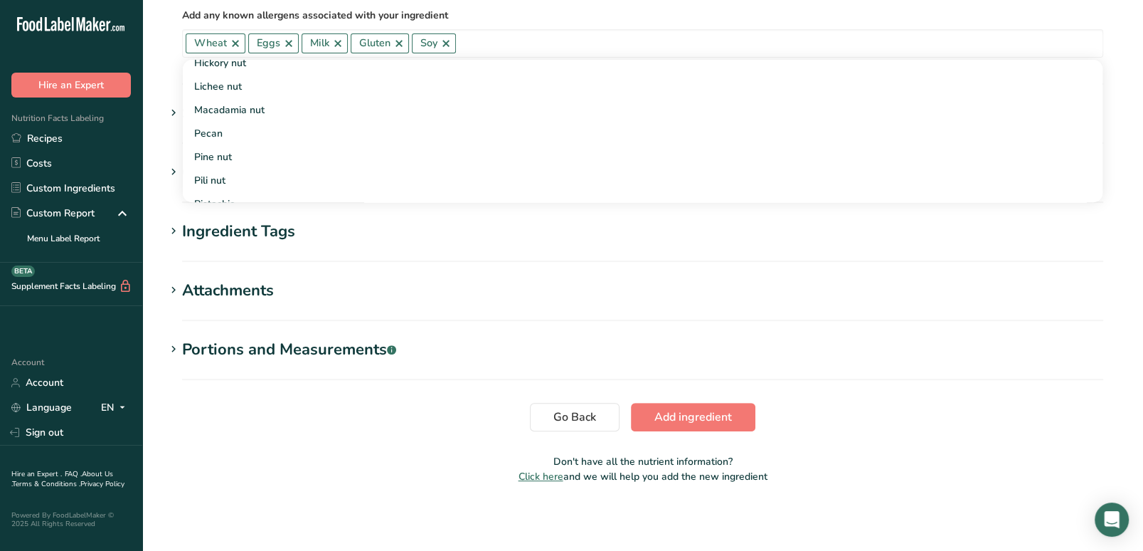
click at [174, 350] on icon at bounding box center [173, 349] width 13 height 20
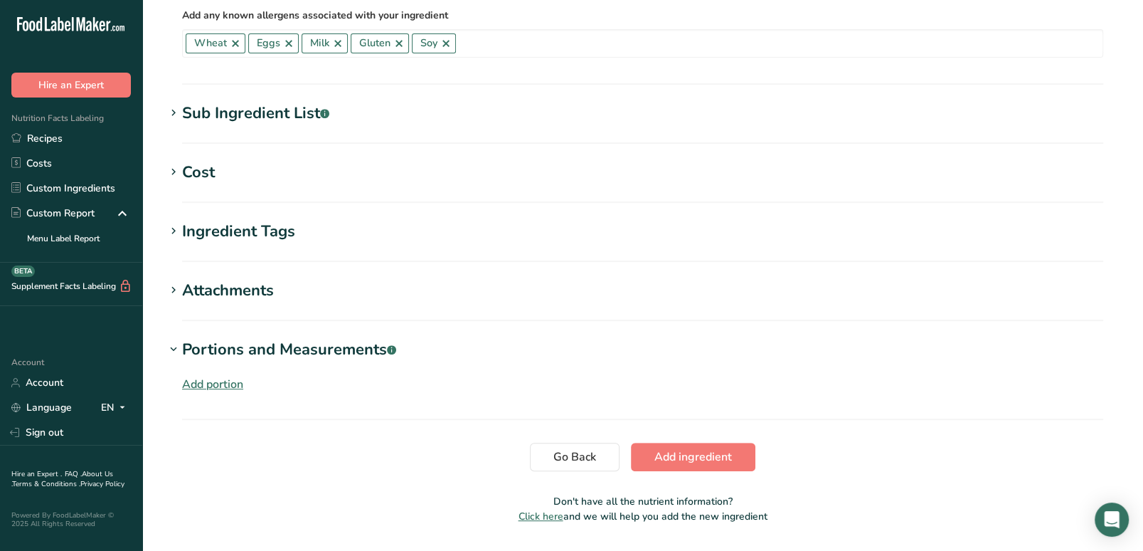
click at [227, 381] on div "Add portion" at bounding box center [212, 384] width 61 height 17
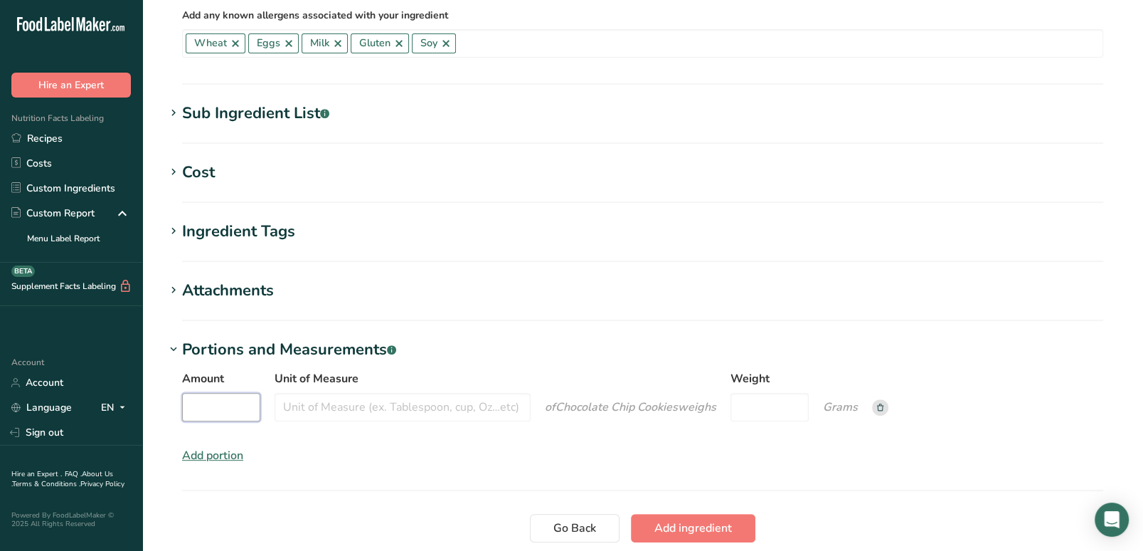
click at [226, 408] on input "Amount" at bounding box center [221, 407] width 78 height 28
type input "1"
click at [331, 404] on input "Unit of Measure" at bounding box center [403, 407] width 256 height 28
type input "cookie"
click at [770, 405] on input "Weight" at bounding box center [769, 407] width 78 height 28
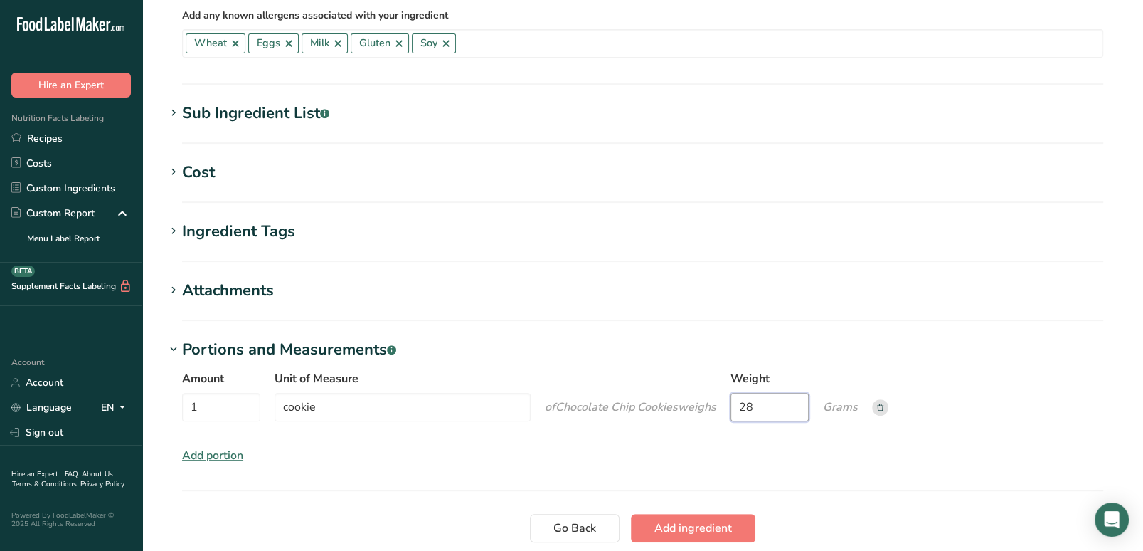
scroll to position [649, 0]
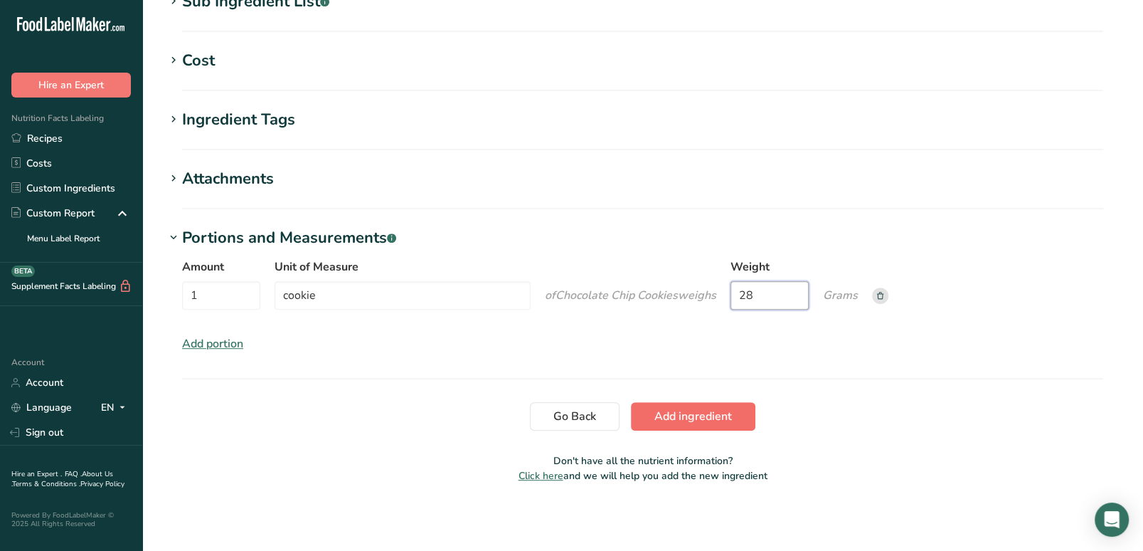
type input "28"
click at [716, 408] on span "Add ingredient" at bounding box center [693, 416] width 78 height 17
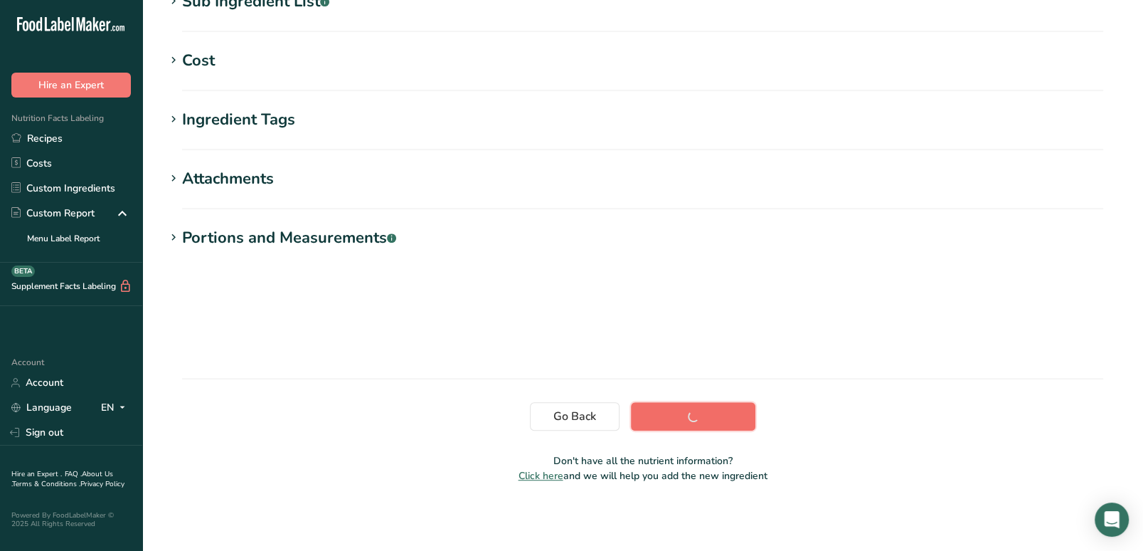
scroll to position [201, 0]
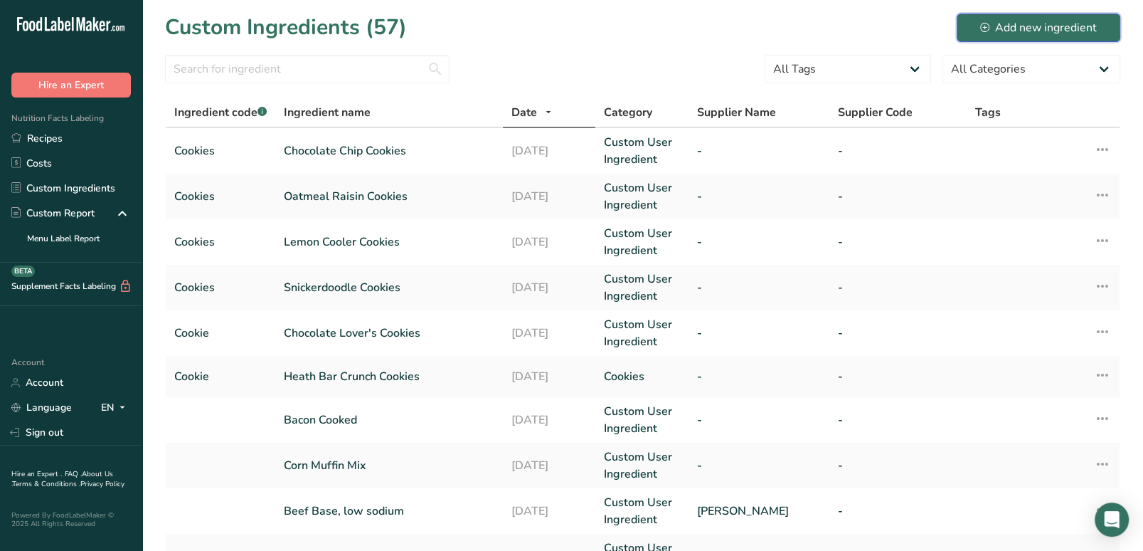
click at [1038, 25] on div "Add new ingredient" at bounding box center [1038, 27] width 117 height 17
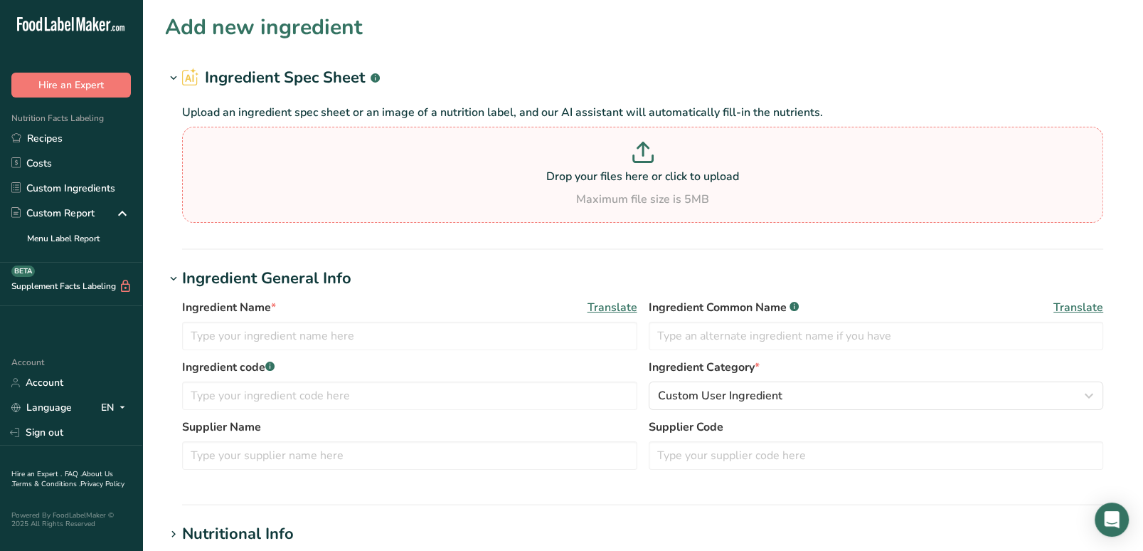
click at [743, 159] on p at bounding box center [643, 155] width 914 height 26
click at [743, 159] on input "Drop your files here or click to upload Maximum file size is 5MB" at bounding box center [642, 175] width 921 height 96
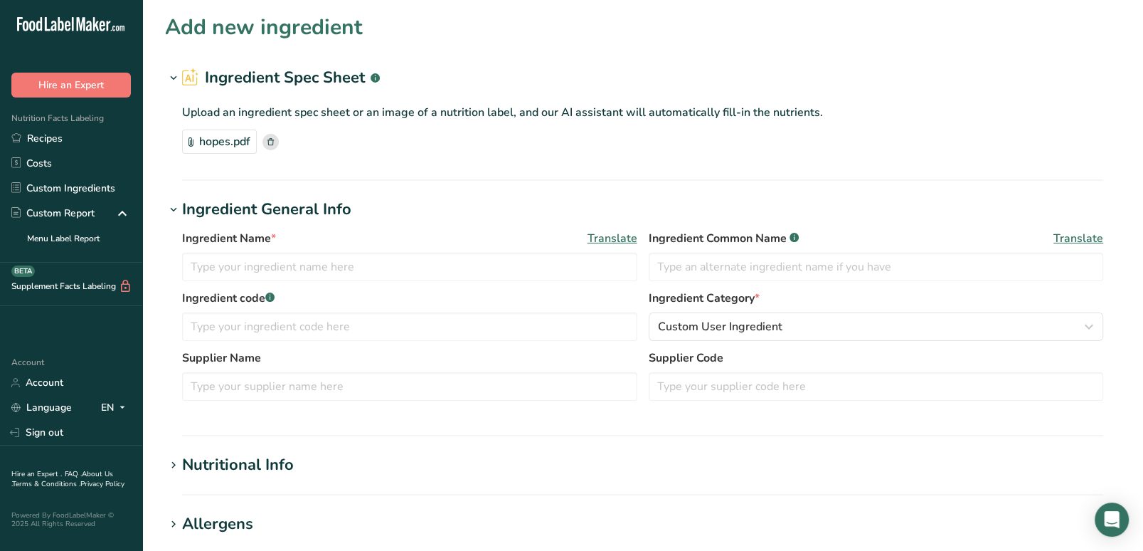
click at [454, 250] on div "Ingredient Name * Translate" at bounding box center [409, 255] width 455 height 51
click at [455, 256] on input "text" at bounding box center [409, 267] width 455 height 28
type input "Hope's Royale Cookies"
click at [464, 316] on input "text" at bounding box center [409, 326] width 455 height 28
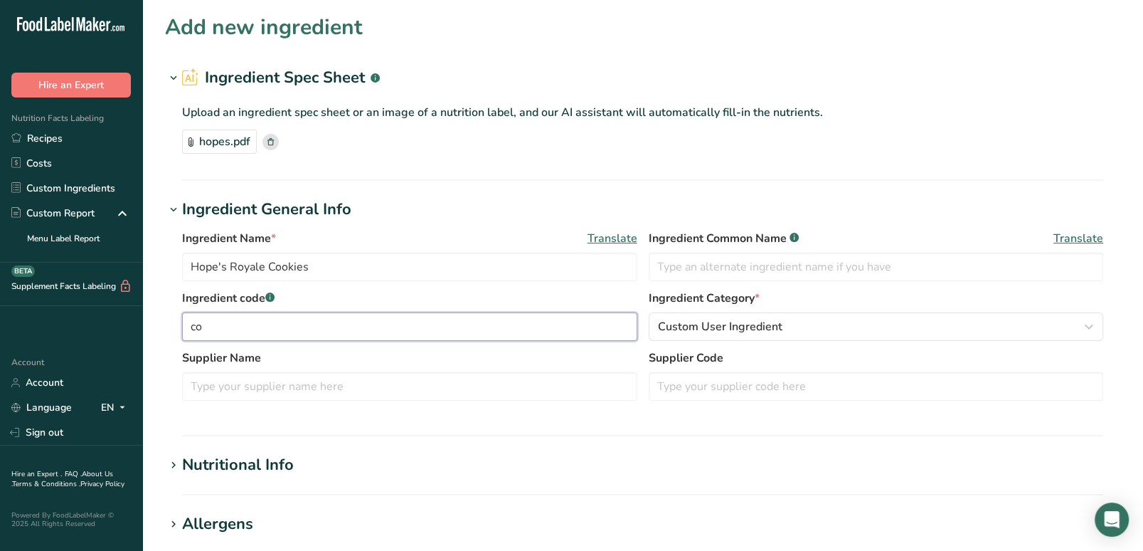
type input "c"
click at [463, 317] on input "text" at bounding box center [409, 326] width 455 height 28
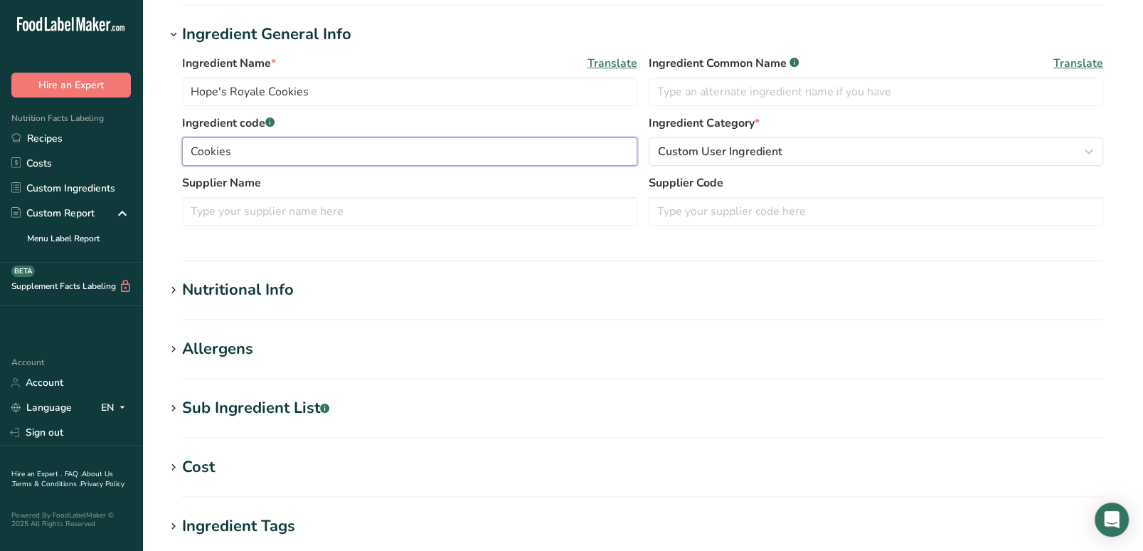
scroll to position [178, 0]
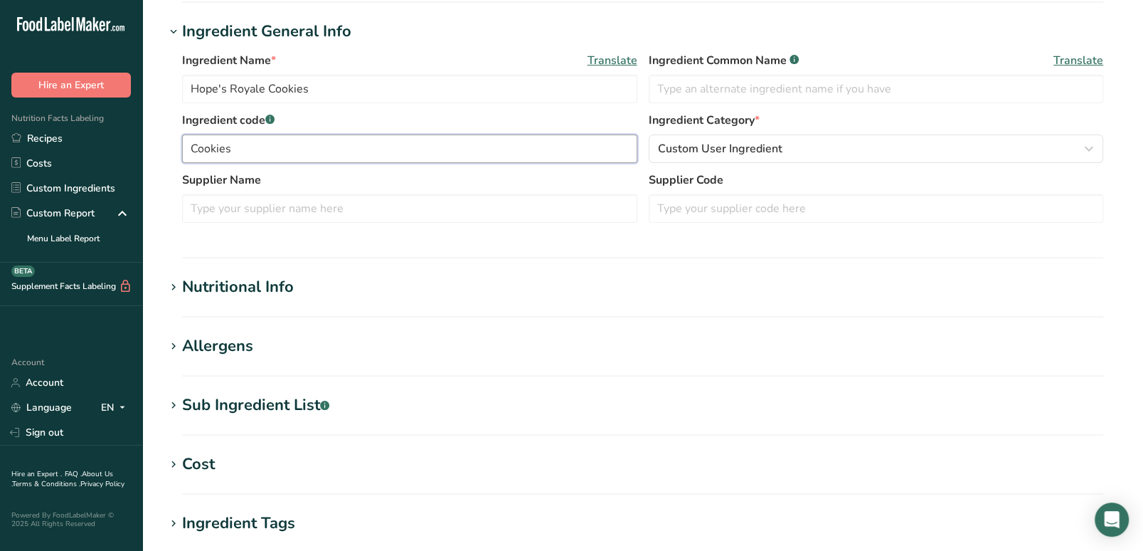
type input "Cookies"
click at [176, 343] on icon at bounding box center [173, 346] width 13 height 20
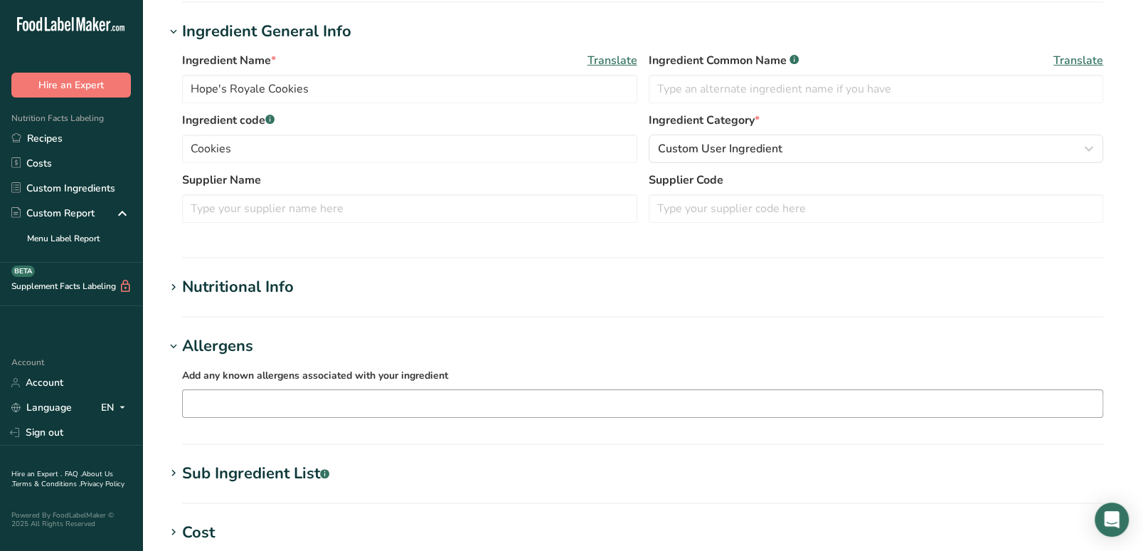
click at [257, 394] on input "text" at bounding box center [643, 403] width 920 height 22
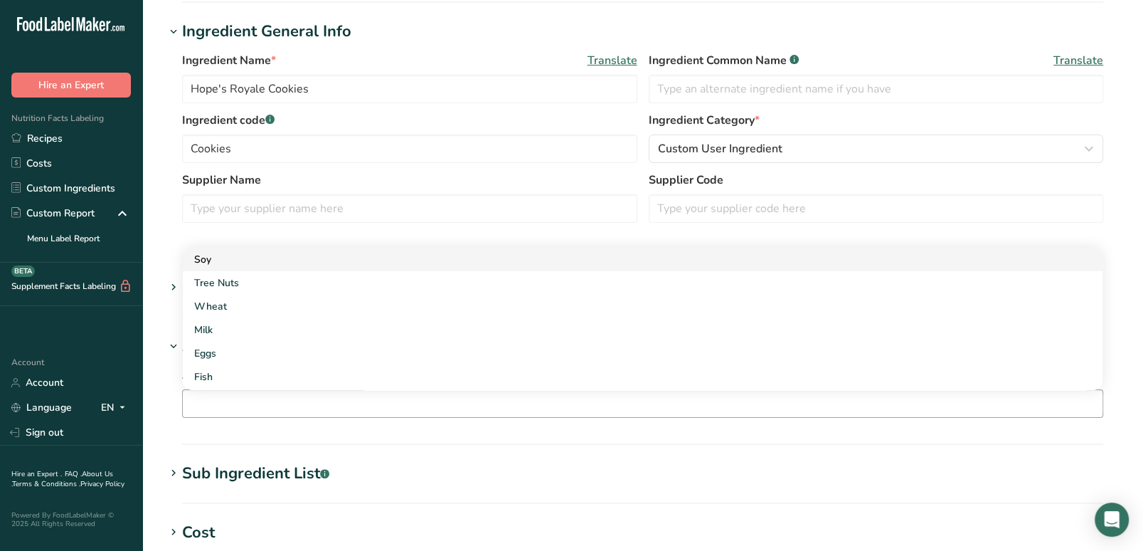
click at [213, 262] on div "Soy" at bounding box center [631, 259] width 874 height 15
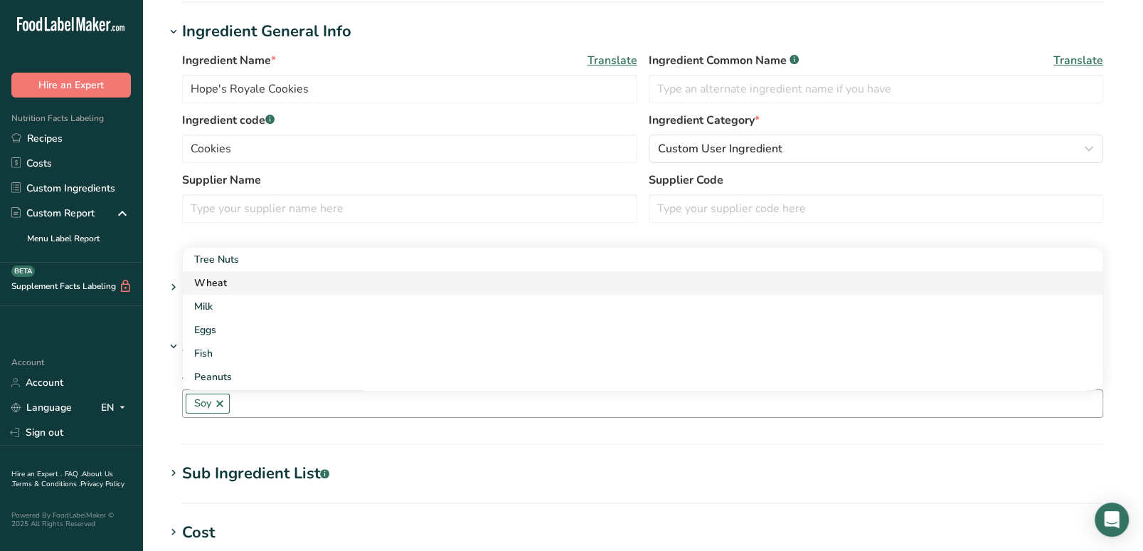
click at [219, 286] on div "Wheat" at bounding box center [631, 282] width 874 height 15
click at [220, 288] on div "Milk" at bounding box center [631, 282] width 874 height 15
click at [218, 282] on div "Eggs" at bounding box center [631, 282] width 874 height 15
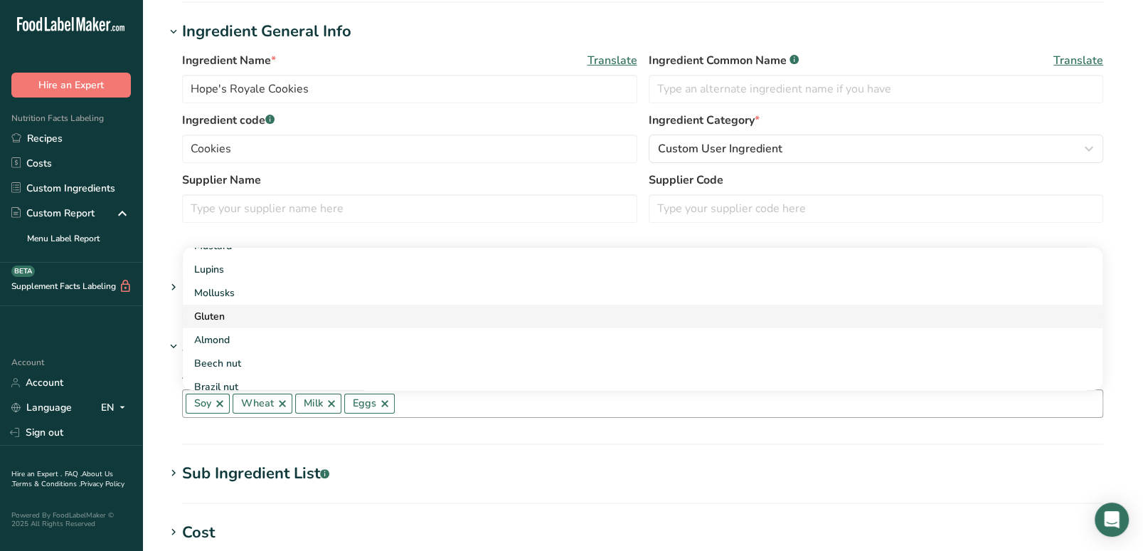
click at [227, 309] on div "Gluten" at bounding box center [631, 316] width 874 height 15
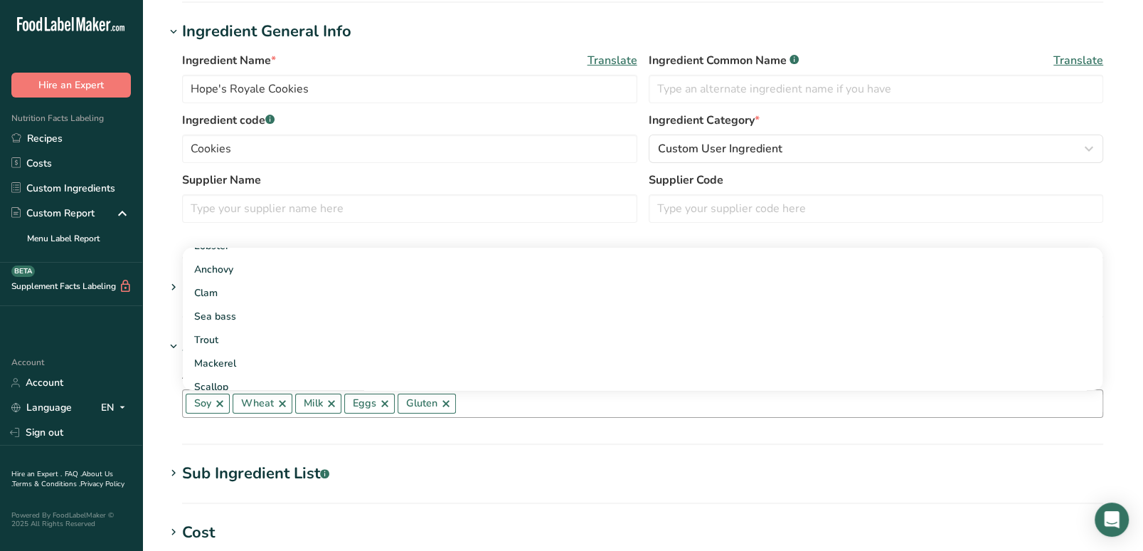
scroll to position [859, 0]
click at [458, 464] on h1 "Sub Ingredient List .a-a{fill:#347362;}.b-a{fill:#fff;}" at bounding box center [642, 473] width 955 height 23
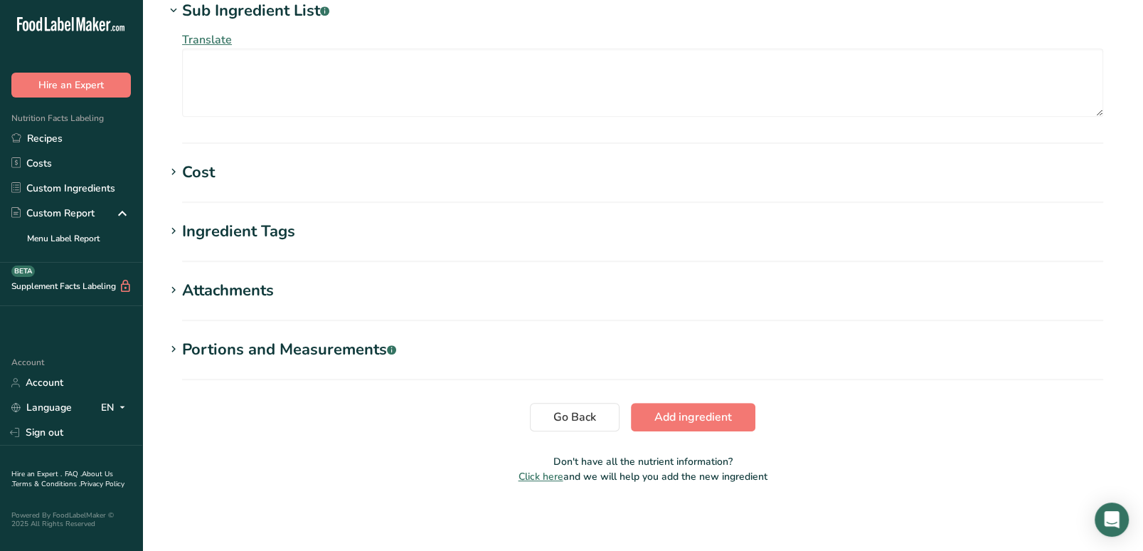
scroll to position [639, 0]
click at [175, 355] on icon at bounding box center [173, 350] width 13 height 20
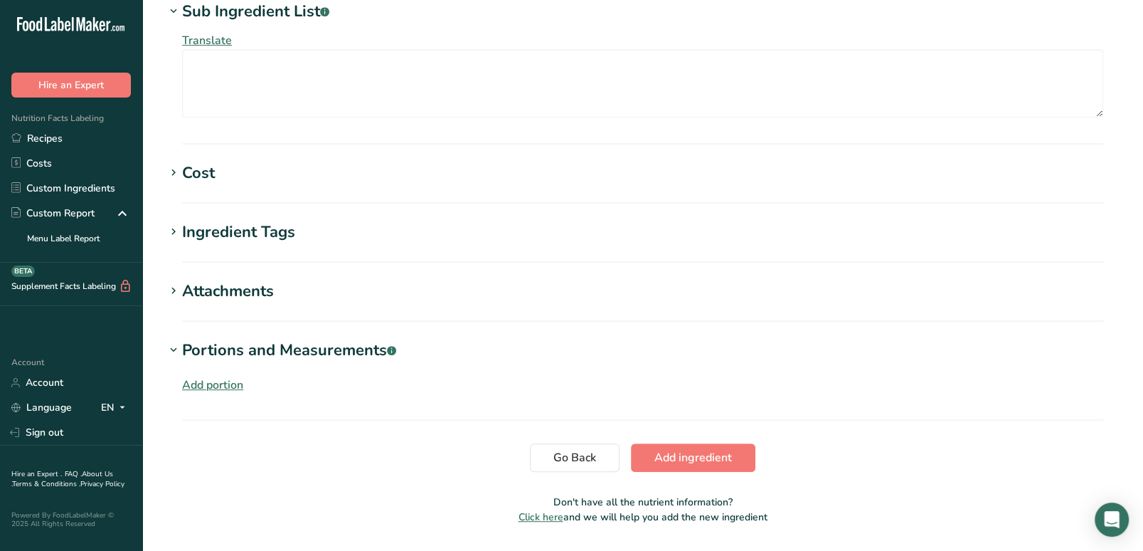
click at [197, 386] on div "Add portion" at bounding box center [212, 384] width 61 height 17
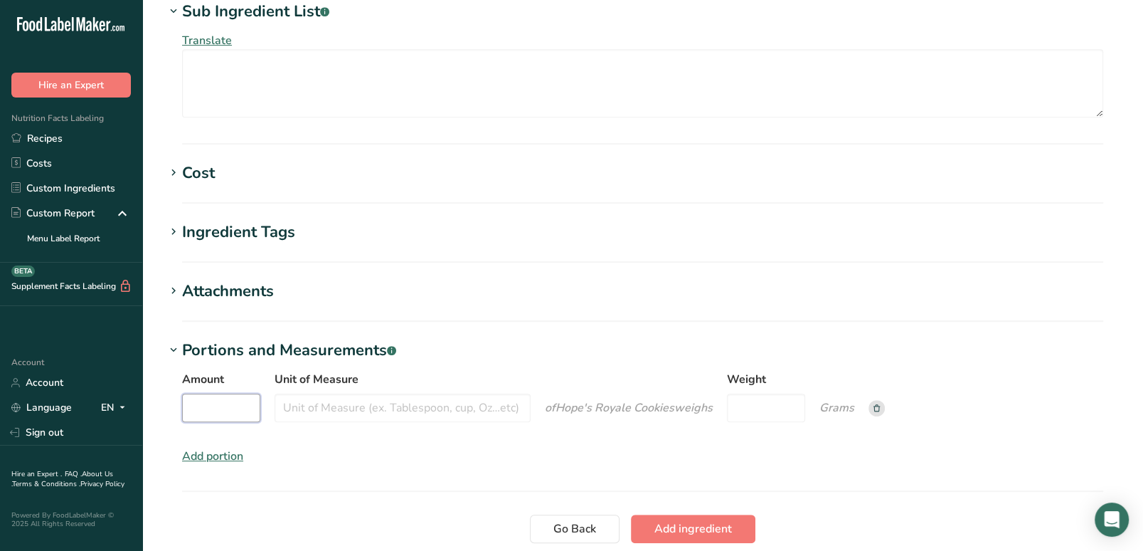
click at [235, 412] on input "Amount" at bounding box center [221, 407] width 78 height 28
type input "1"
click at [317, 401] on input "Unit of Measure" at bounding box center [403, 407] width 256 height 28
type input "cookie"
click at [757, 408] on input "Weight" at bounding box center [766, 407] width 78 height 28
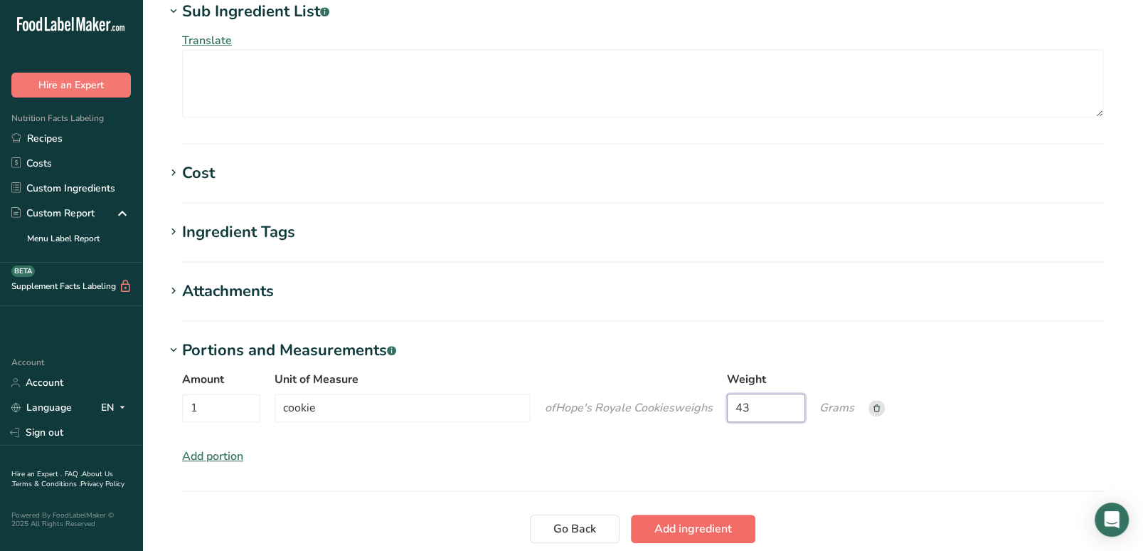
type input "43"
click at [708, 521] on span "Add ingredient" at bounding box center [693, 528] width 78 height 17
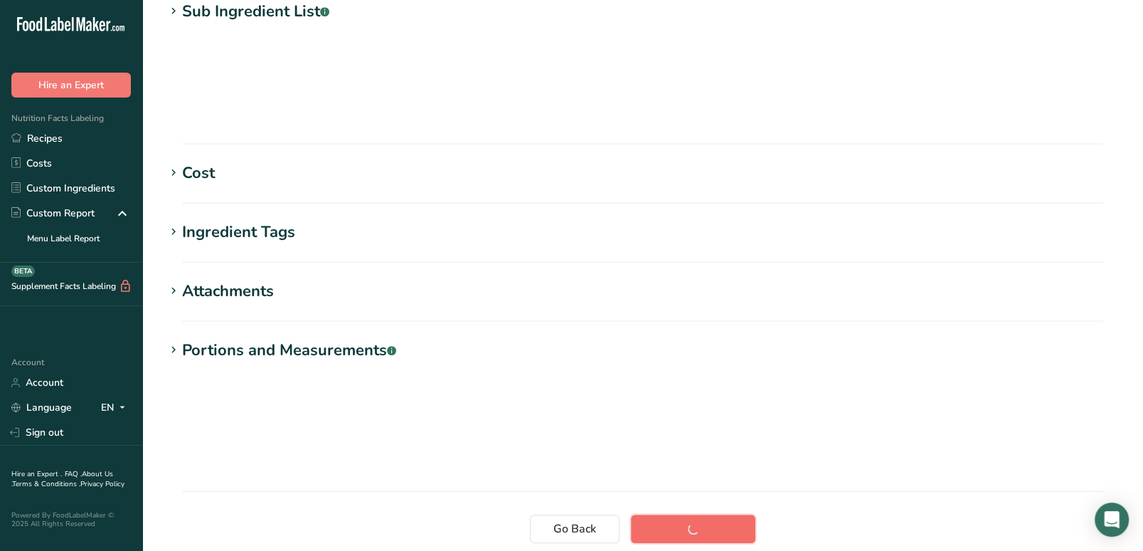
scroll to position [201, 0]
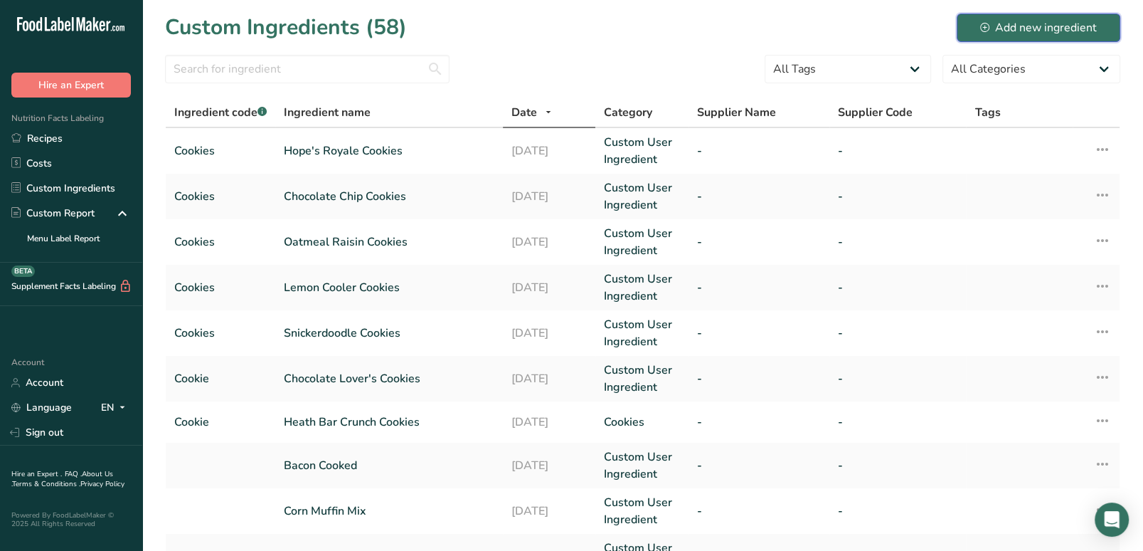
click at [992, 28] on div "Add new ingredient" at bounding box center [1038, 27] width 117 height 17
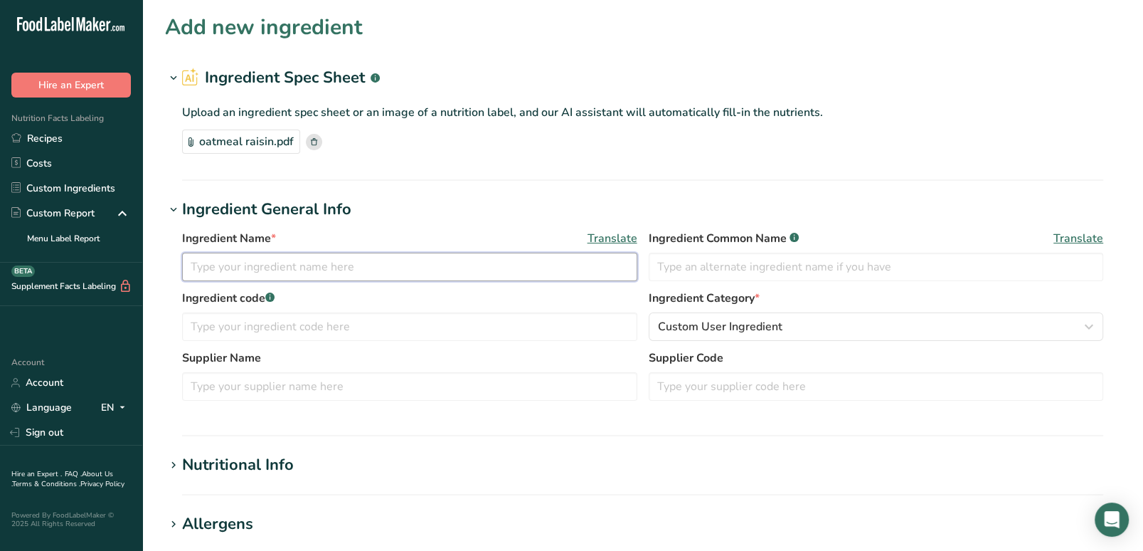
click at [340, 261] on input "text" at bounding box center [409, 267] width 455 height 28
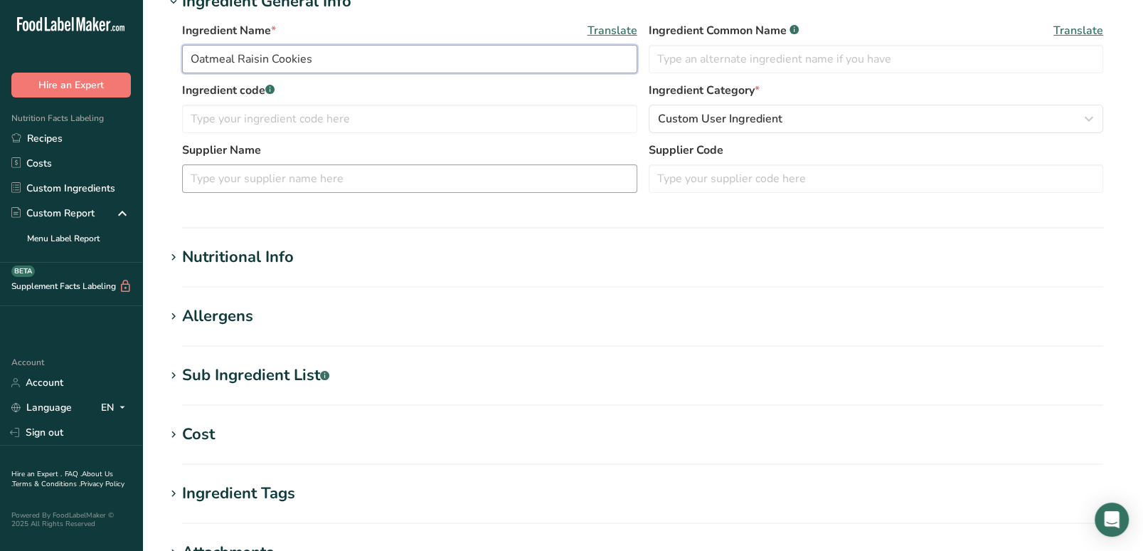
scroll to position [208, 0]
type input "Oatmeal Raisin Cookies"
click at [174, 316] on icon at bounding box center [173, 317] width 13 height 20
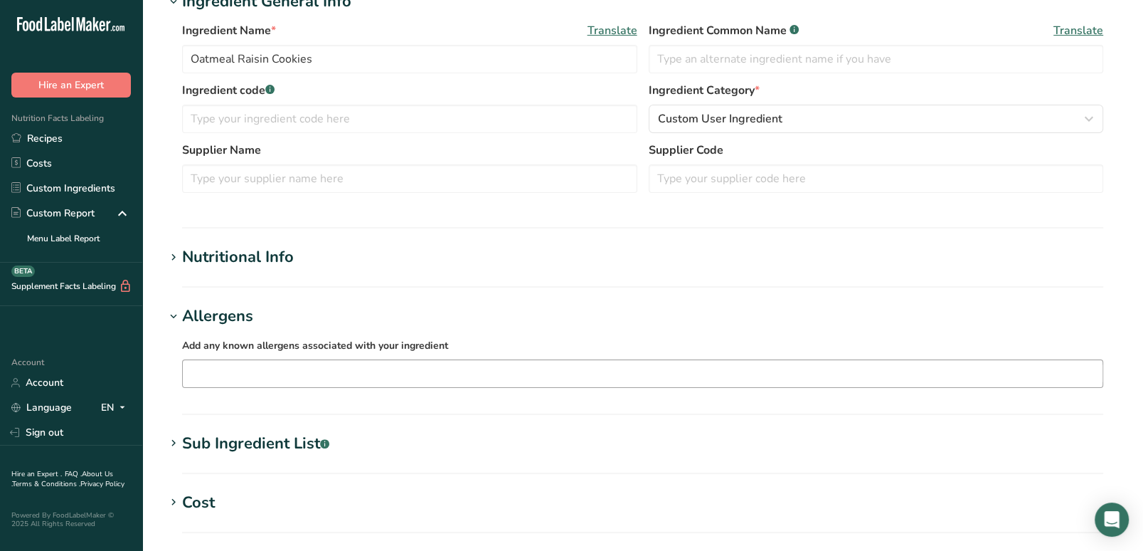
click at [219, 374] on input "text" at bounding box center [643, 373] width 920 height 22
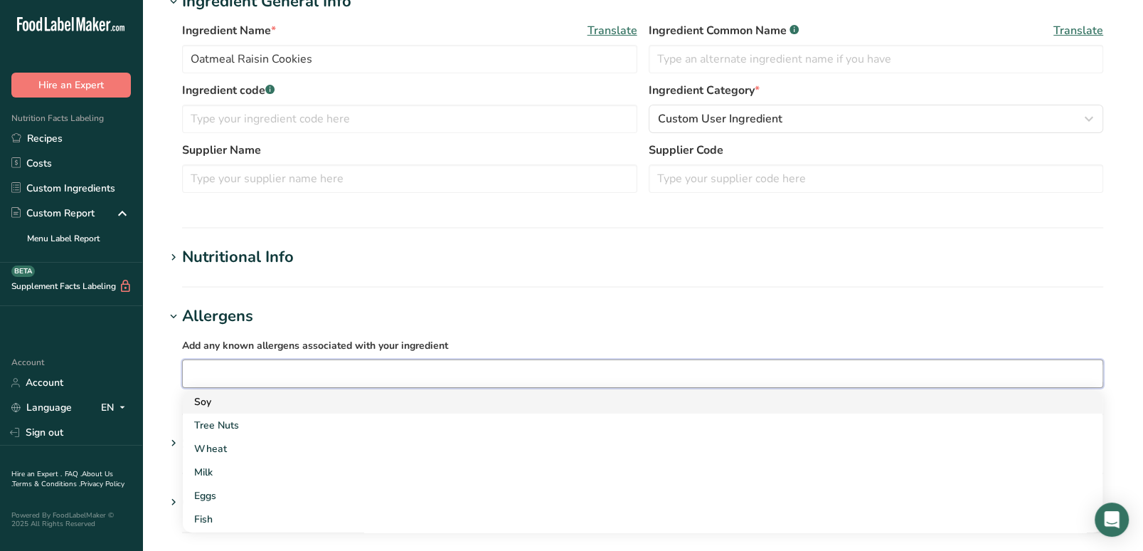
click at [230, 405] on div "Soy" at bounding box center [631, 401] width 874 height 15
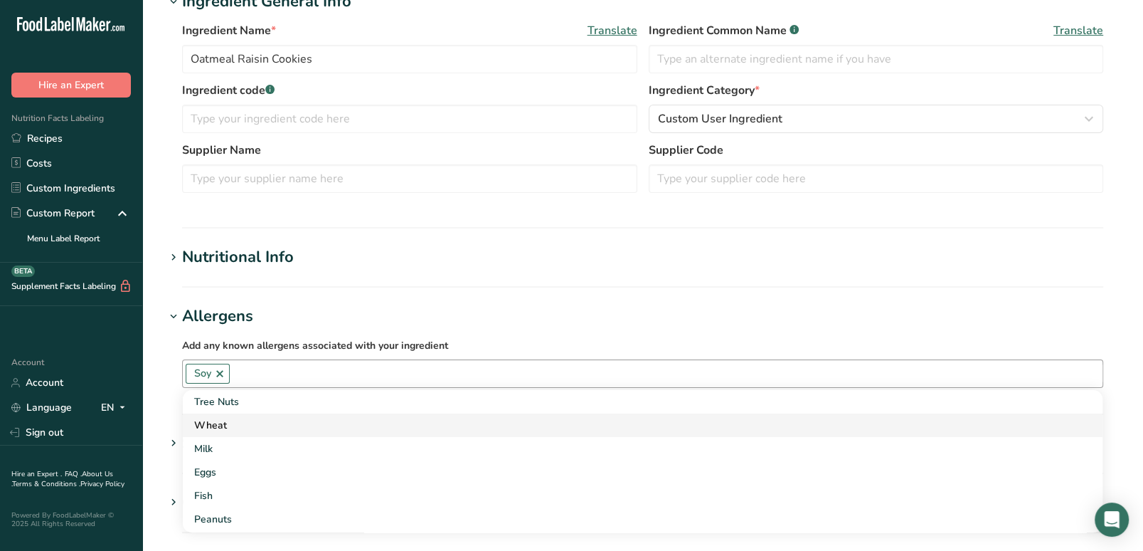
click at [230, 418] on div "Wheat" at bounding box center [631, 425] width 874 height 15
click at [230, 423] on div "Milk" at bounding box center [631, 425] width 874 height 15
click at [231, 425] on div "Eggs" at bounding box center [631, 425] width 874 height 15
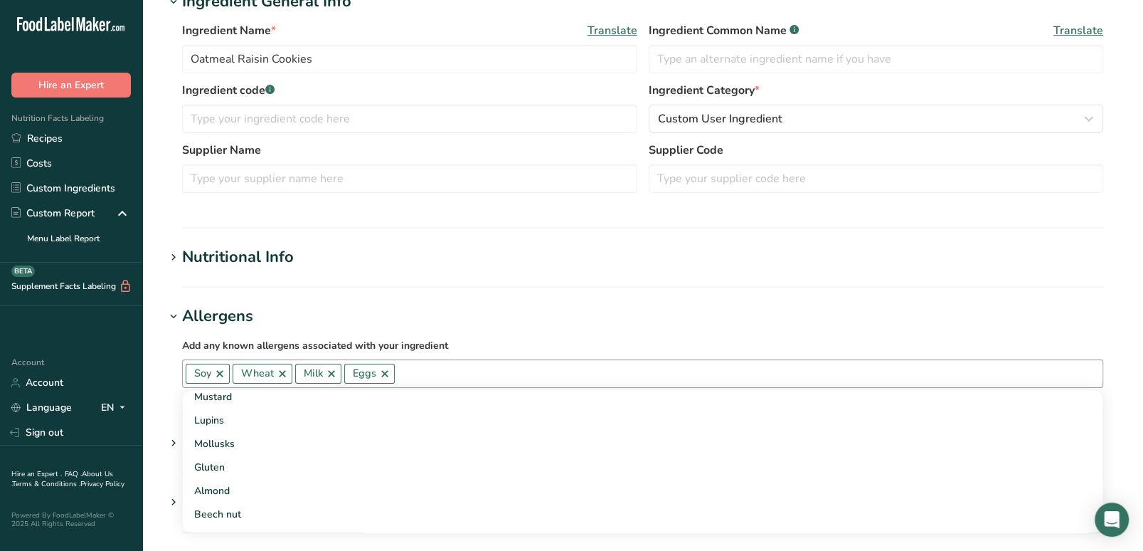
scroll to position [178, 0]
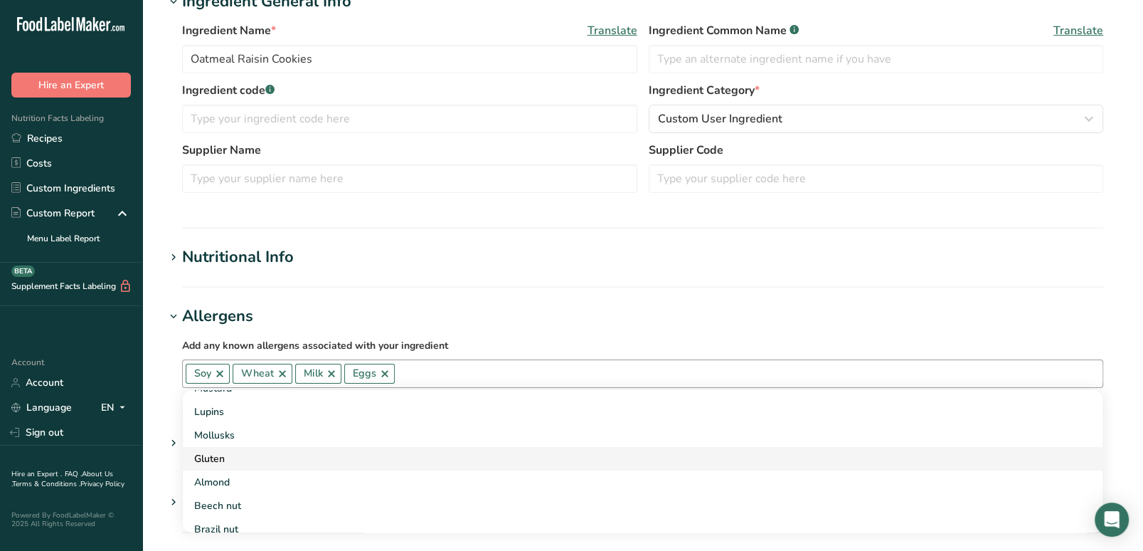
click at [230, 451] on div "Gluten" at bounding box center [631, 458] width 874 height 15
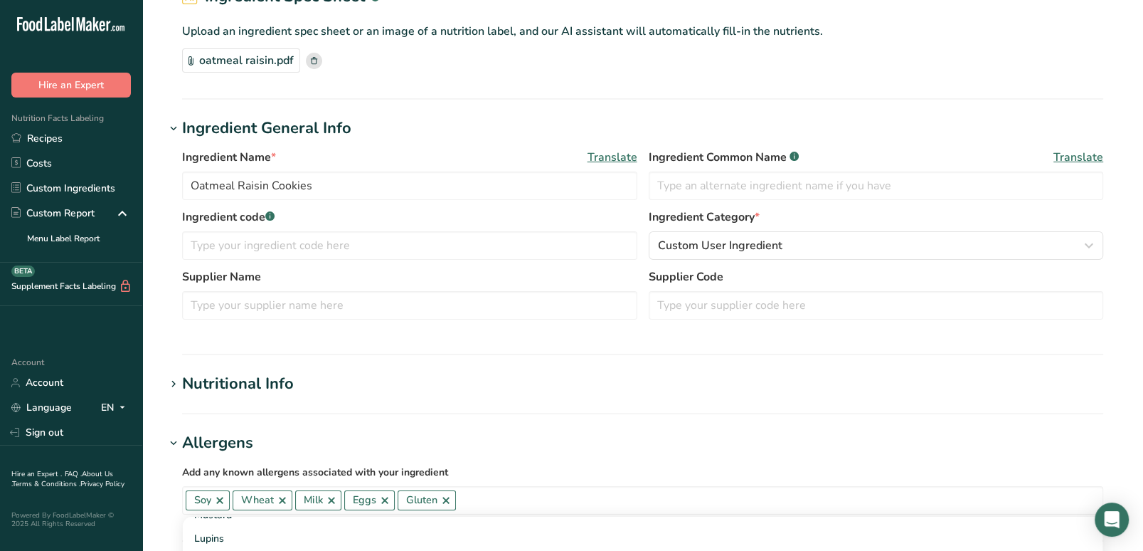
scroll to position [83, 0]
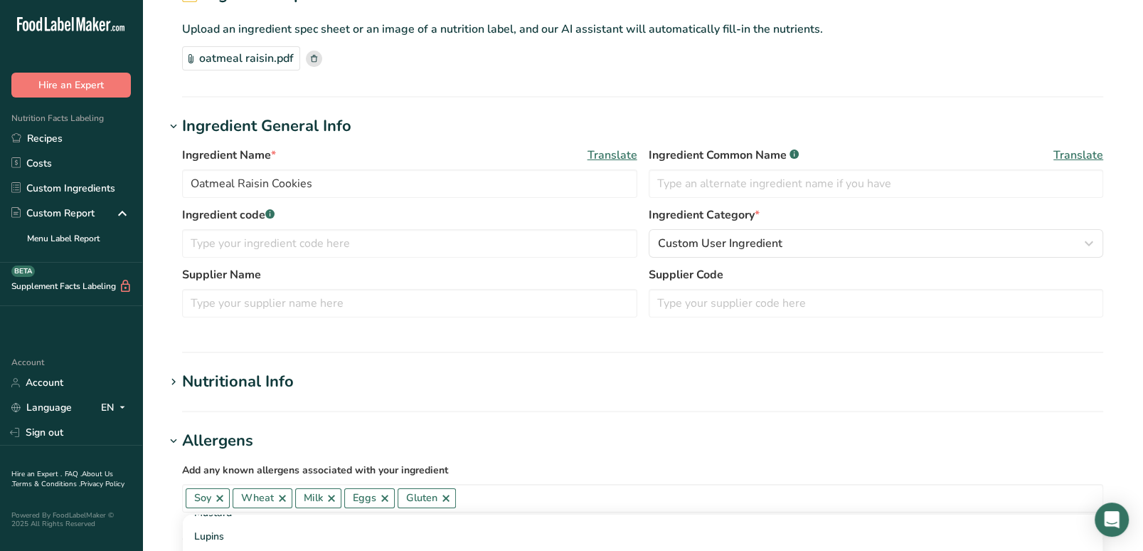
click at [171, 373] on icon at bounding box center [173, 382] width 13 height 20
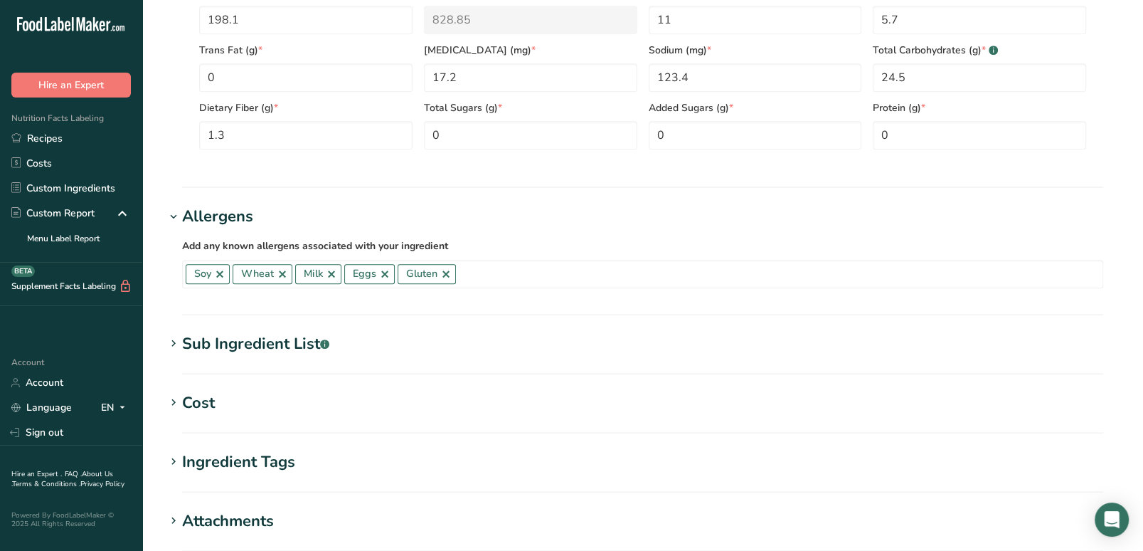
scroll to position [867, 0]
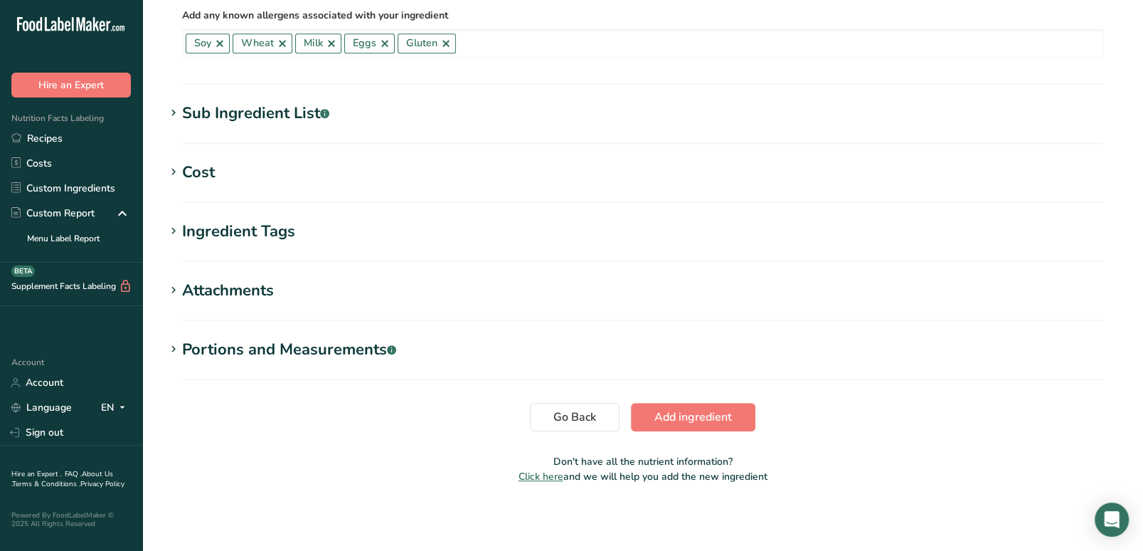
click at [290, 344] on div "Portions and Measurements .a-a{fill:#347362;}.b-a{fill:#fff;}" at bounding box center [289, 349] width 214 height 23
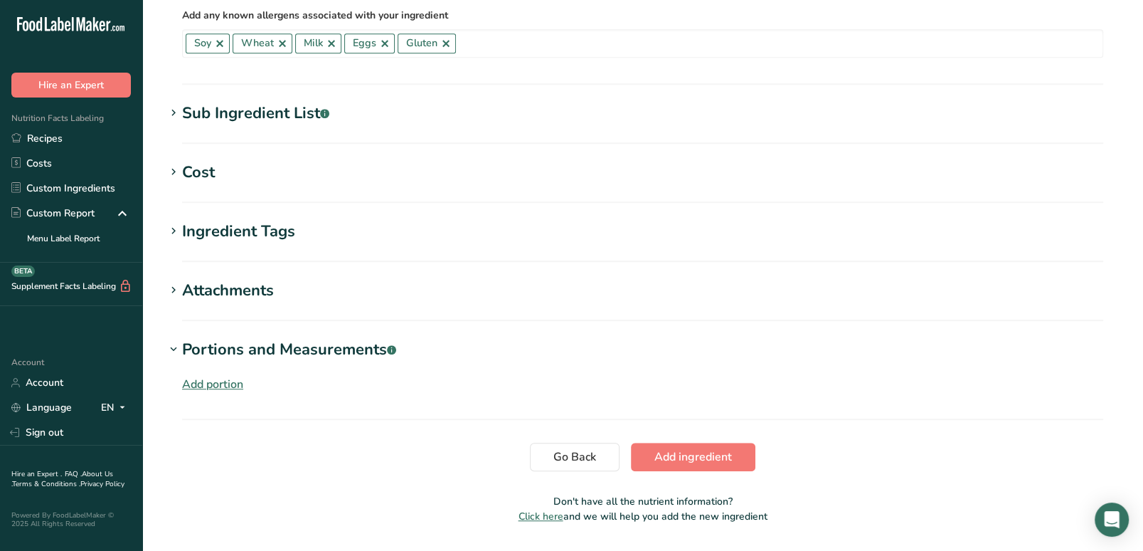
click at [211, 381] on div "Add portion" at bounding box center [212, 384] width 61 height 17
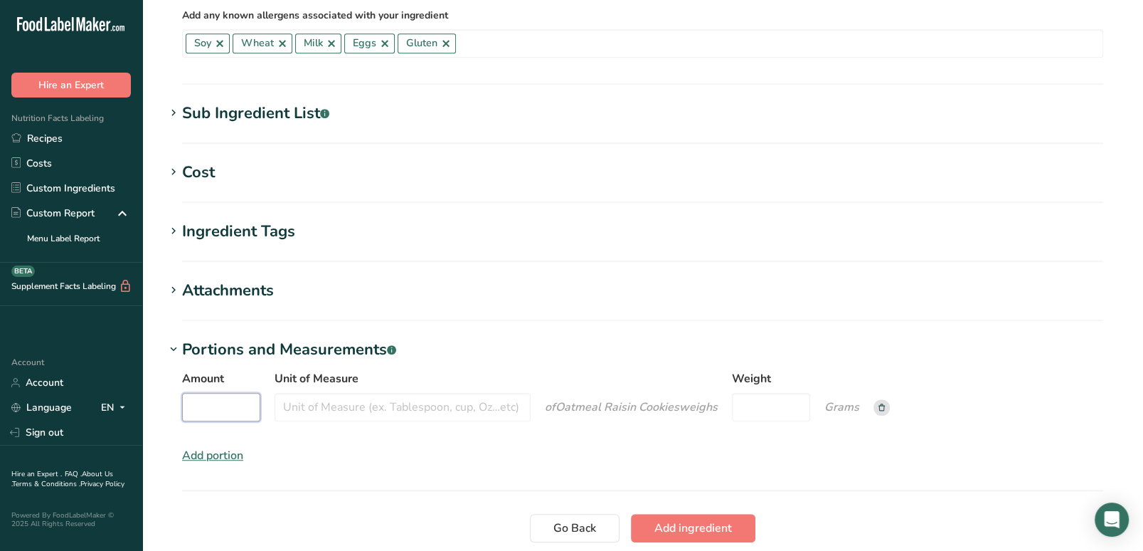
click at [225, 402] on input "Amount" at bounding box center [221, 407] width 78 height 28
type input "1"
type input "cookie"
click at [743, 400] on input "Weight" at bounding box center [771, 407] width 78 height 28
type input "43"
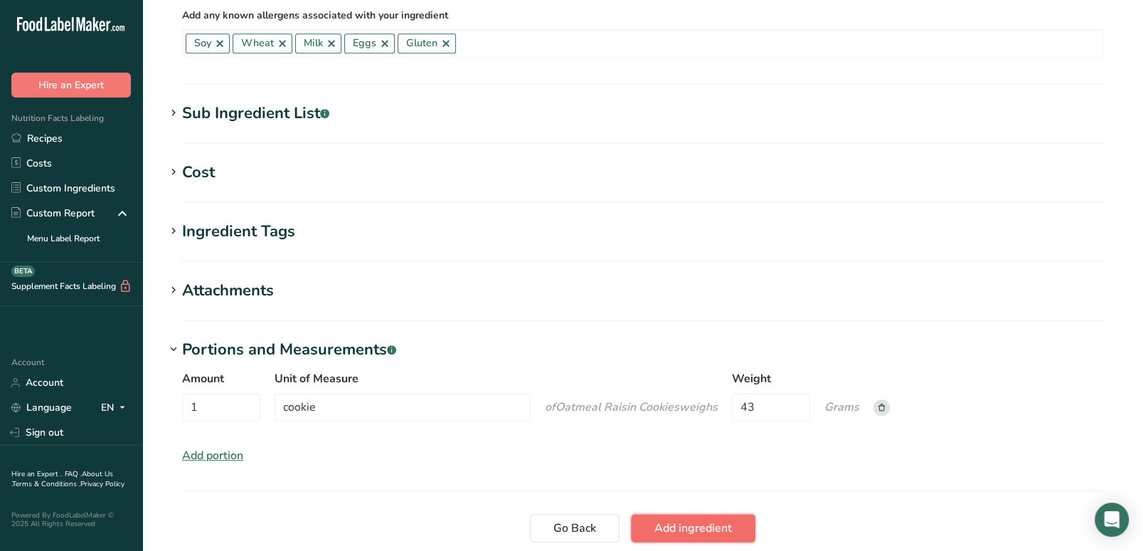
click at [712, 519] on span "Add ingredient" at bounding box center [693, 527] width 78 height 17
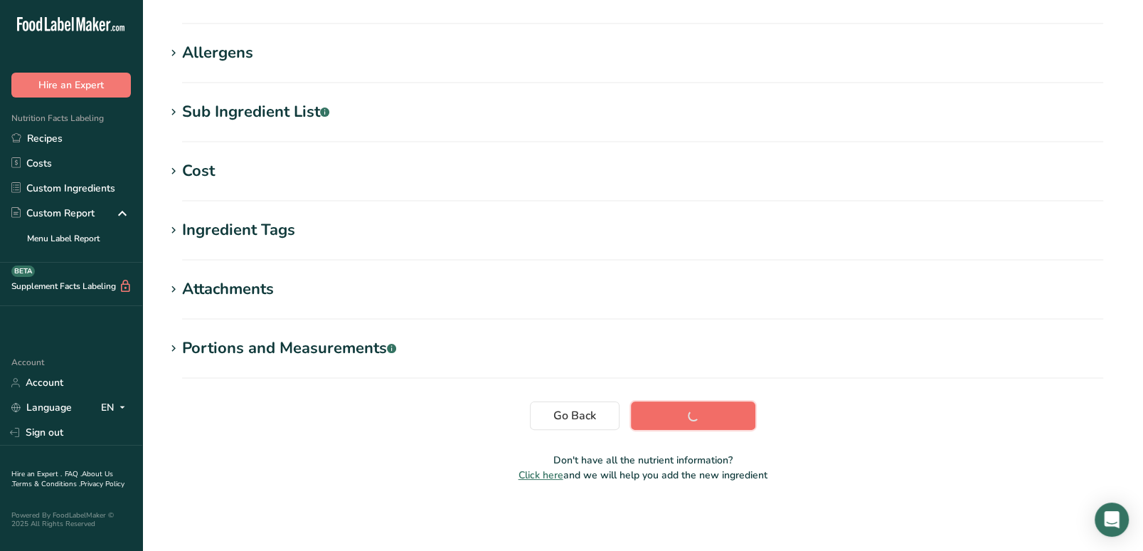
scroll to position [201, 0]
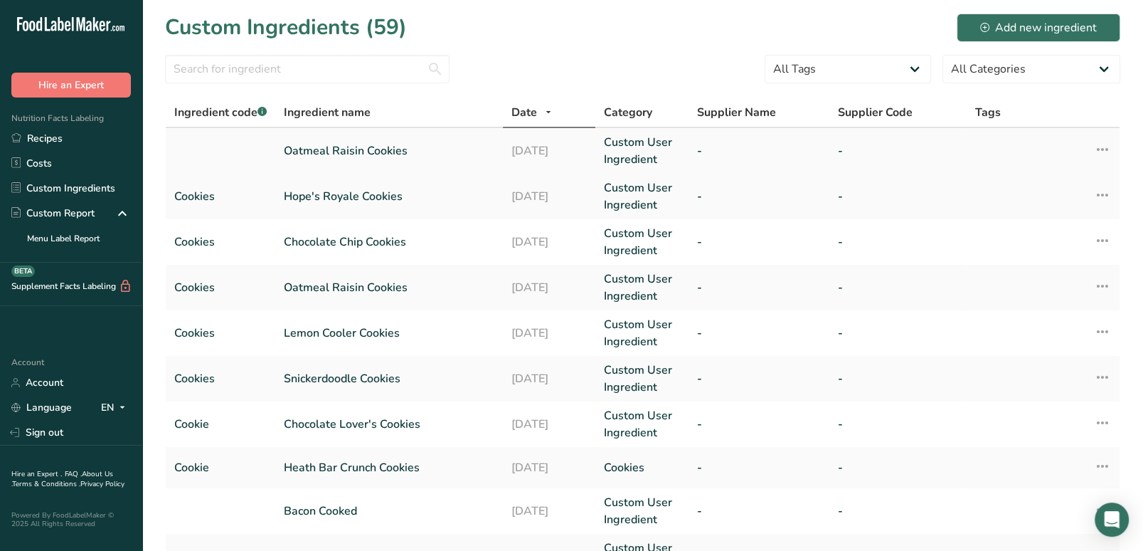
click at [326, 148] on link "Oatmeal Raisin Cookies" at bounding box center [389, 150] width 211 height 17
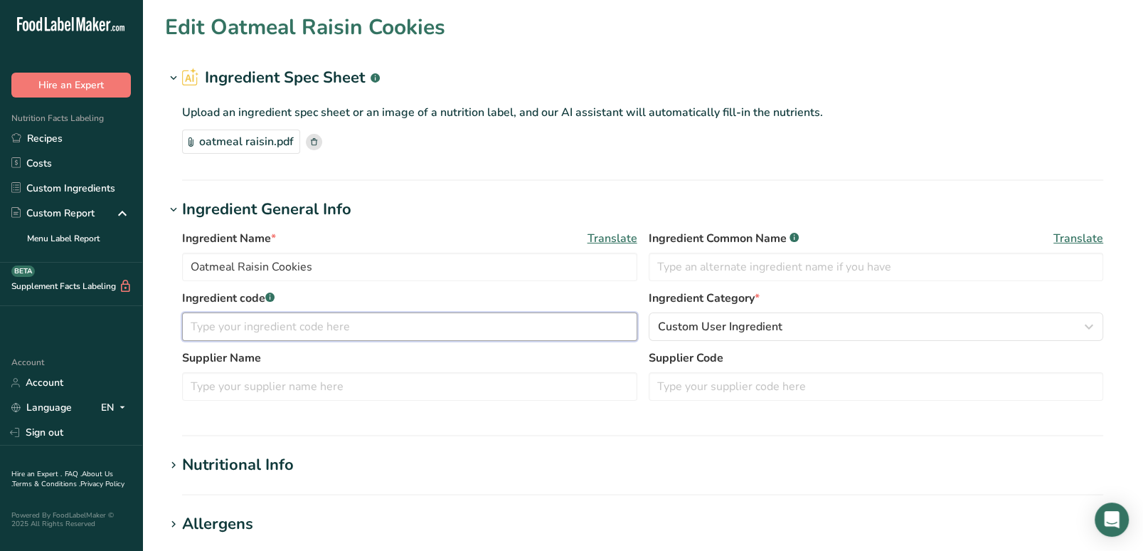
click at [314, 324] on input "text" at bounding box center [409, 326] width 455 height 28
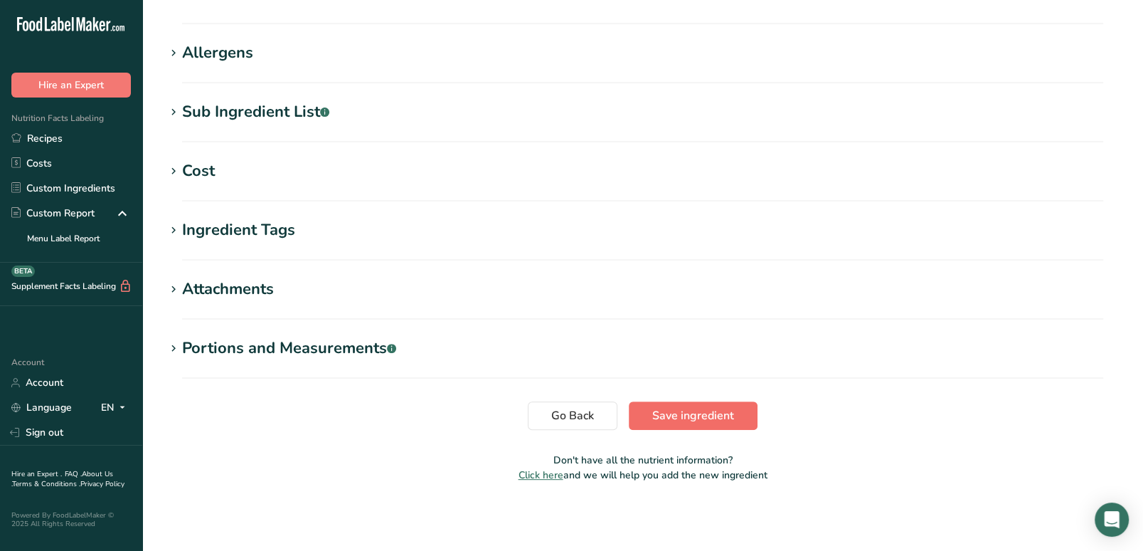
type input "Cookies"
click at [701, 413] on span "Save ingredient" at bounding box center [693, 415] width 82 height 17
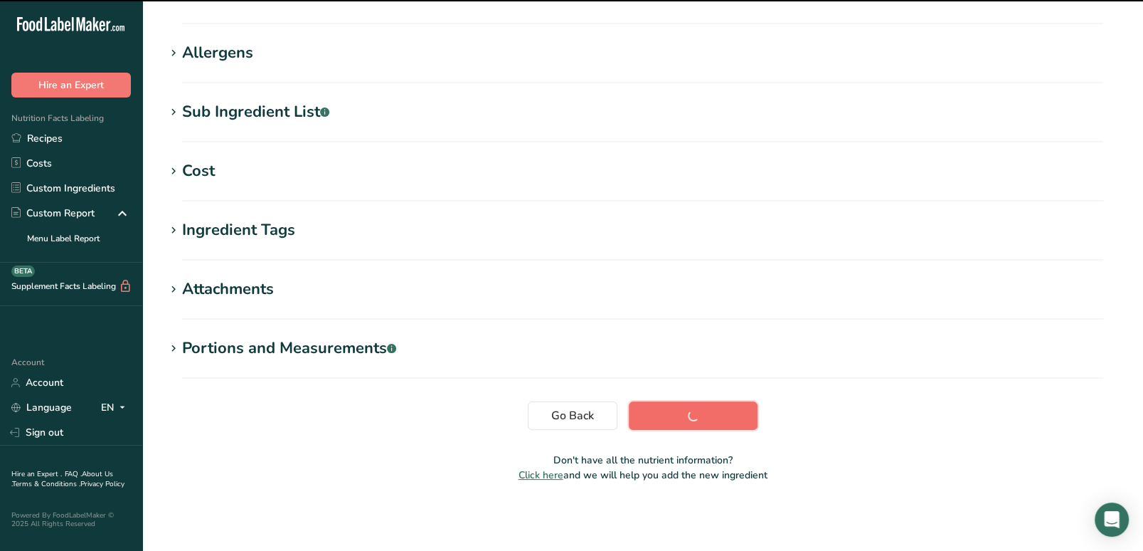
scroll to position [201, 0]
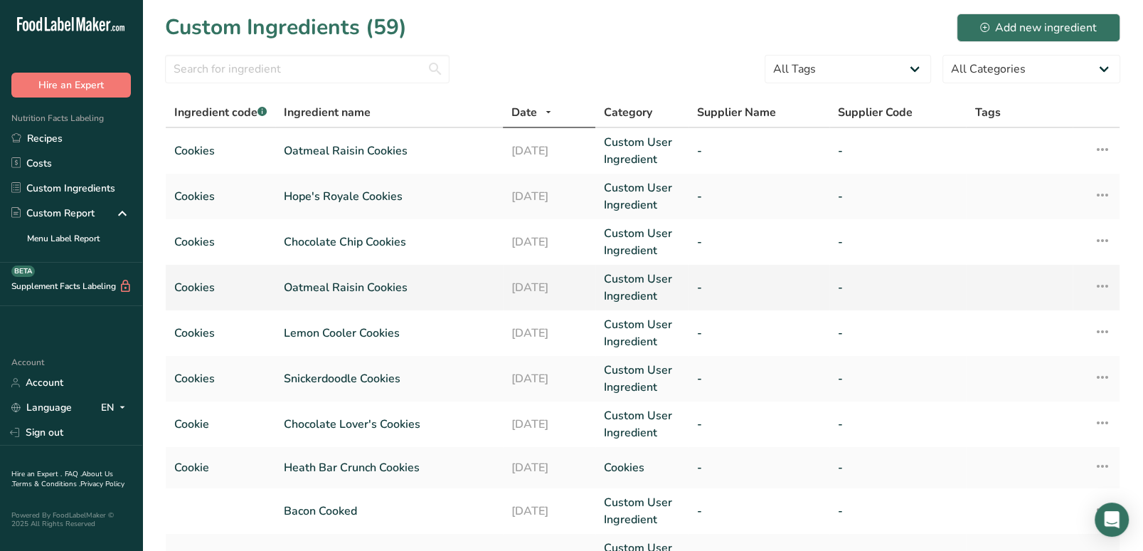
click at [1104, 285] on icon at bounding box center [1102, 286] width 17 height 26
click at [1041, 391] on span "Delete Ingredient" at bounding box center [1046, 388] width 80 height 15
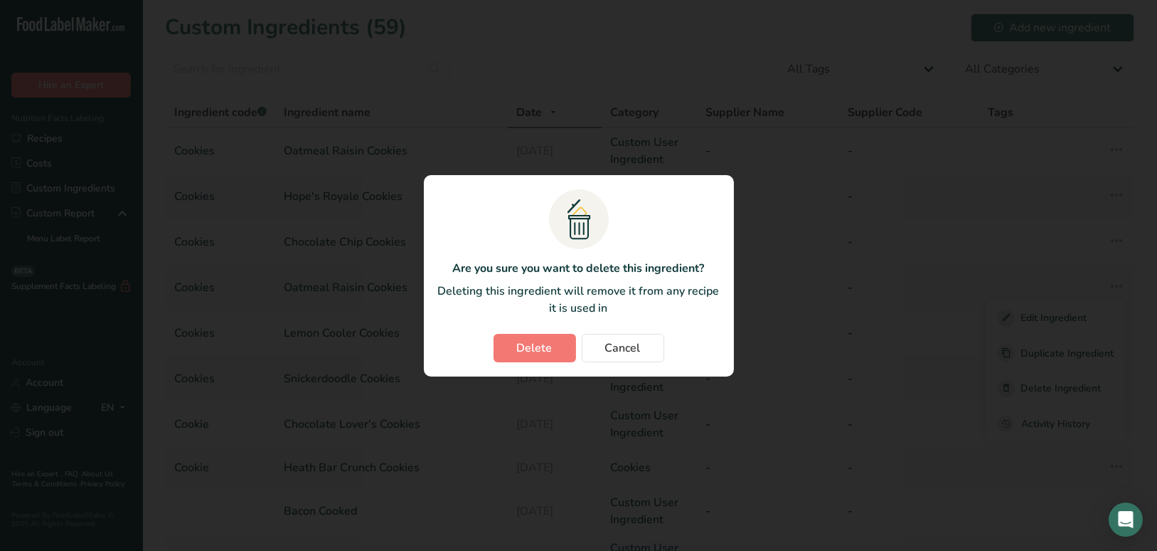
click at [539, 331] on section ".a{fill:#f5f3ed;}.b,.e{fill:#0f393a;}.c{fill:none;}.d{fill:#f2c549;}.e{stroke:r…" at bounding box center [579, 275] width 310 height 201
click at [536, 340] on span "Delete" at bounding box center [535, 347] width 36 height 17
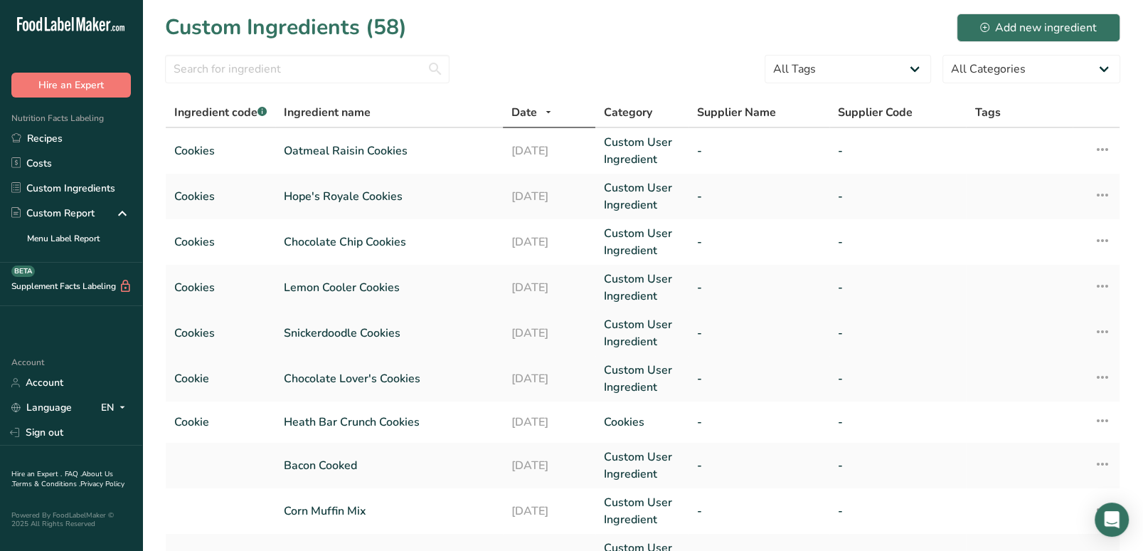
click at [340, 337] on link "Snickerdoodle Cookies" at bounding box center [389, 332] width 211 height 17
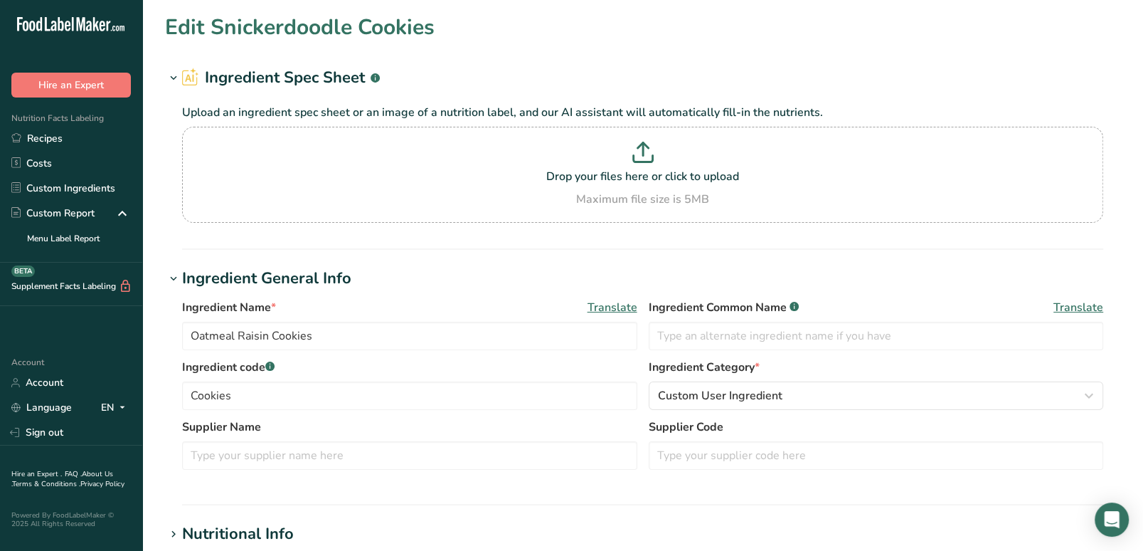
type input "Snickerdoodle Cookies"
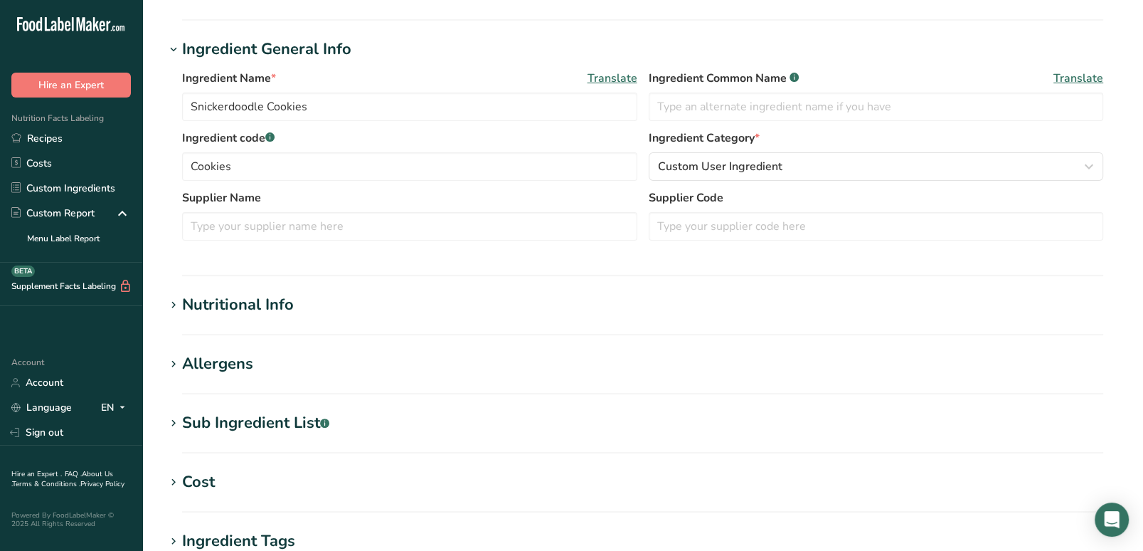
scroll to position [230, 0]
click at [179, 301] on icon at bounding box center [173, 304] width 13 height 20
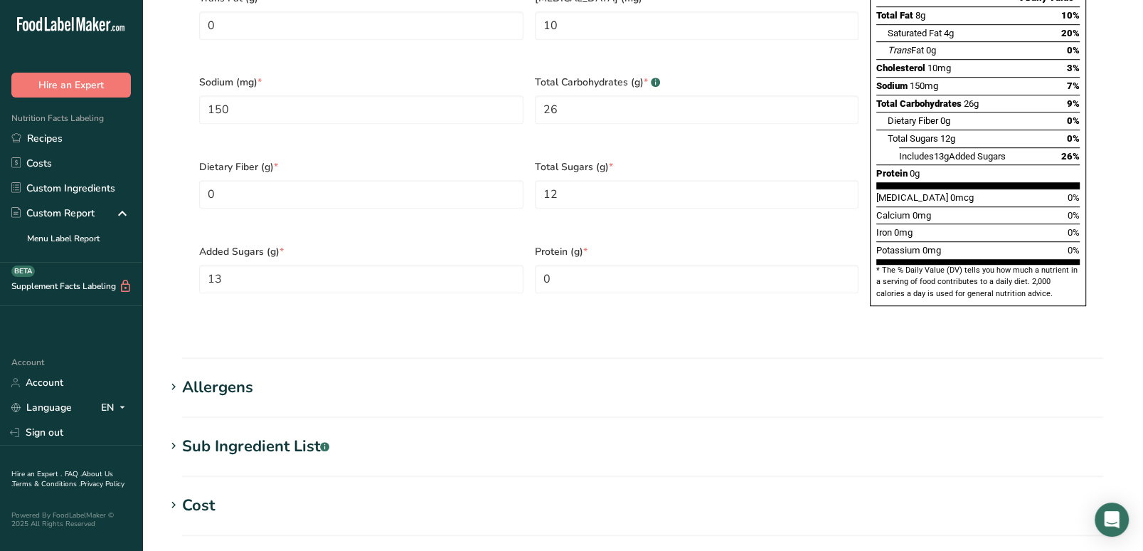
scroll to position [1168, 0]
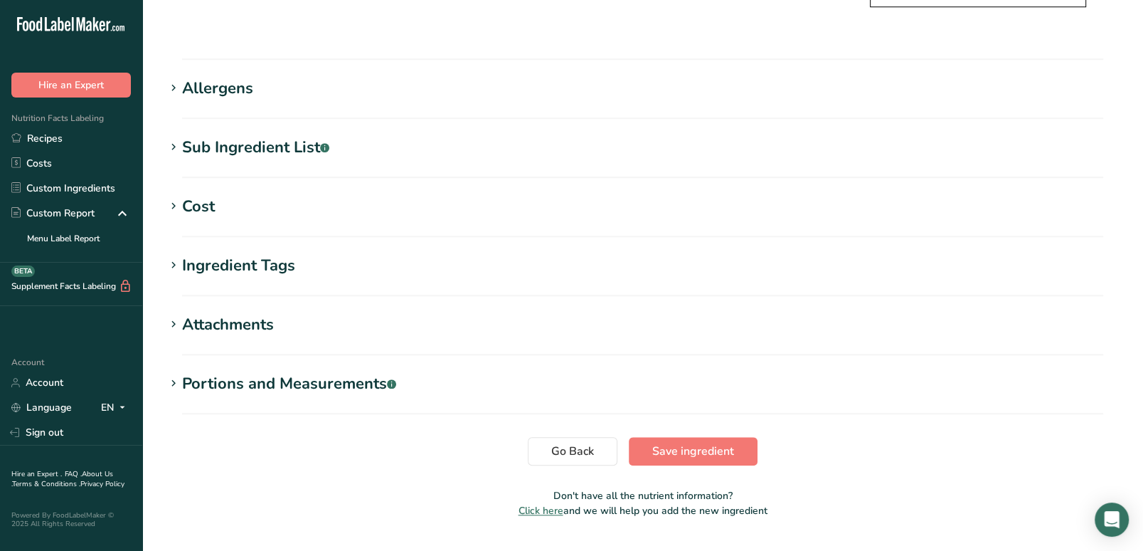
click at [176, 373] on icon at bounding box center [173, 383] width 13 height 20
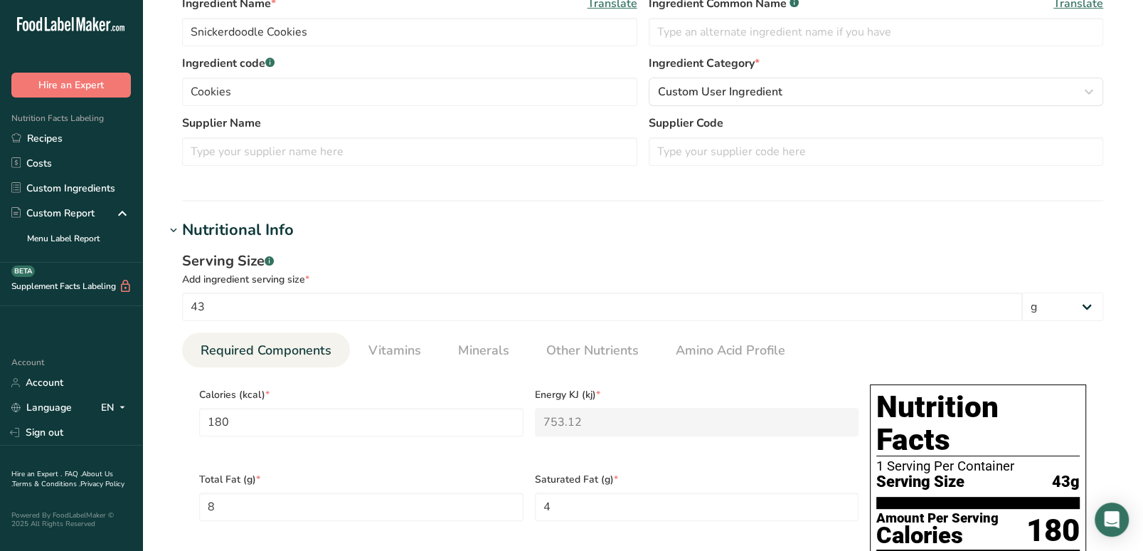
scroll to position [0, 0]
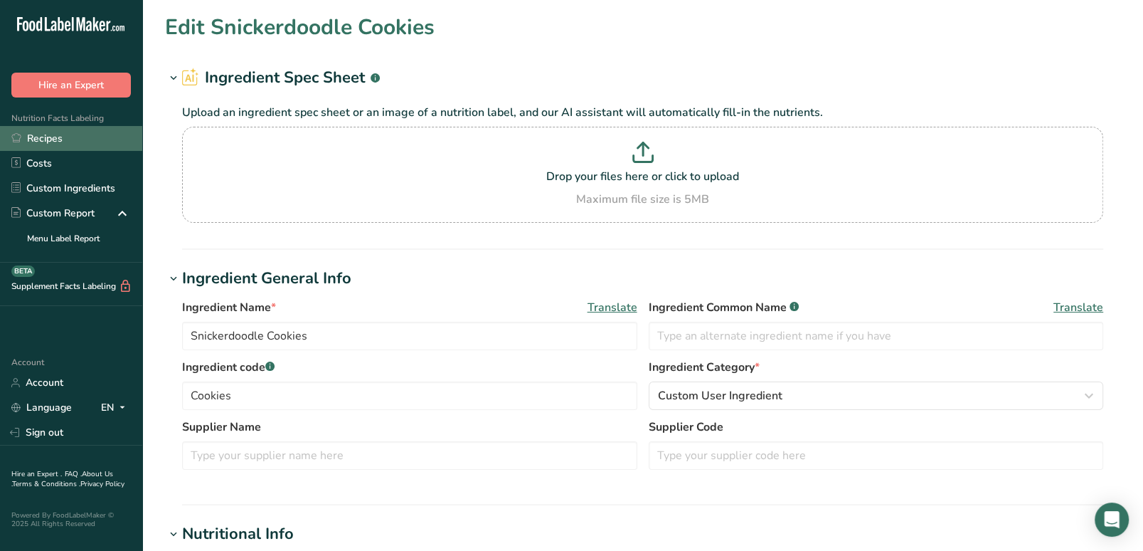
click at [67, 132] on link "Recipes" at bounding box center [71, 138] width 142 height 25
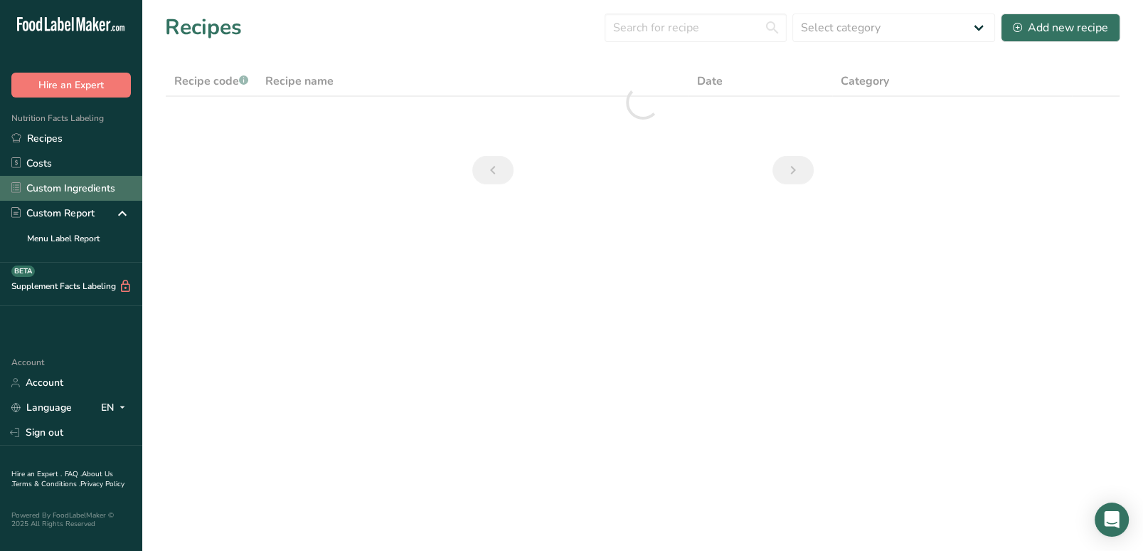
click at [80, 184] on link "Custom Ingredients" at bounding box center [71, 188] width 142 height 25
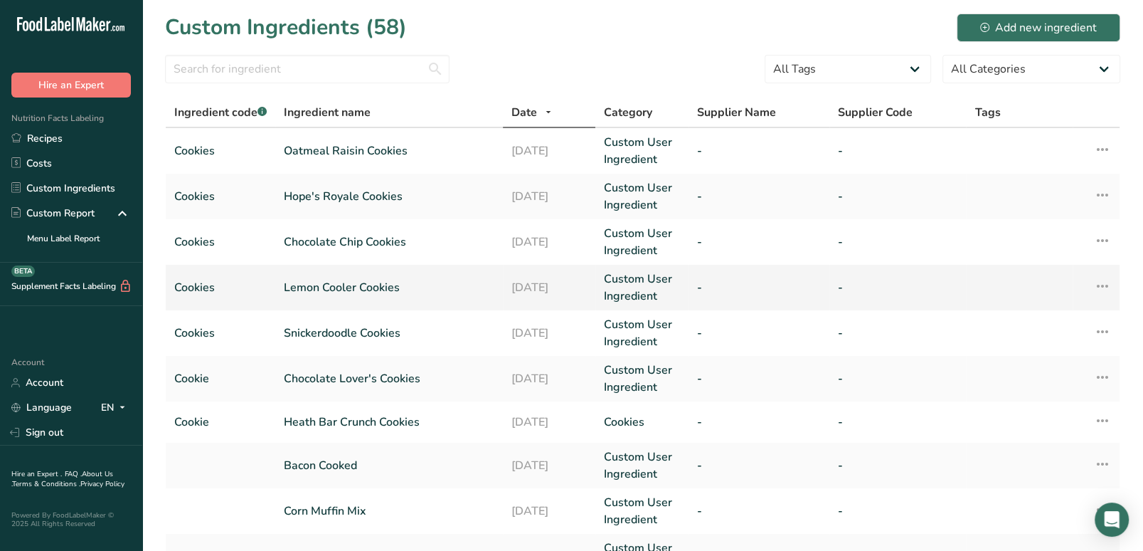
click at [351, 289] on link "Lemon Cooler Cookies" at bounding box center [389, 287] width 211 height 17
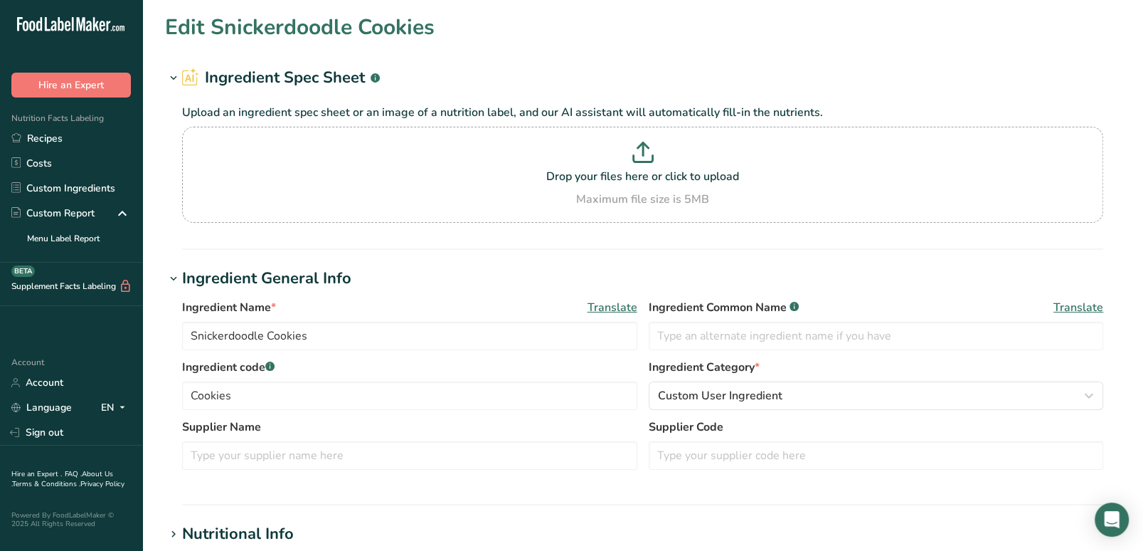
type input "Lemon Cooler Cookies"
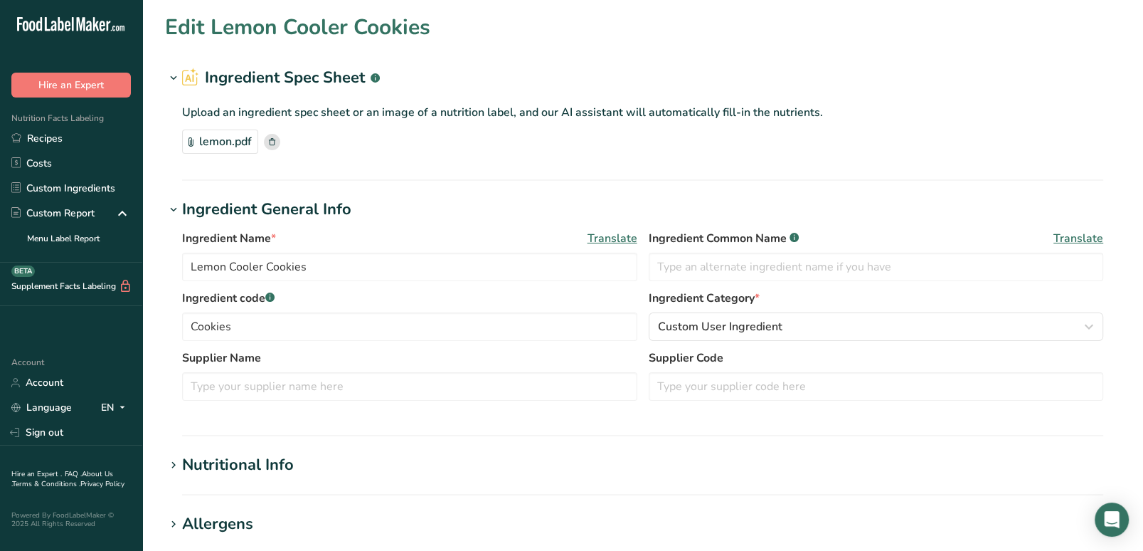
scroll to position [383, 0]
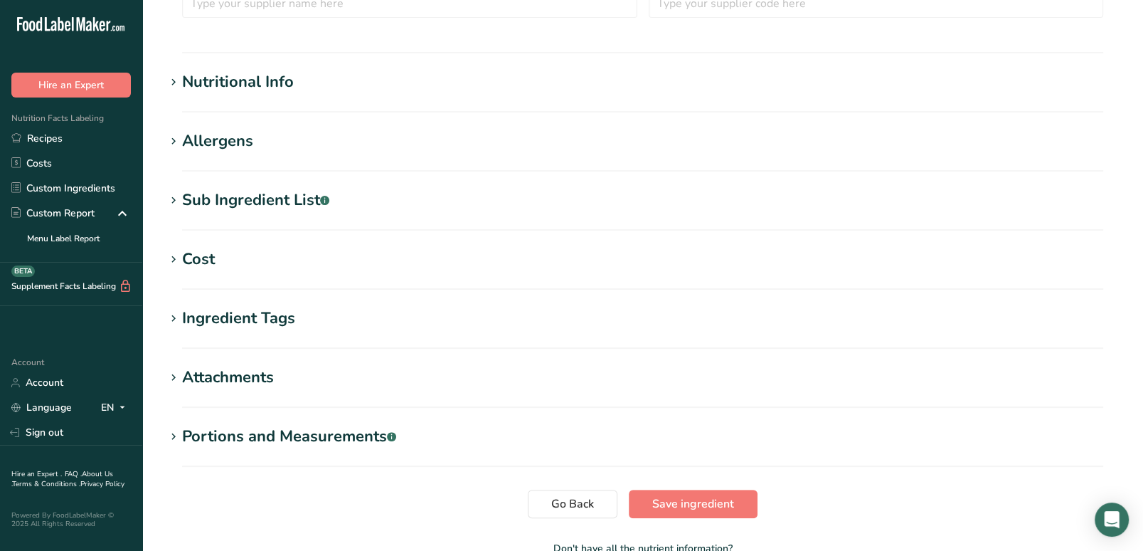
click at [179, 75] on icon at bounding box center [173, 83] width 13 height 20
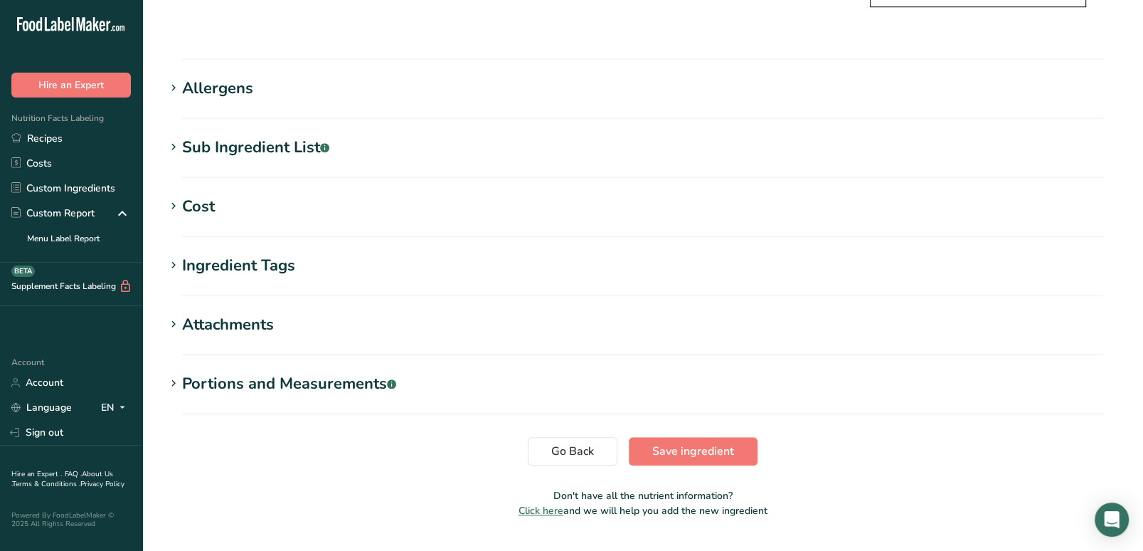
scroll to position [1098, 0]
click at [180, 376] on span at bounding box center [173, 384] width 17 height 17
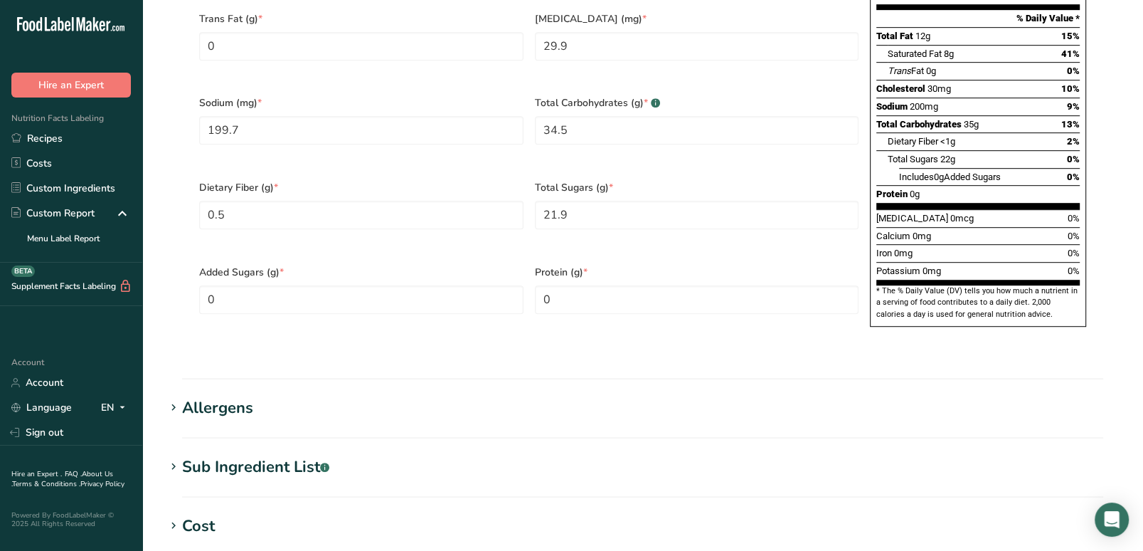
scroll to position [779, 0]
click at [173, 398] on icon at bounding box center [173, 408] width 13 height 20
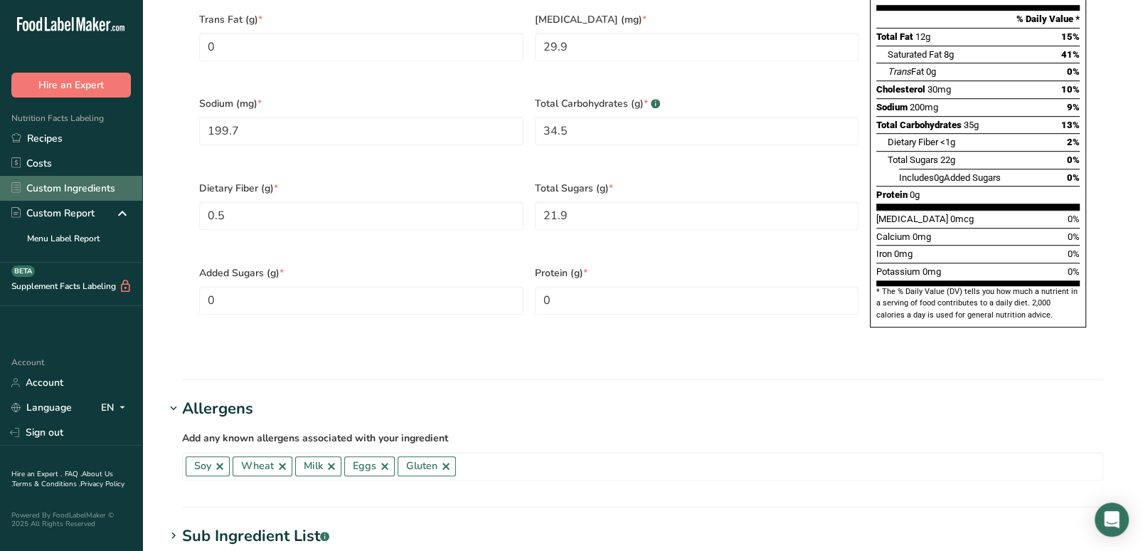
click at [78, 195] on link "Custom Ingredients" at bounding box center [71, 188] width 142 height 25
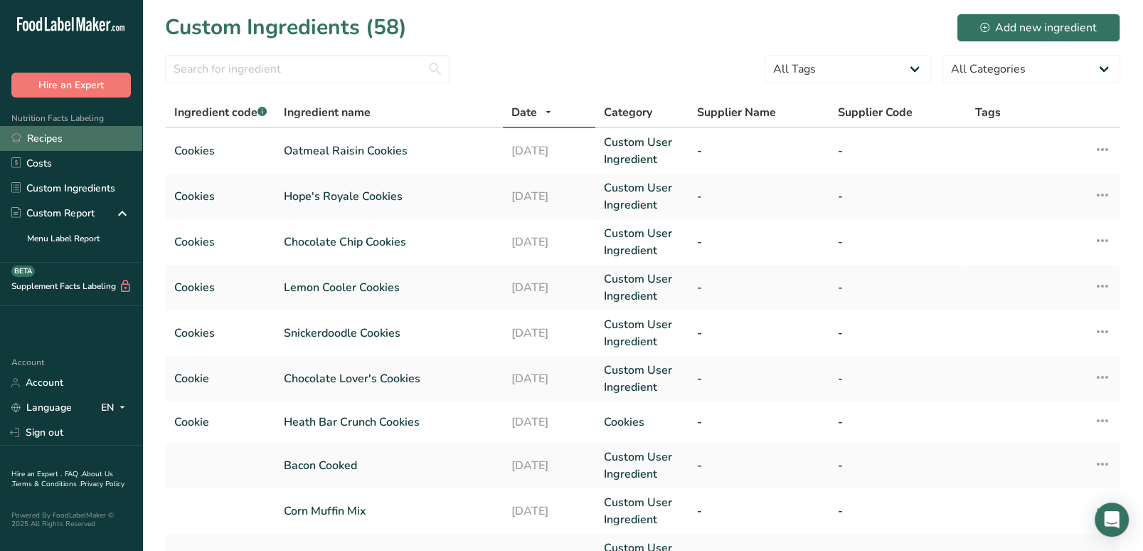
click at [53, 137] on link "Recipes" at bounding box center [71, 138] width 142 height 25
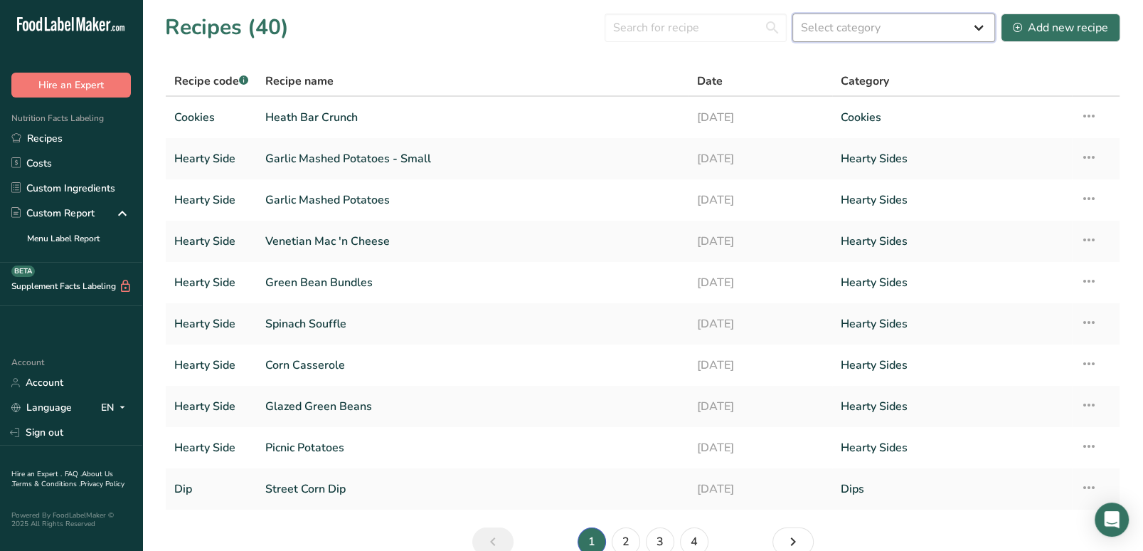
click at [908, 27] on select "Select category All Baked Goods [GEOGRAPHIC_DATA] Confectionery Cooked Meals, S…" at bounding box center [893, 28] width 203 height 28
select select "2560"
click at [793, 14] on select "Select category All Baked Goods [GEOGRAPHIC_DATA] Confectionery Cooked Meals, S…" at bounding box center [893, 28] width 203 height 28
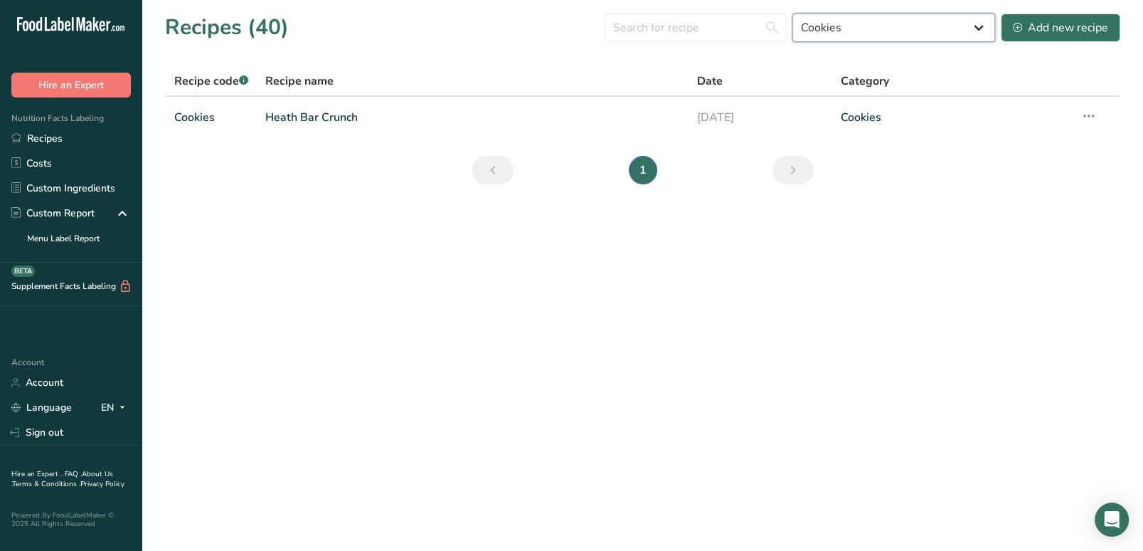
click at [898, 29] on select "All Baked Goods [GEOGRAPHIC_DATA] Confectionery Cooked Meals, Salads, & Sauces …" at bounding box center [893, 28] width 203 height 28
select select
click at [793, 14] on select "All Baked Goods [GEOGRAPHIC_DATA] Confectionery Cooked Meals, Salads, & Sauces …" at bounding box center [893, 28] width 203 height 28
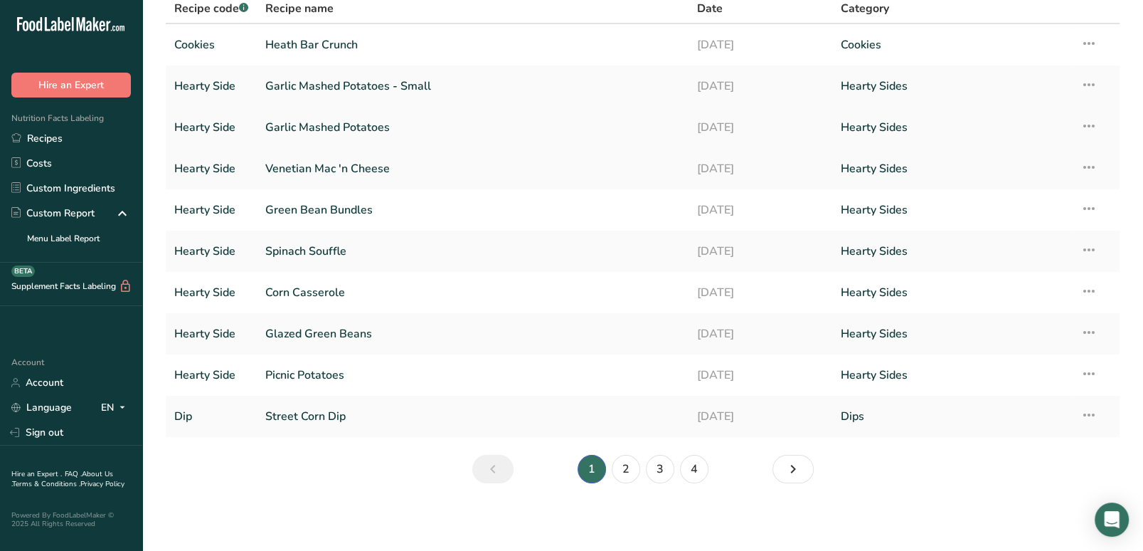
scroll to position [71, 0]
drag, startPoint x: 626, startPoint y: 462, endPoint x: 628, endPoint y: 469, distance: 7.4
click at [628, 469] on link "2" at bounding box center [626, 470] width 28 height 28
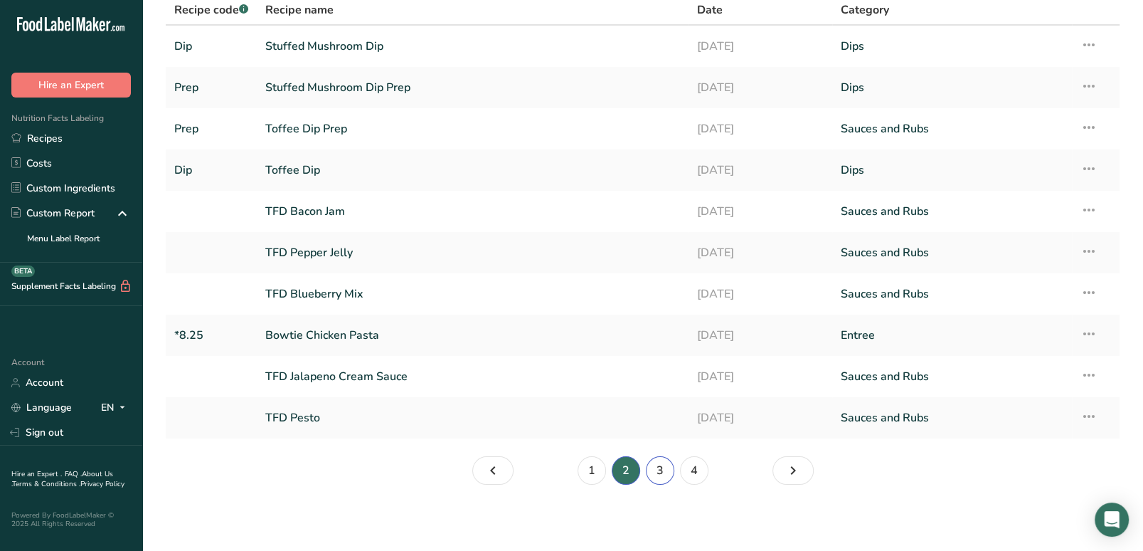
click at [656, 465] on link "3" at bounding box center [660, 470] width 28 height 28
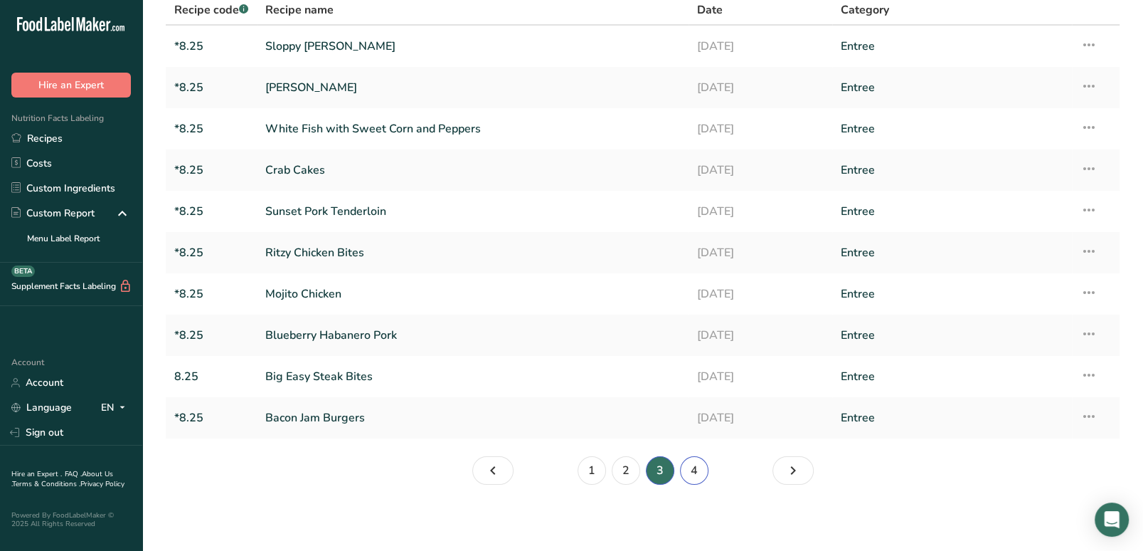
click at [702, 466] on link "4" at bounding box center [694, 470] width 28 height 28
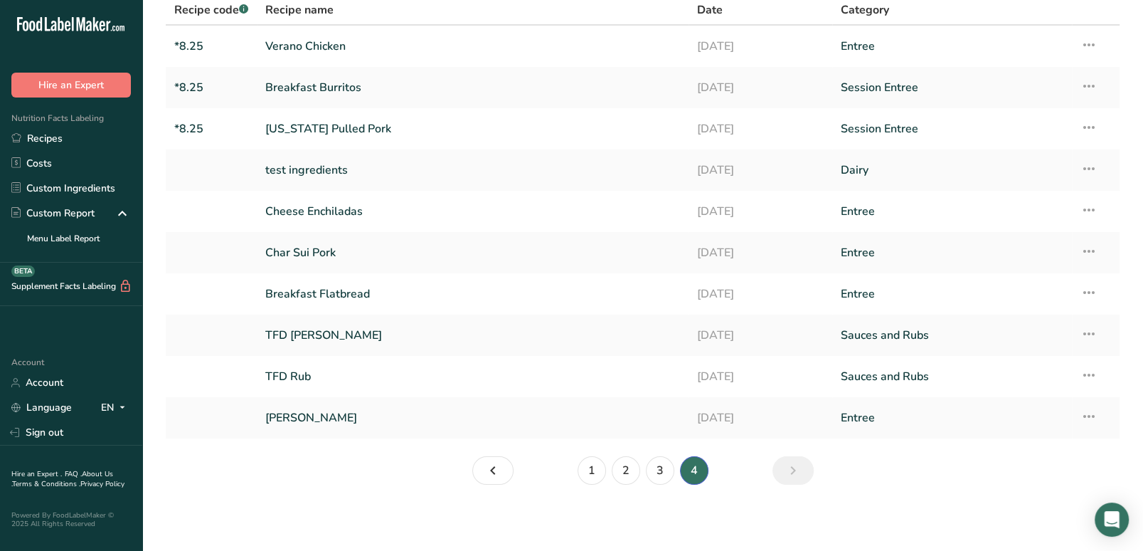
click at [806, 470] on link "Page 5." at bounding box center [792, 470] width 41 height 28
click at [65, 136] on link "Recipes" at bounding box center [71, 138] width 142 height 25
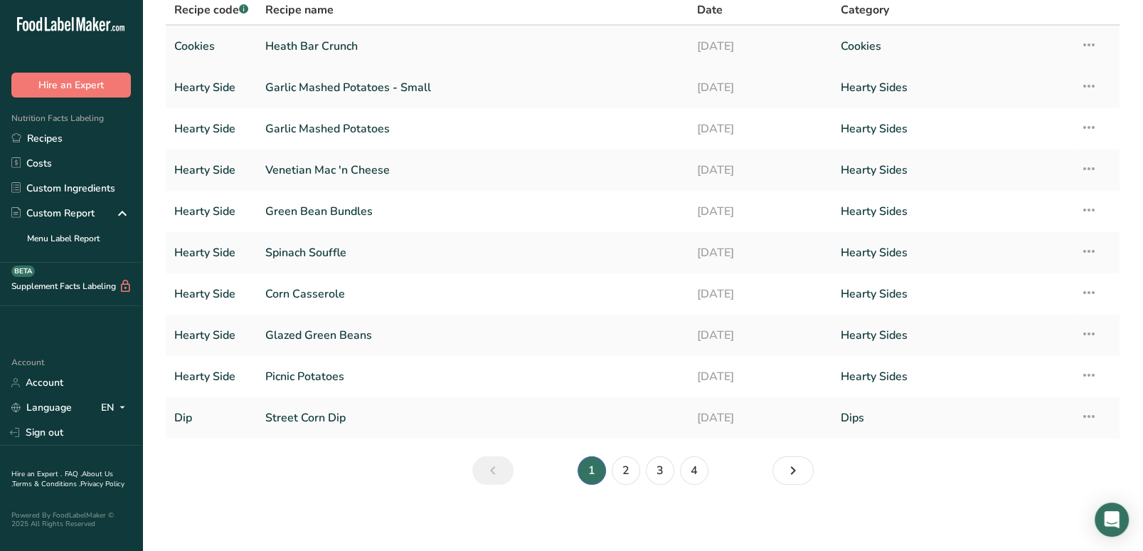
click at [370, 46] on link "Heath Bar Crunch" at bounding box center [472, 46] width 414 height 30
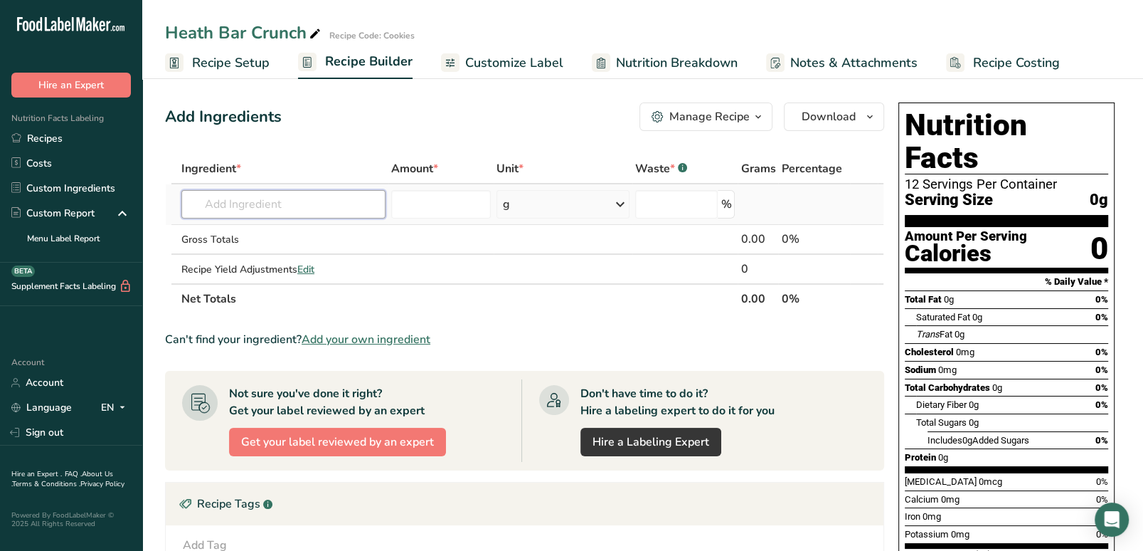
click at [319, 193] on input "text" at bounding box center [283, 204] width 204 height 28
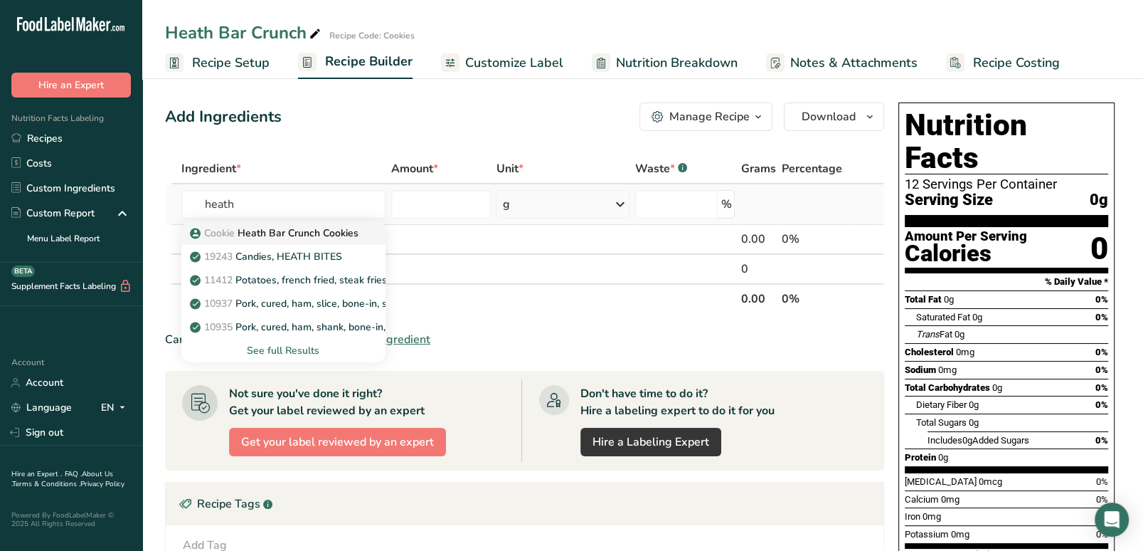
click at [319, 230] on p "Cookie Heath Bar Crunch Cookies" at bounding box center [276, 232] width 166 height 15
type input "Heath Bar Crunch Cookies"
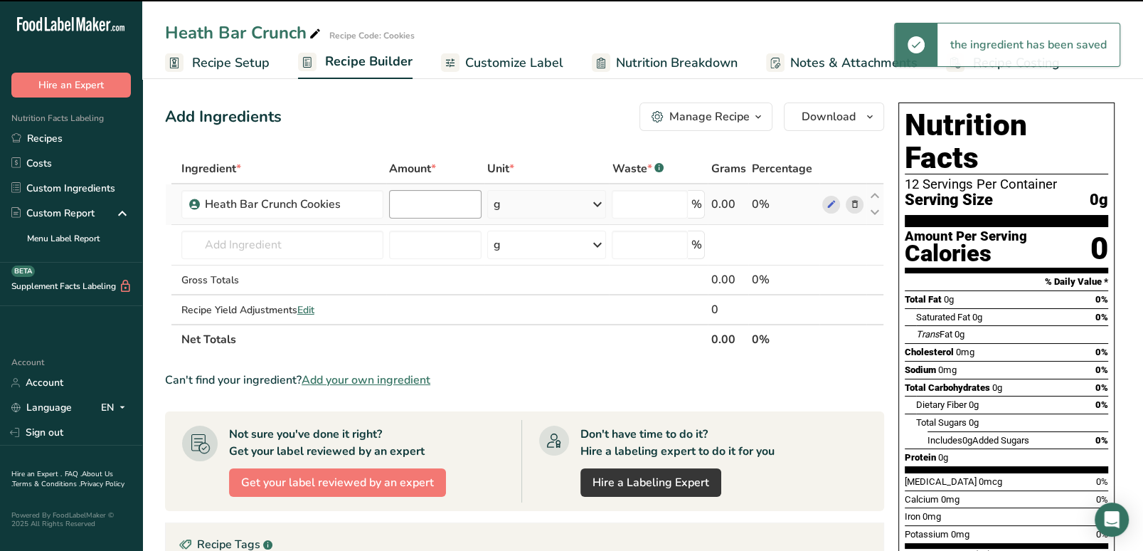
type input "0"
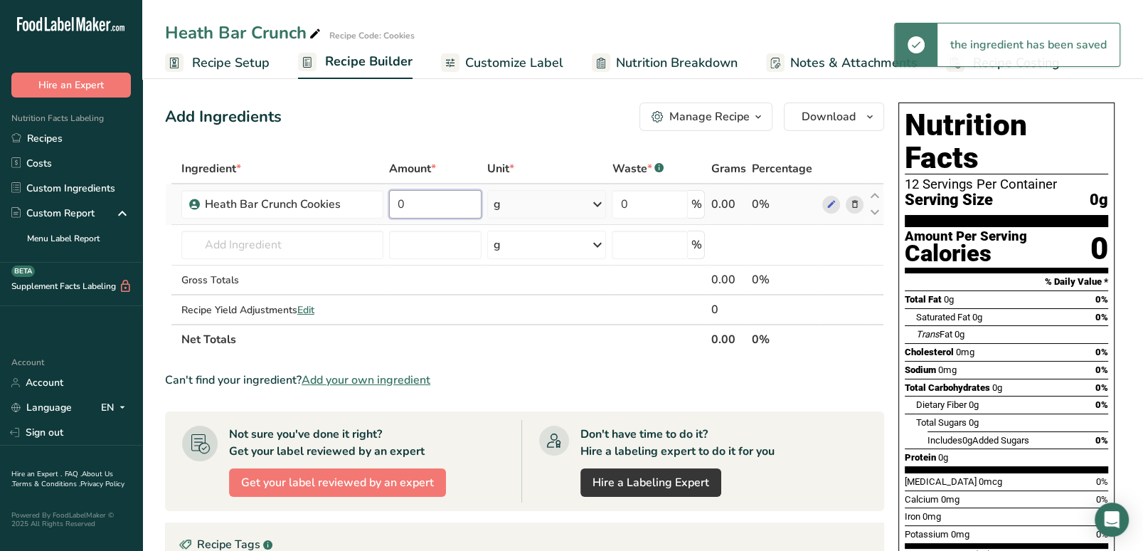
click at [455, 208] on input "0" at bounding box center [435, 204] width 92 height 28
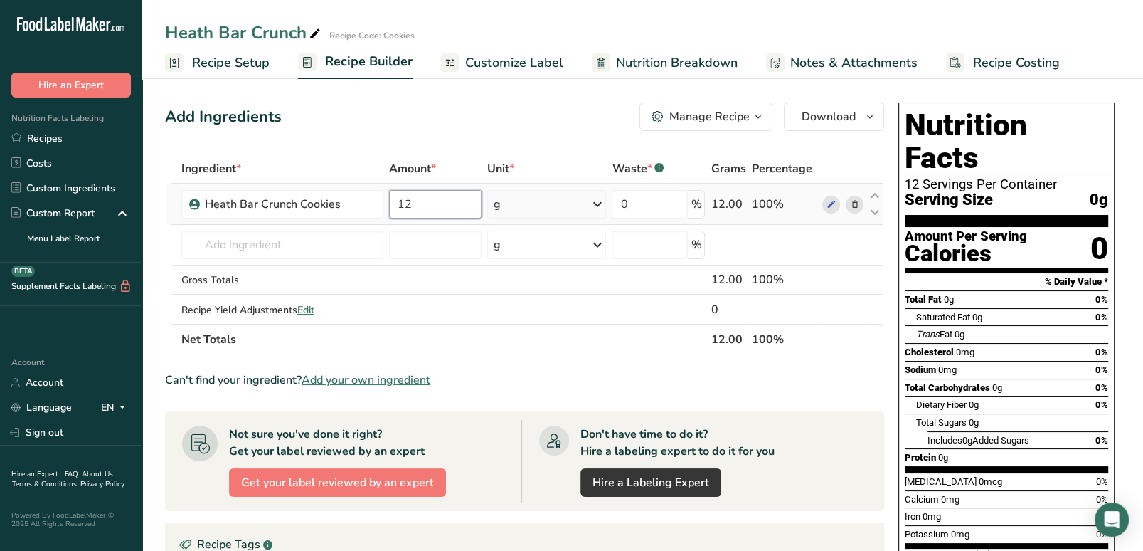
type input "12"
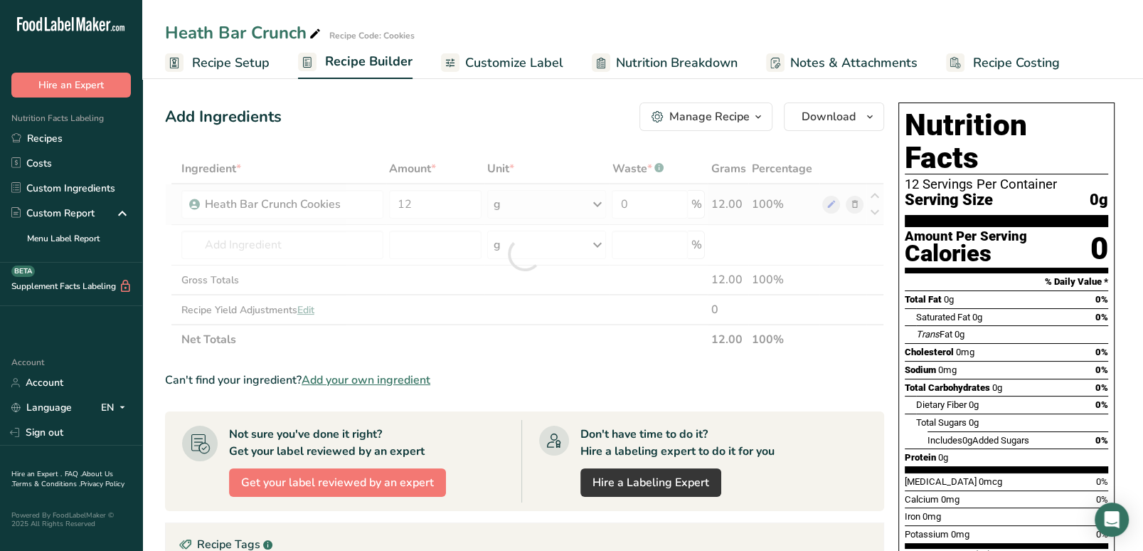
click at [537, 201] on div "Ingredient * Amount * Unit * Waste * .a-a{fill:#347362;}.b-a{fill:#fff;} Grams …" at bounding box center [524, 254] width 719 height 201
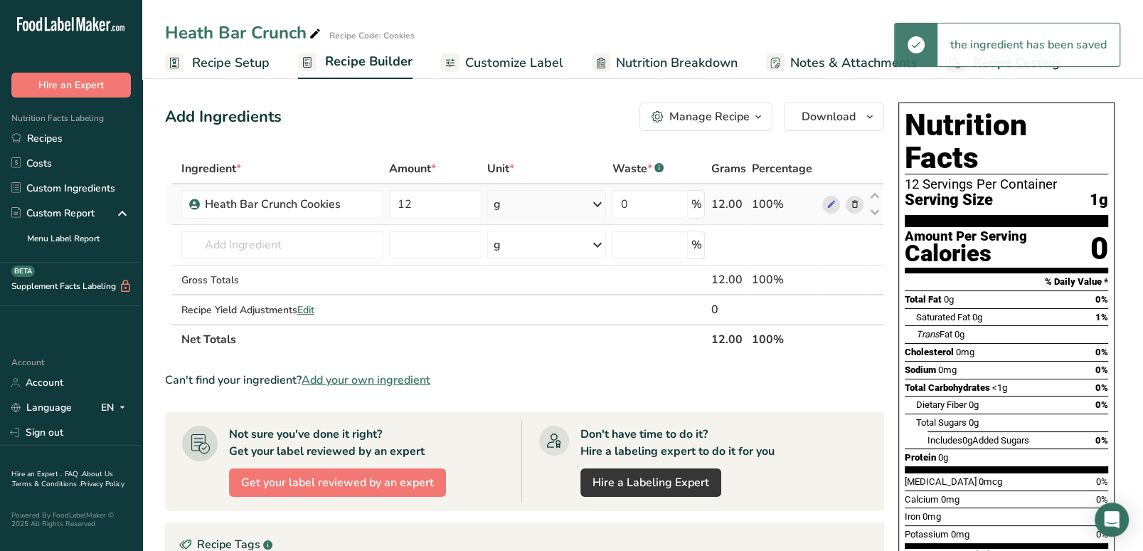
click at [537, 201] on div "g" at bounding box center [546, 204] width 119 height 28
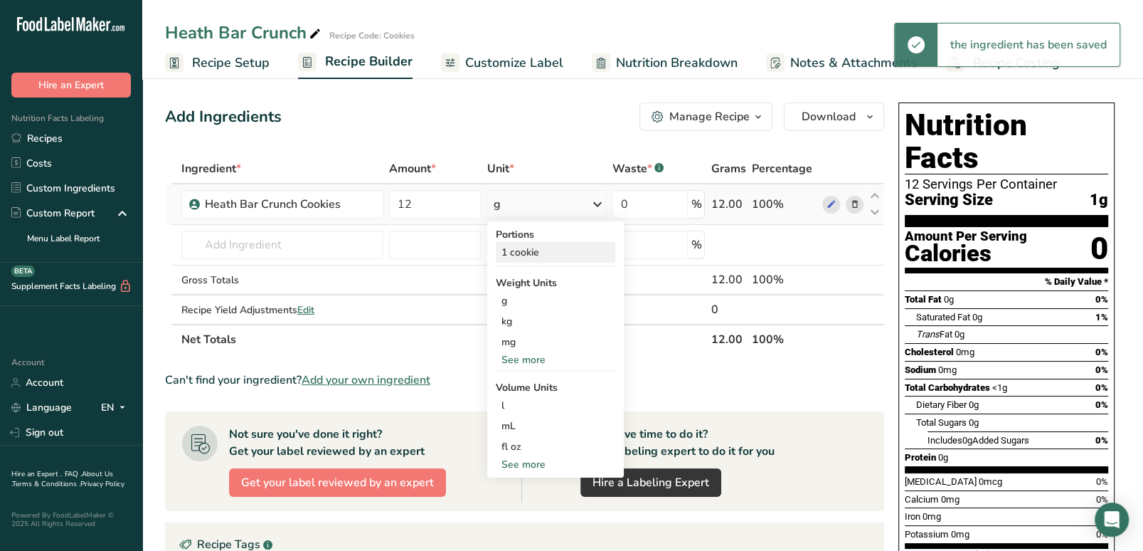
click at [541, 245] on div "1 cookie" at bounding box center [555, 252] width 119 height 21
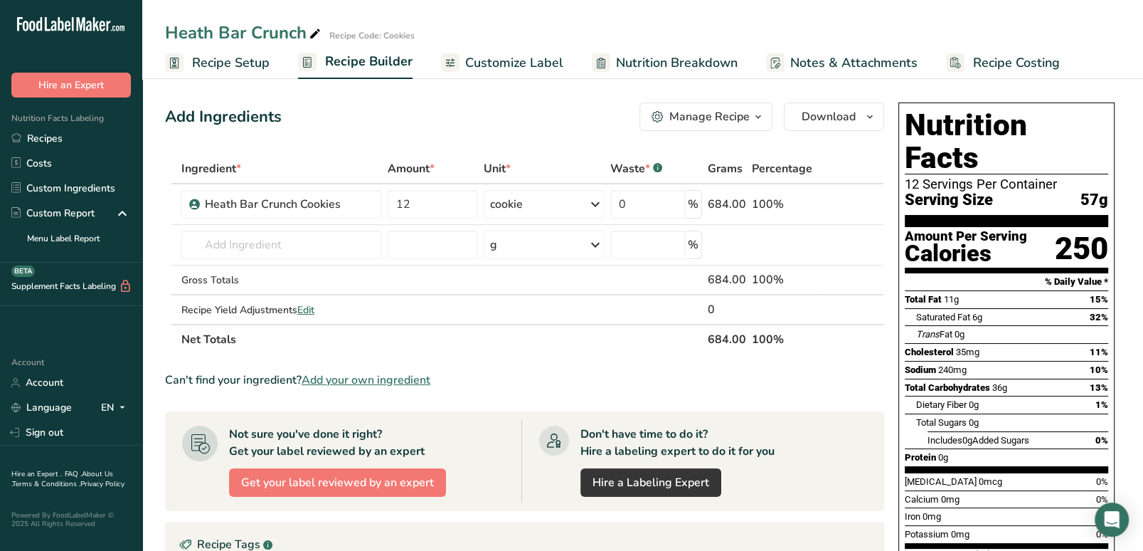
click at [525, 64] on span "Customize Label" at bounding box center [514, 62] width 98 height 19
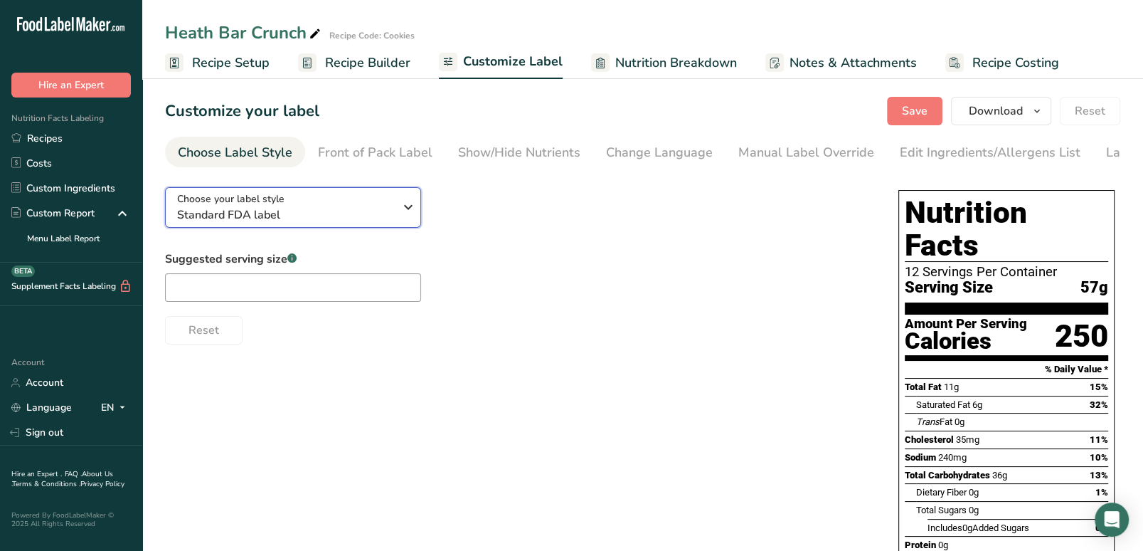
click at [395, 214] on div "Choose your label style Standard FDA label" at bounding box center [291, 207] width 228 height 32
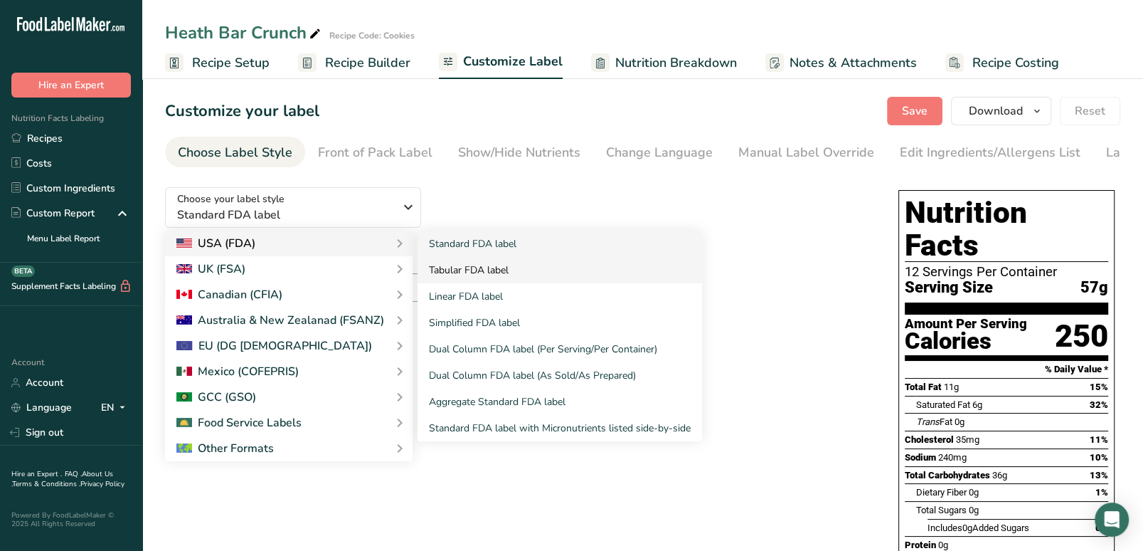
click at [447, 275] on link "Tabular FDA label" at bounding box center [560, 270] width 285 height 26
